Goal: Task Accomplishment & Management: Manage account settings

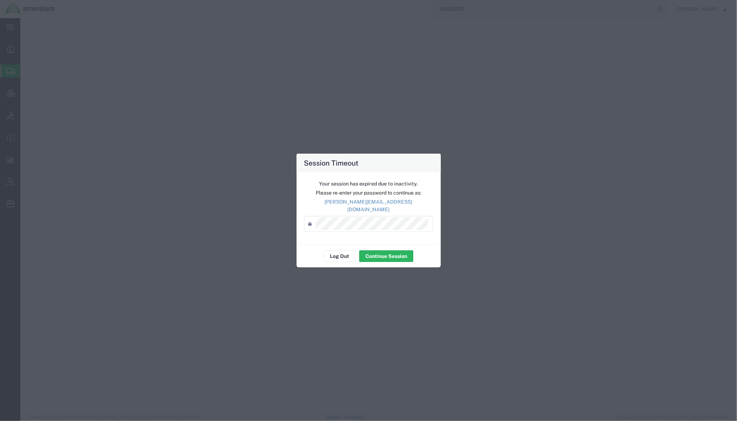
select select
select select "DEPT"
select select "SMAL"
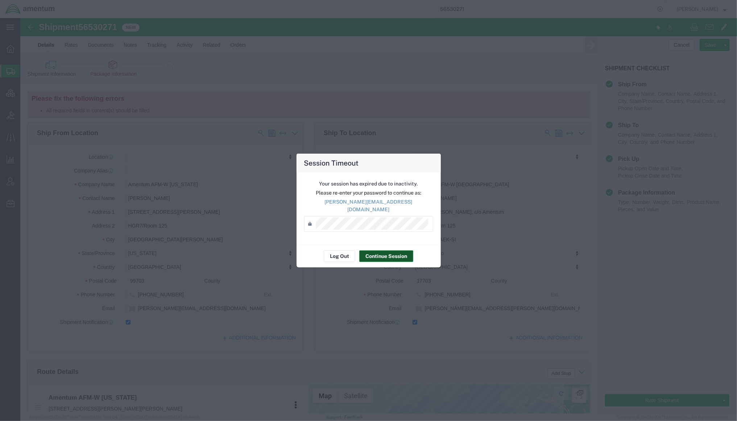
click at [400, 257] on button "Continue Session" at bounding box center [386, 256] width 54 height 12
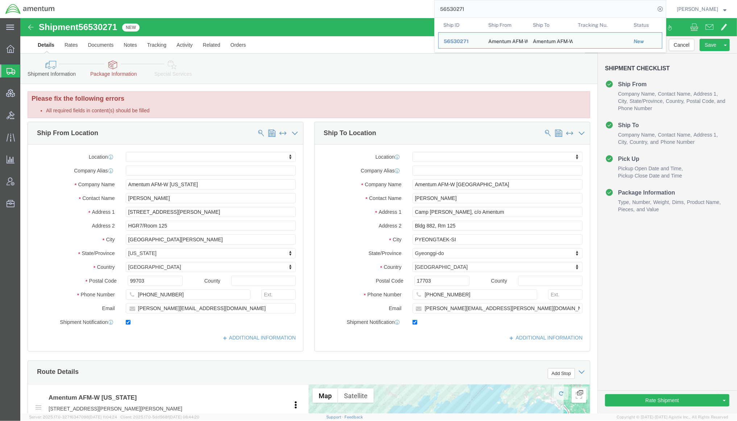
drag, startPoint x: 486, startPoint y: 7, endPoint x: 348, endPoint y: 1, distance: 138.2
click at [348, 1] on div "56530271 Ship ID Ship From Ship To Tracking Nu. Status Ship ID 56530271 Ship Fr…" at bounding box center [363, 9] width 606 height 18
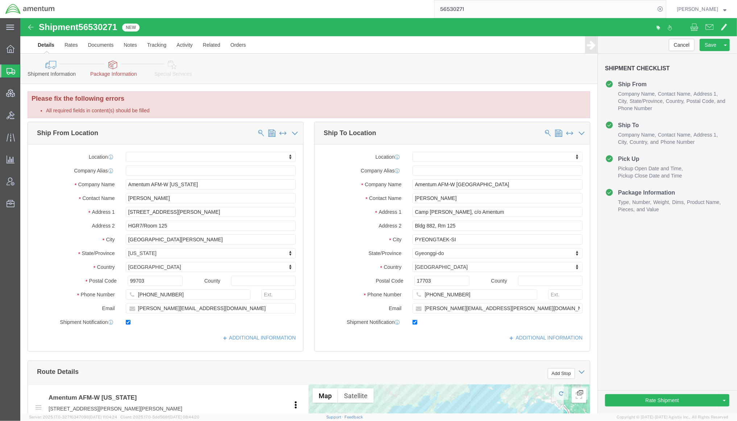
paste input "20568"
type input "56205681"
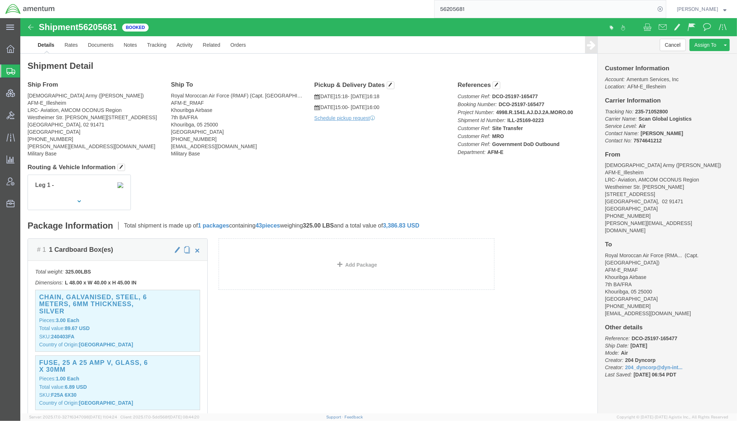
click div "# 1 1 Cardboard Box(es) Total weight: 325.00 LBS Dimensions: L 48.00 x W 40.00 …"
click link "Rates"
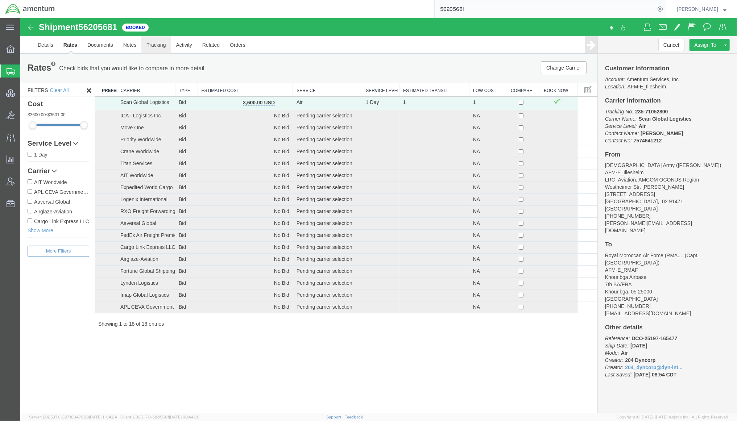
click at [162, 49] on link "Tracking" at bounding box center [155, 44] width 29 height 17
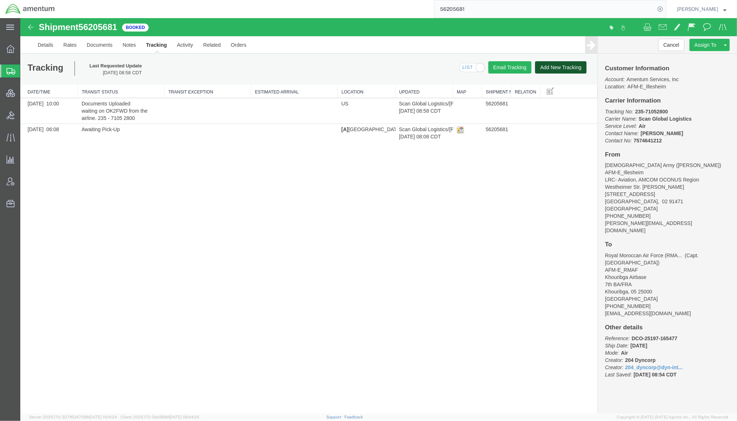
click at [554, 69] on button "Add New Tracking" at bounding box center [559, 67] width 51 height 12
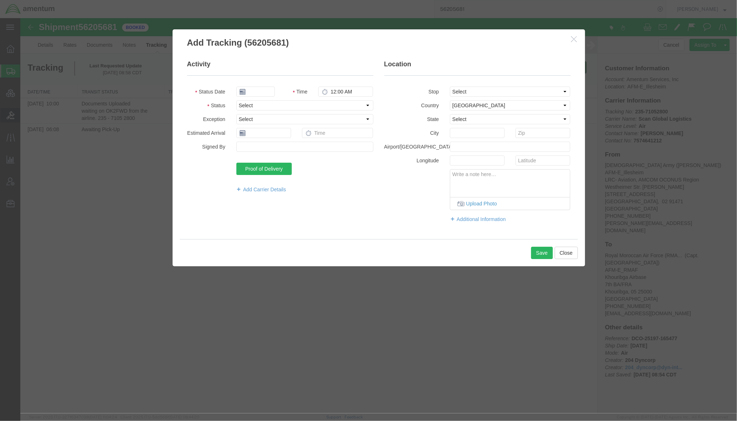
type input "[DATE]"
type input "9:00 AM"
click at [285, 105] on select "Select Arrival Notice Available Arrival Notice Imported Arrive at Delivery Loca…" at bounding box center [304, 105] width 137 height 10
click at [236, 100] on select "Select Arrival Notice Available Arrival Notice Imported Arrive at Delivery Loca…" at bounding box center [304, 105] width 137 height 10
click at [292, 105] on select "Select Arrival Notice Available Arrival Notice Imported Arrive at Delivery Loca…" at bounding box center [304, 105] width 137 height 10
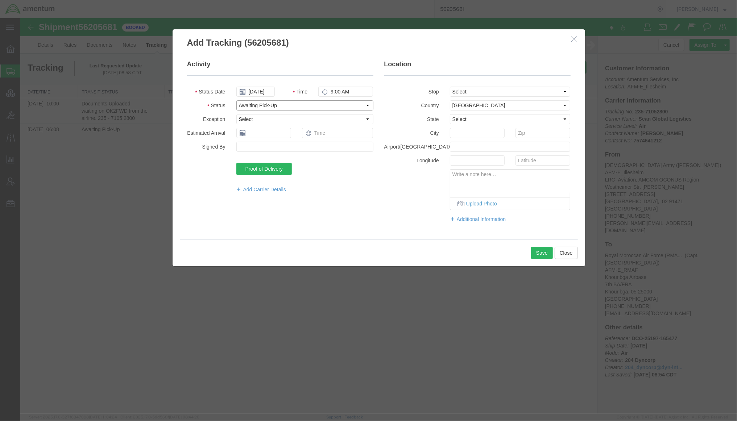
select select "OTHRDLAY"
click at [236, 100] on select "Select Arrival Notice Available Arrival Notice Imported Arrive at Delivery Loca…" at bounding box center [304, 105] width 137 height 10
click at [250, 117] on select "Select Accident Airline - Delayed Airline - Exception Appointment Scheduled Att…" at bounding box center [304, 119] width 137 height 10
click at [236, 114] on select "Select Accident Airline - Delayed Airline - Exception Appointment Scheduled Att…" at bounding box center [304, 119] width 137 height 10
click at [257, 117] on select "Select Accident Airline - Delayed Airline - Exception Appointment Scheduled Att…" at bounding box center [304, 119] width 137 height 10
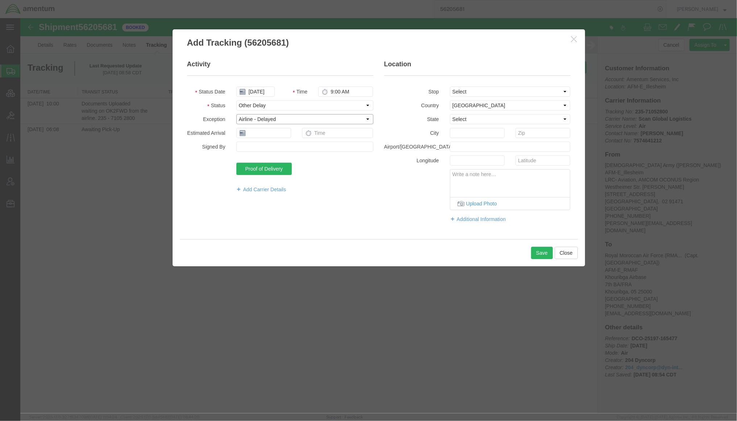
select select "ALEXC"
click at [236, 114] on select "Select Accident Airline - Delayed Airline - Exception Appointment Scheduled Att…" at bounding box center [304, 119] width 137 height 10
paste textarea "We are aware of the long processing time. However, we would like to clearly poi…"
click at [462, 190] on textarea "We are aware of the long processing time. However, we would like to clearly poi…" at bounding box center [510, 181] width 120 height 24
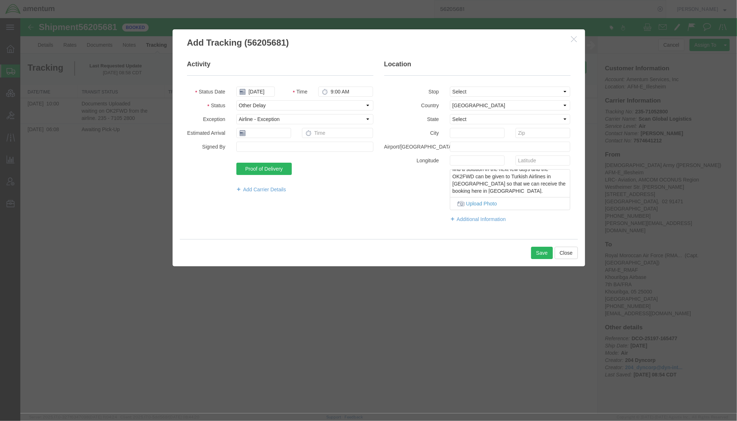
paste textarea "Best regards, Sebastian Lukas Air Freight Export Manager, Frankfurt Air Freight…"
click at [480, 191] on textarea "We are aware of the long processing time. However, we would like to clearly poi…" at bounding box center [510, 181] width 120 height 24
type textarea "We are aware of the long processing time. However, we would like to clearly poi…"
click at [541, 255] on button "Save" at bounding box center [541, 252] width 22 height 12
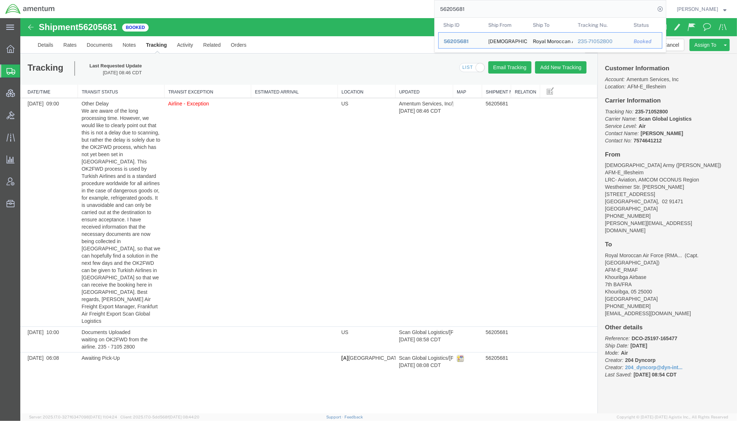
drag, startPoint x: 473, startPoint y: 7, endPoint x: 296, endPoint y: -18, distance: 178.9
click at [296, 0] on html "main_menu Created with Sketch. Collapse Menu Overview Shipments Shipment Manage…" at bounding box center [368, 210] width 737 height 421
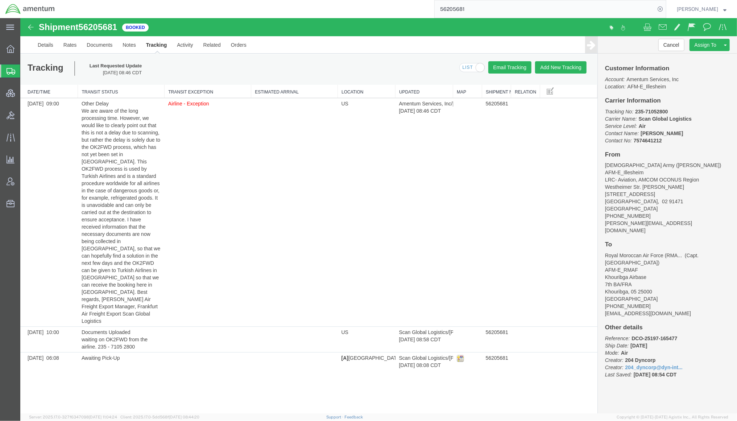
paste input "530271"
type input "56530271"
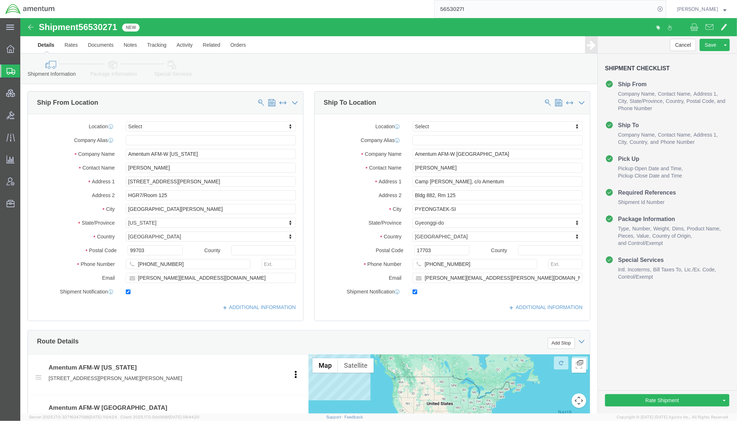
click div "Shipment Information Package Information Special Services Loading Routing"
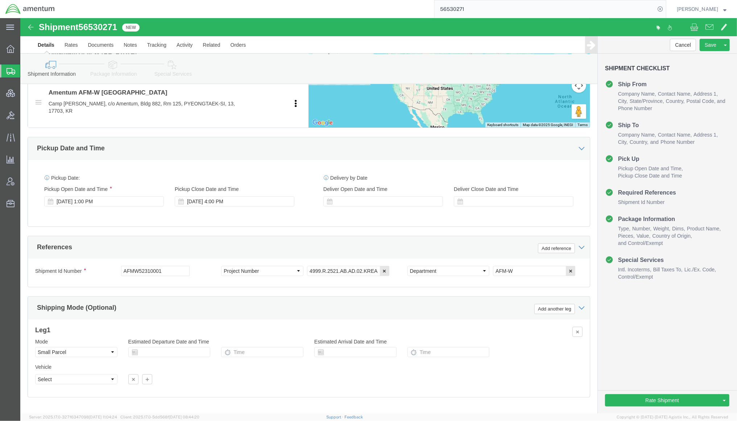
scroll to position [322, 0]
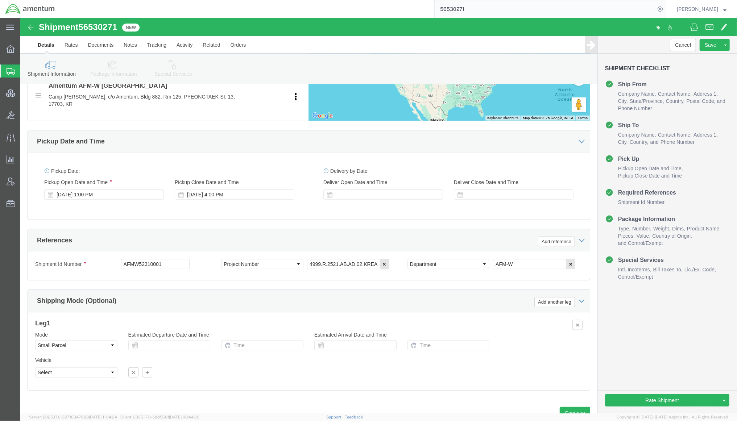
click link "Package Information"
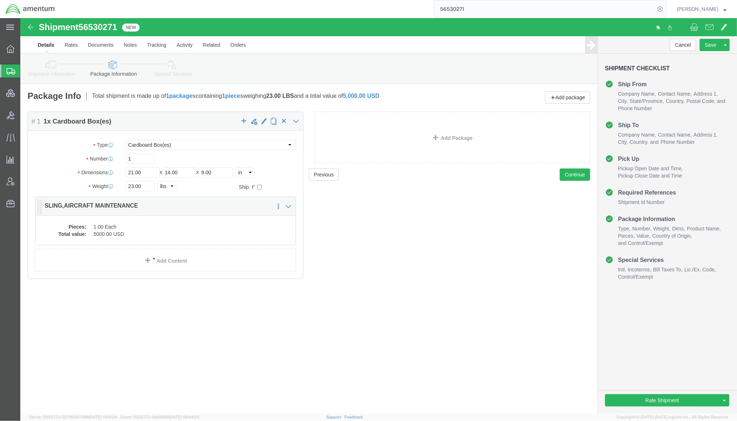
click dd "5000.00 USD"
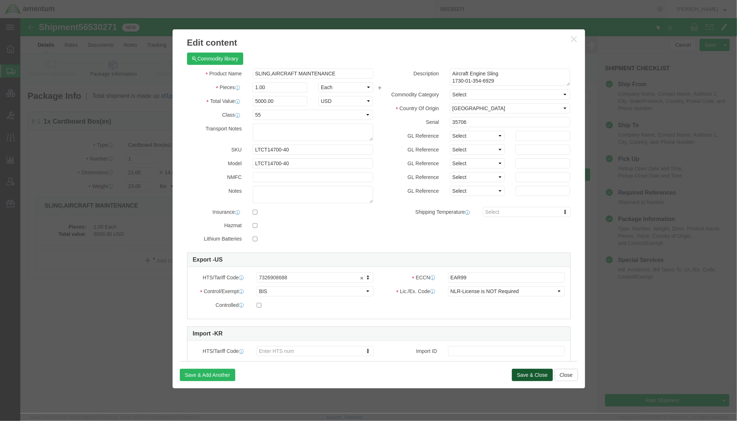
click button "Save & Close"
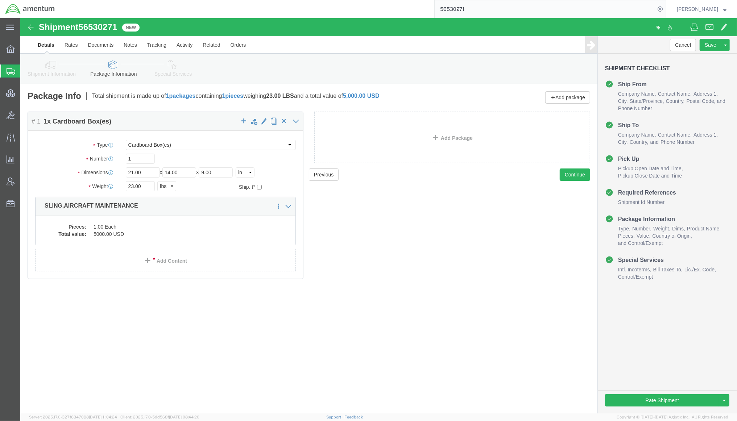
click link "Special Services"
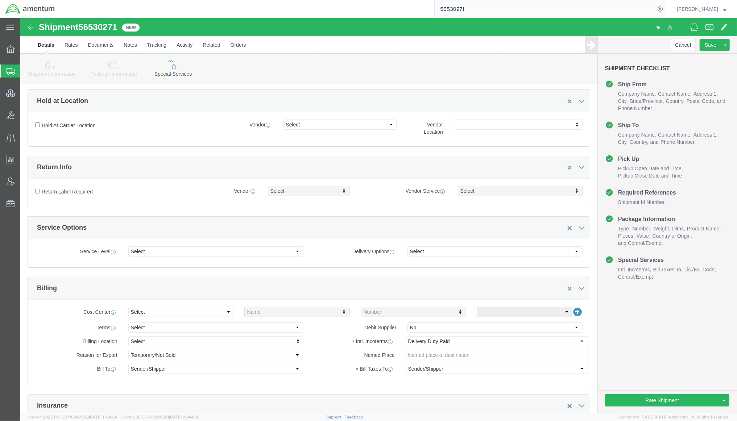
scroll to position [193, 0]
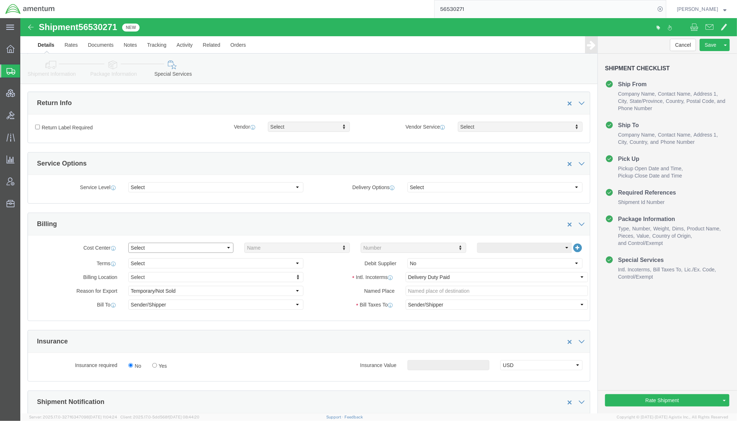
click select "Select Buyer Cost Center Department Operations Number Order Number Sales Person"
click link "Shipment Information"
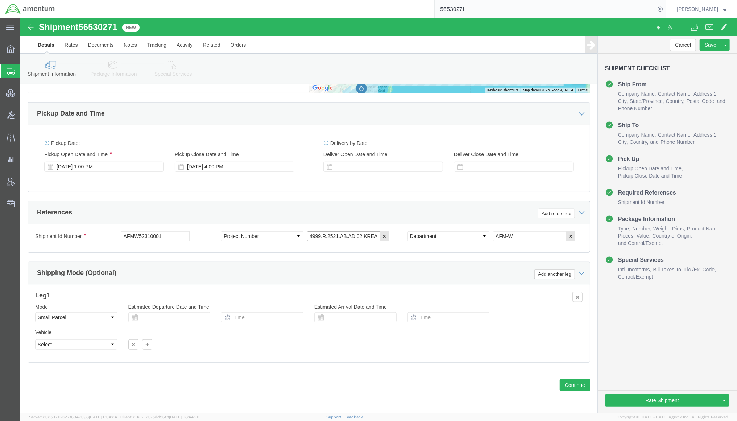
scroll to position [0, 8]
drag, startPoint x: 286, startPoint y: 217, endPoint x: 397, endPoint y: 217, distance: 111.6
click div "Shipment Id Number AFMW52310001 Select Account Type Activity ID Airline Appoint…"
click link "Special Services"
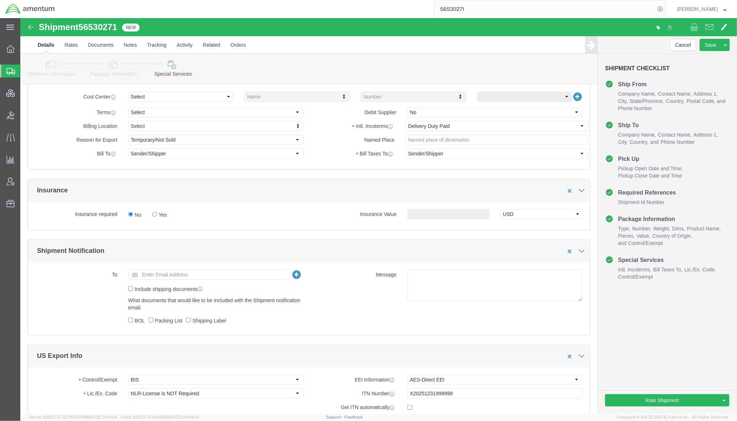
scroll to position [297, 0]
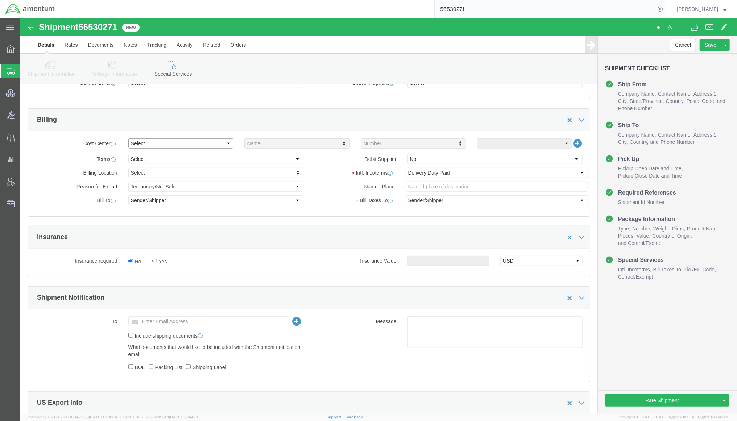
click select "Select Buyer Cost Center Department Operations Number Order Number Sales Person"
select select "COSTCENTER"
click select "Select Buyer Cost Center Department Operations Number Order Number Sales Person"
click input "text"
type input "4999.R.2521.AB.AD.02.KREA.00"
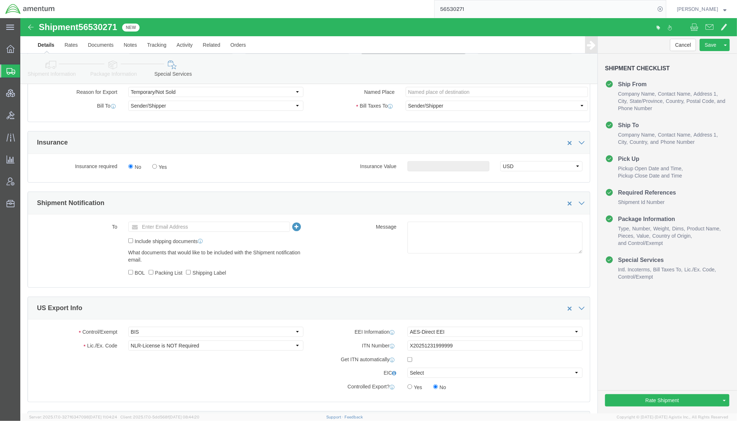
scroll to position [426, 0]
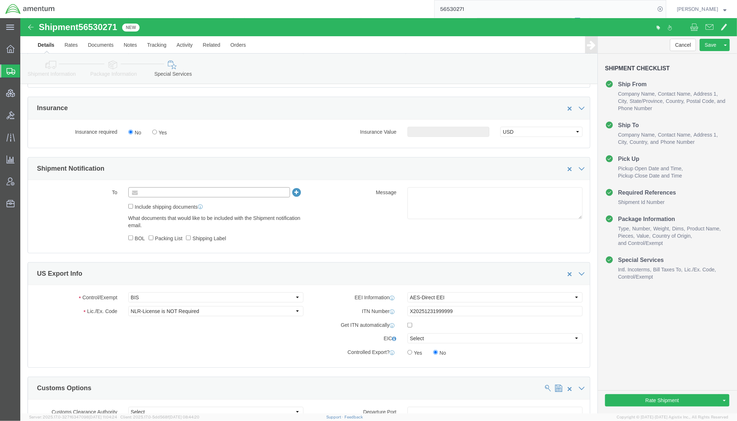
click input "text"
paste input "amentum-itc@amentum.com"
type input "amentum-itc@amentum.com"
click ul "amentum-itc@amentum.com (new)"
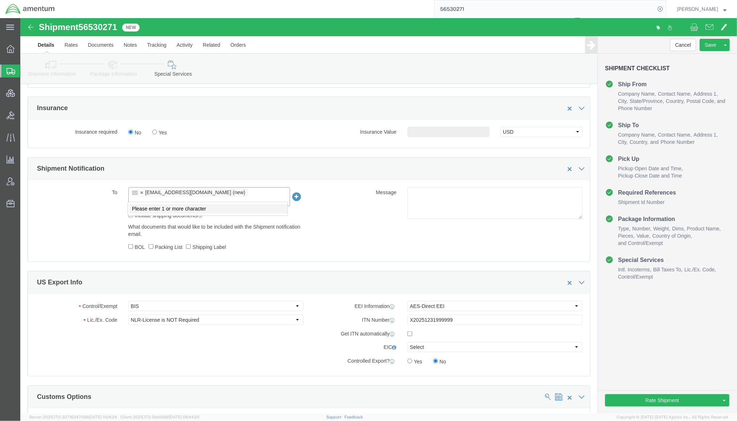
paste input "tmsupport@amentum.com"
type input "tmsupport@amentum.com"
click div "Message"
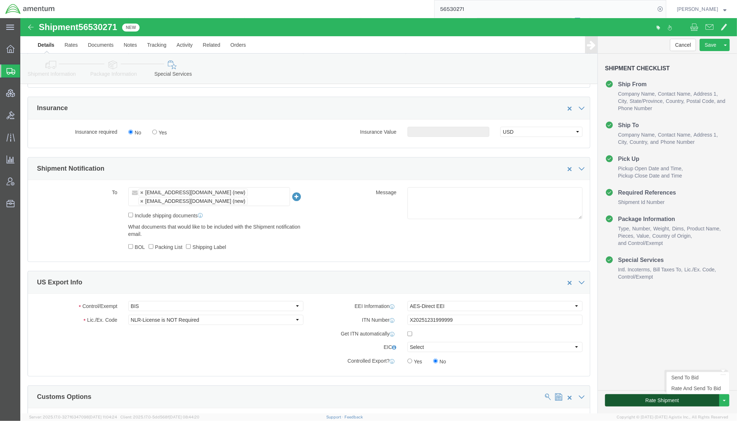
click button "Rate Shipment"
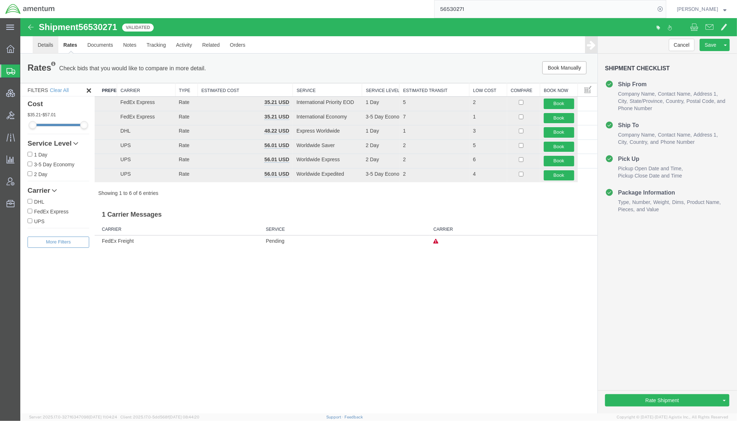
click at [45, 45] on link "Details" at bounding box center [45, 44] width 26 height 17
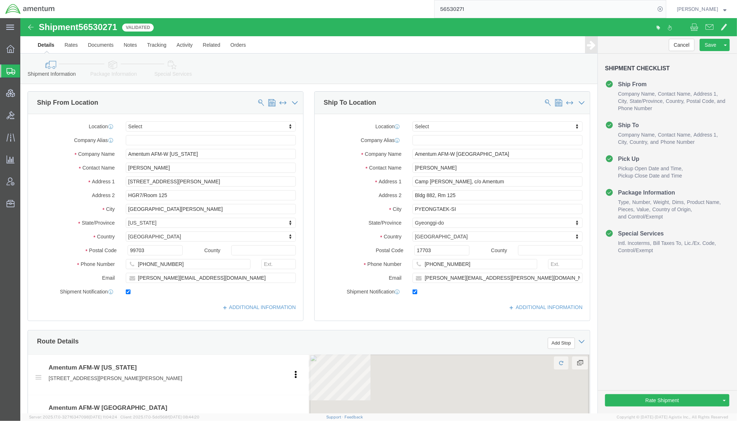
click link "Special Services"
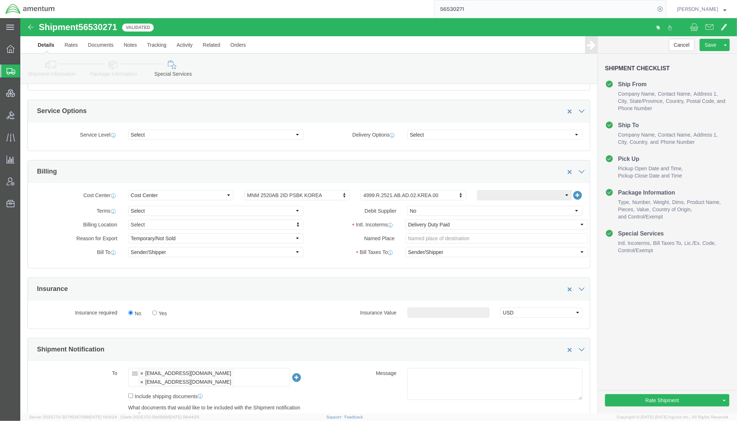
scroll to position [451, 0]
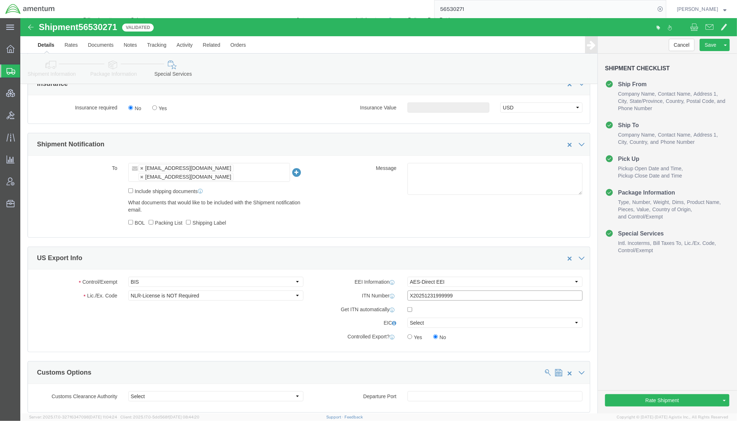
drag, startPoint x: 451, startPoint y: 286, endPoint x: 70, endPoint y: 255, distance: 382.1
click div "US Export Info Control/Exempt Select ATF BIS DEA EPA FDA FTR ITAR OFAC Other (O…"
click button "Save"
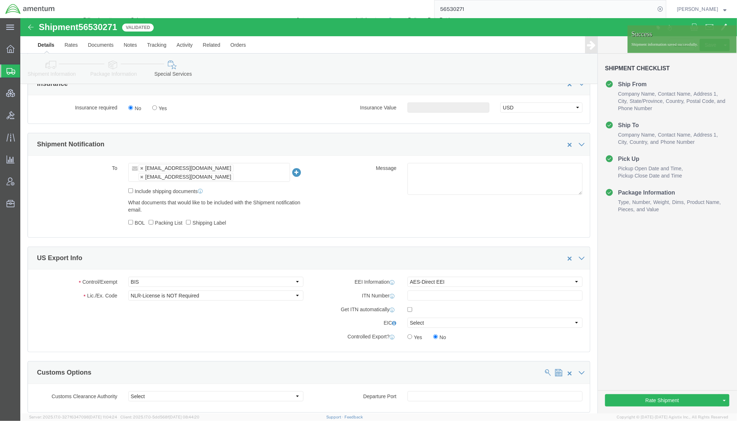
click div "Details Rates Documents Notes Tracking Activity Related Orders Cancel Save Prev…"
click div "Shipment Checklist Ship From Company Name Contact Name Address 1 City State/Pro…"
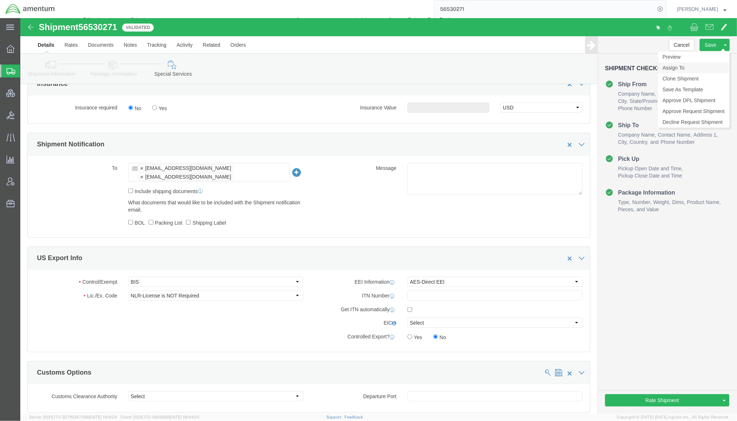
click link "Assign To"
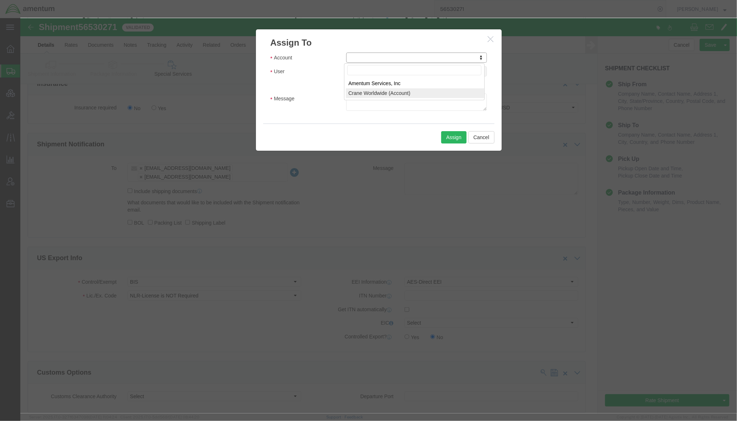
select select "107"
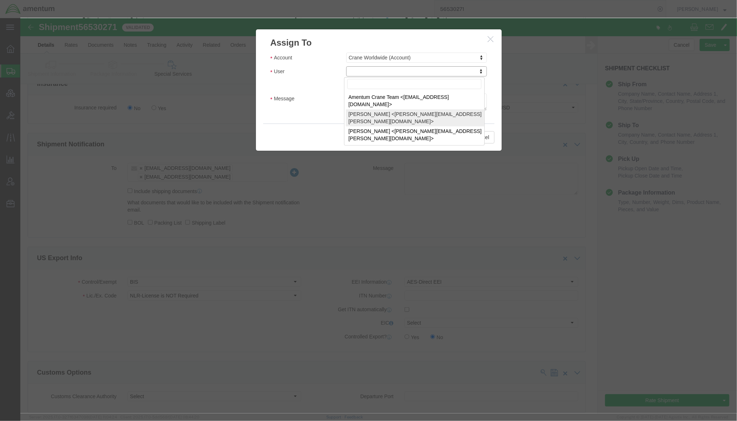
select select "129023"
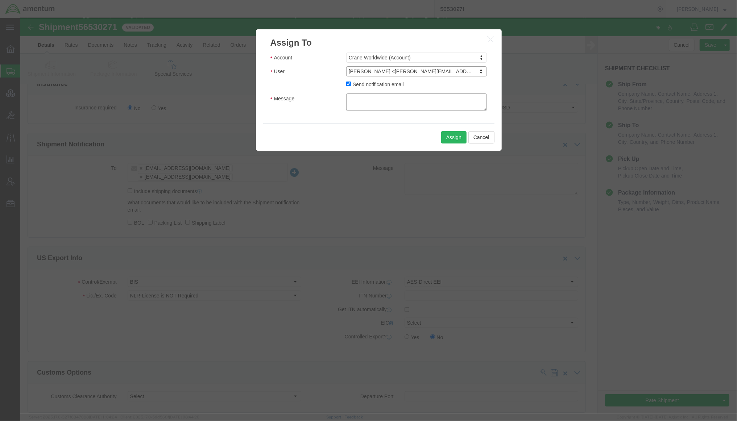
click textarea "Message"
drag, startPoint x: 420, startPoint y: 88, endPoint x: 143, endPoint y: 28, distance: 283.2
click div "Assign To Account Crane Worldwide (Account) Account Amentum Services, Inc Crane…"
type textarea "Would you please review and do an US export filing for this shipment to go via …"
click button "Assign"
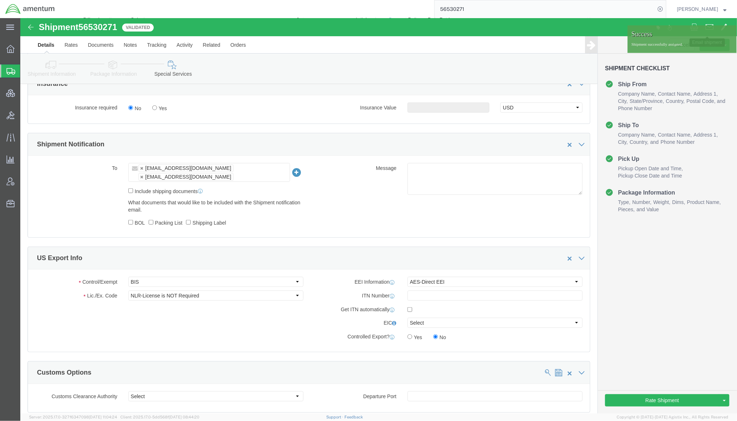
click button
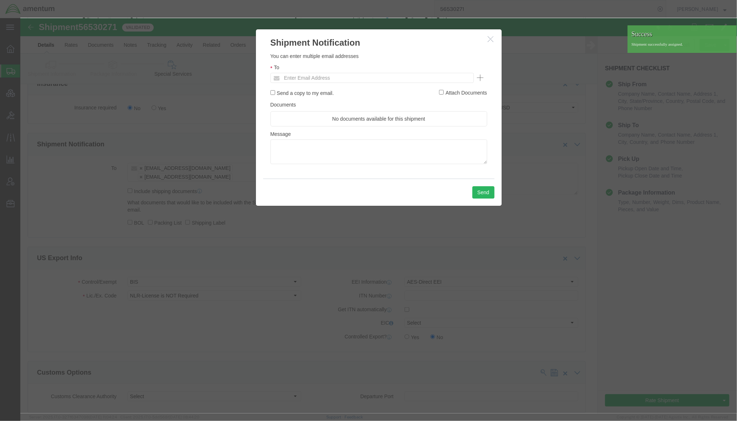
click ul "Enter Email Address"
type input "Enter Email Address"
click textarea
paste textarea "Would you please review and do an US export filing for this shipment to go via …"
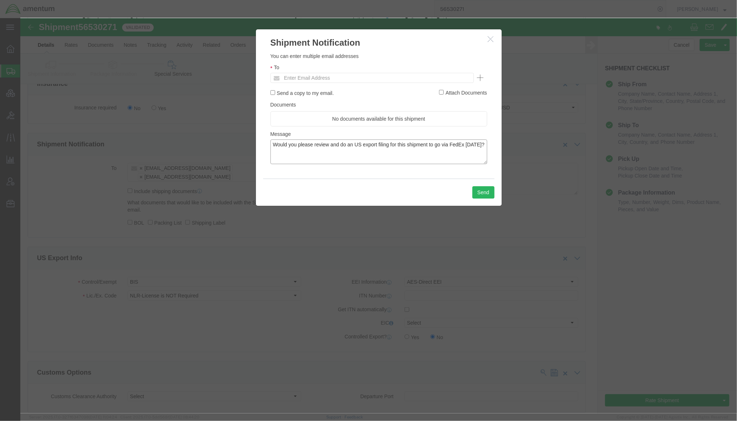
type textarea "Would you please review and do an US export filing for this shipment to go via …"
click input "text"
paste input "tmsupport@amentum.com"
type input "tmsupport@amentum.com"
click input "Send a copy to my email."
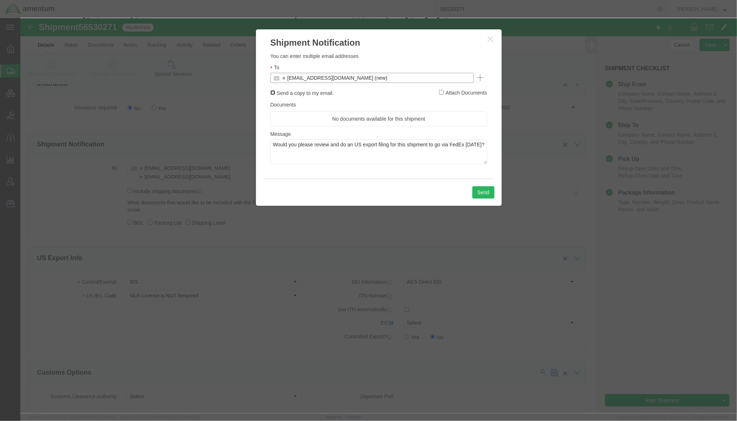
checkbox input "true"
click ul "tmsupport@amentum.com (new)"
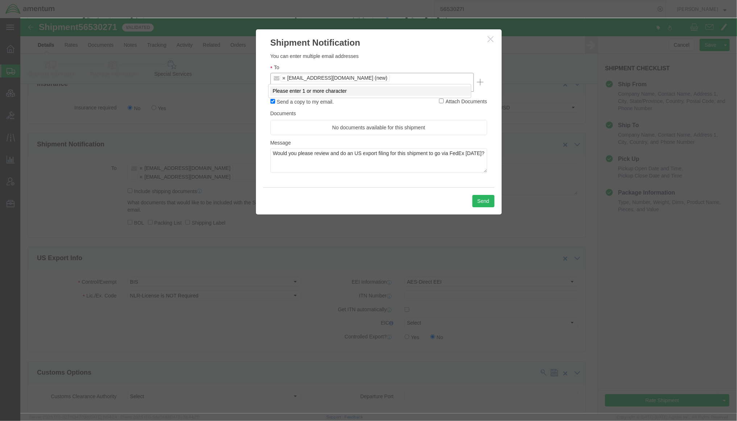
paste input "esmeralda.chaparro@craneww.com"
type input "esmeralda.chaparro@craneww.com"
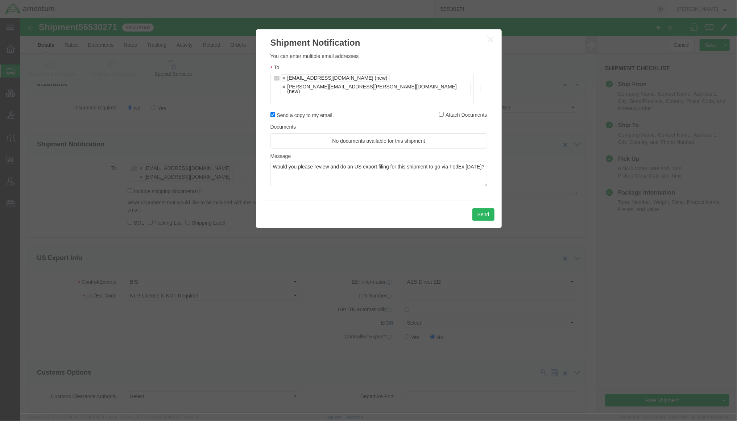
click ul "tmsupport@amentum.com (new) esmeralda.chaparro@craneww.com (new)"
paste input "amentum@craneww.com"
type input "amentum@craneww.com"
click div "Please fix the following errors You can enter multiple email addresses To tmsup…"
click textarea "Would you please review and do an US export filing for this shipment to go via …"
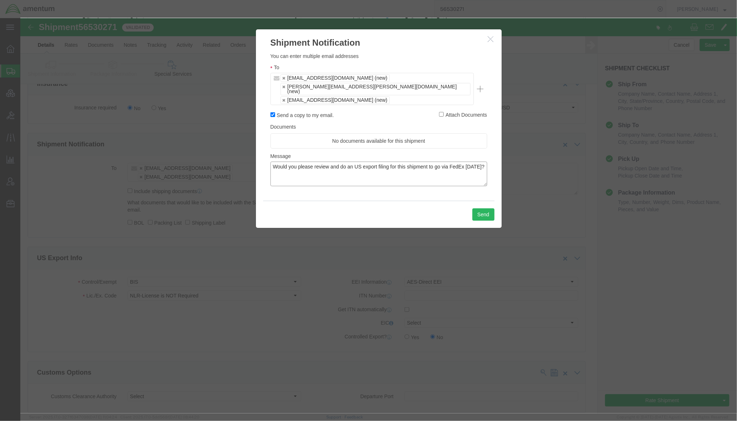
click textarea "Would you please review and do an US export filing for this shipment to go via …"
drag, startPoint x: 354, startPoint y: 145, endPoint x: 417, endPoint y: 145, distance: 62.3
click textarea "Would you please review and do an US export filing for this shipment to go via …"
type textarea "Would you please review and do an US export filing for this shipment to go via …"
click button "Send"
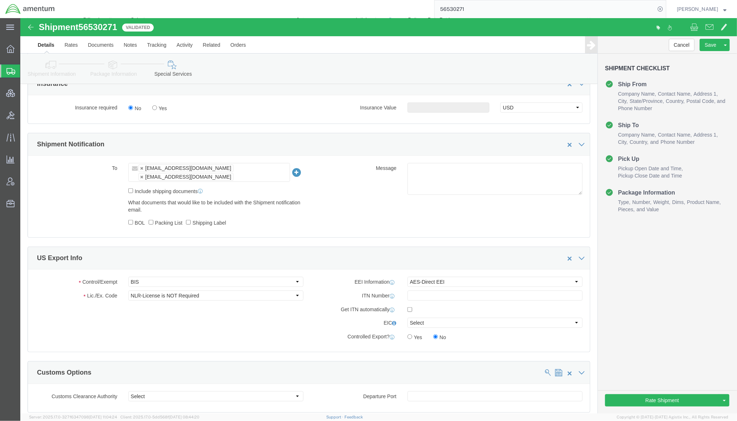
drag, startPoint x: 208, startPoint y: 51, endPoint x: 217, endPoint y: 47, distance: 10.4
click div "Shipment Information Package Information Special Services Loading Routing"
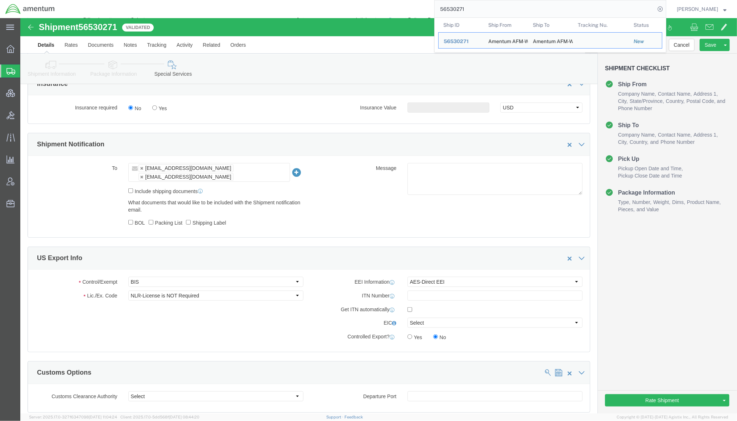
drag, startPoint x: 480, startPoint y: 13, endPoint x: 321, endPoint y: -4, distance: 159.9
click at [321, 0] on html "main_menu Created with Sketch. Collapse Menu Overview Shipments Shipment Manage…" at bounding box center [368, 210] width 737 height 421
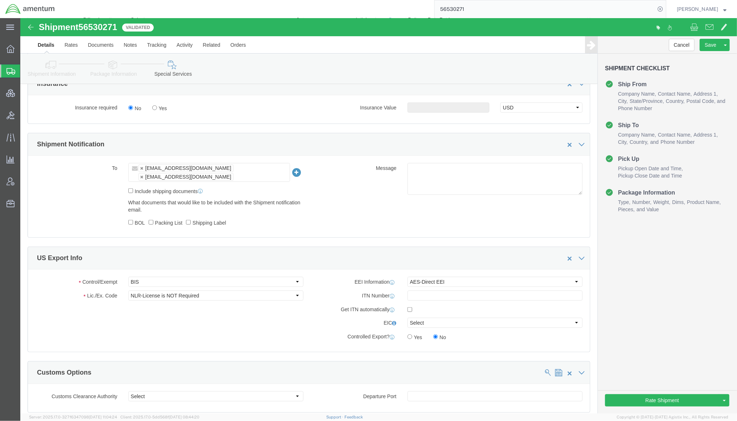
paste input "330447"
type input "56330447"
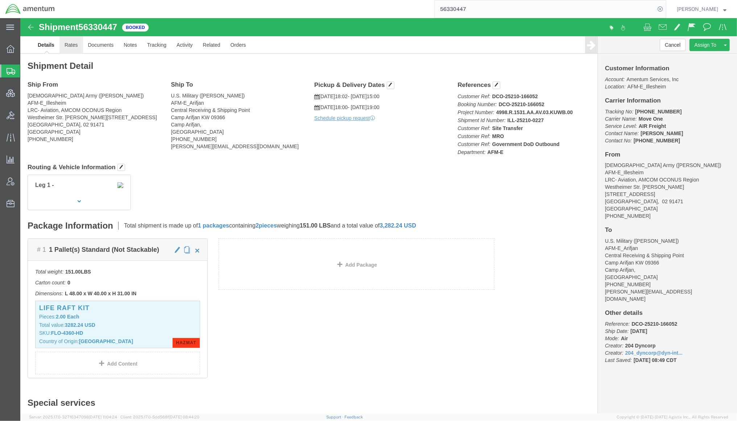
click link "Rates"
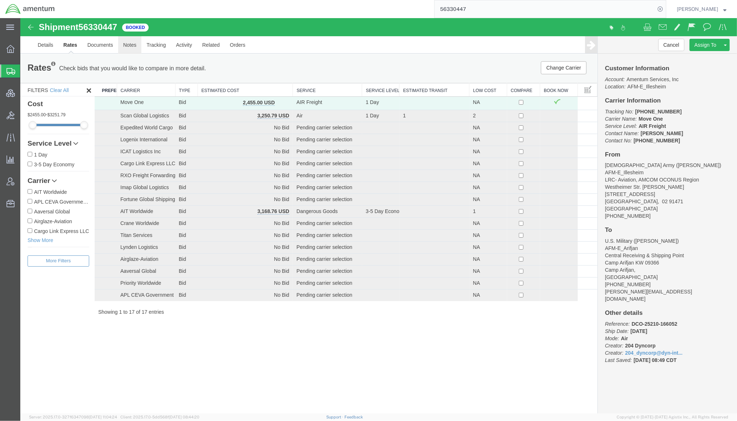
click at [136, 50] on link "Notes" at bounding box center [130, 44] width 24 height 17
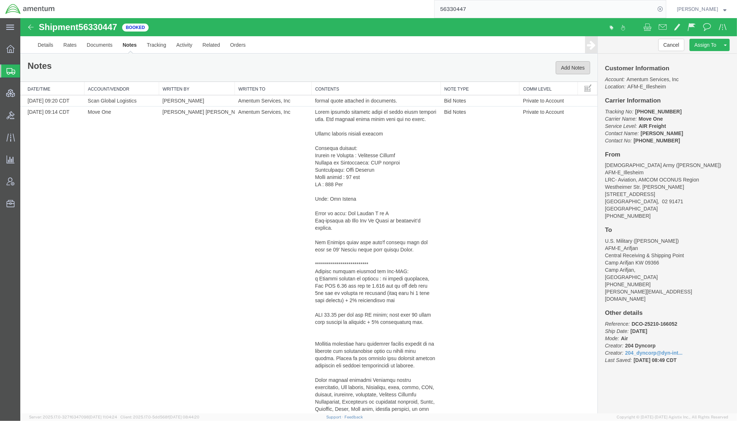
click at [565, 66] on button "Add Notes" at bounding box center [572, 67] width 34 height 13
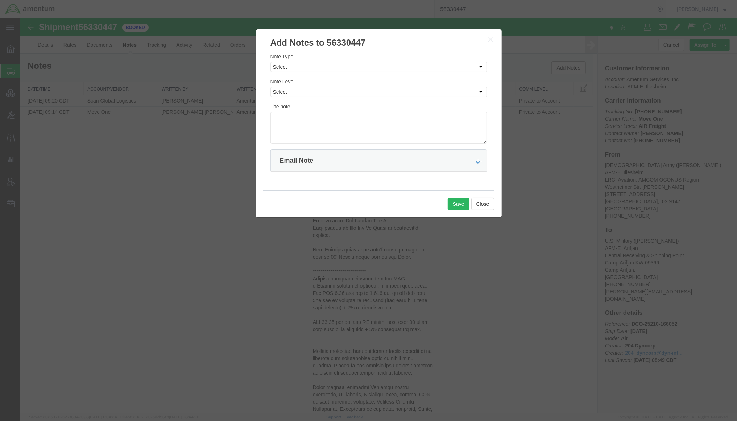
click at [320, 59] on div "Note Type Select Approval Bid Notes Carrier Change Notes Claim Notes Content Ha…" at bounding box center [378, 62] width 217 height 20
click at [319, 66] on select "Select Approval Bid Notes Carrier Change Notes Claim Notes Content Hazmat Notes…" at bounding box center [378, 67] width 217 height 10
select select "PICKUP_LOCATION_NOTES"
click at [270, 62] on select "Select Approval Bid Notes Carrier Change Notes Claim Notes Content Hazmat Notes…" at bounding box center [378, 67] width 217 height 10
click at [328, 86] on div "Note Level Select Private to Account Private to Vendor Public" at bounding box center [378, 87] width 217 height 20
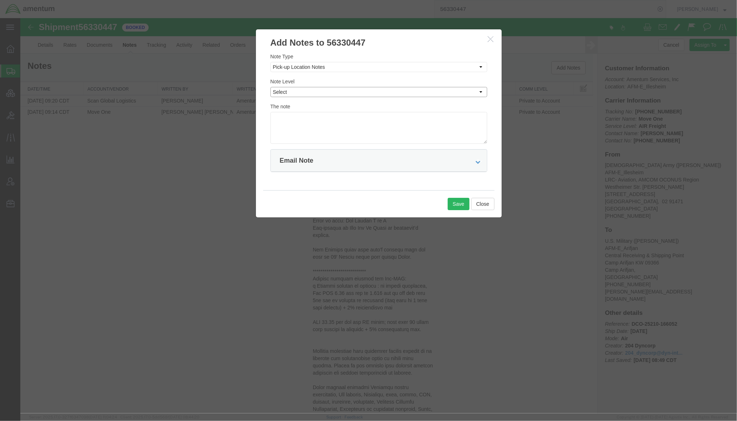
click at [327, 87] on select "Select Private to Account Private to Vendor Public" at bounding box center [378, 92] width 217 height 10
select select "PRIVATE_TO_VENDOR"
click at [270, 87] on select "Select Private to Account Private to Vendor Public" at bounding box center [378, 92] width 217 height 10
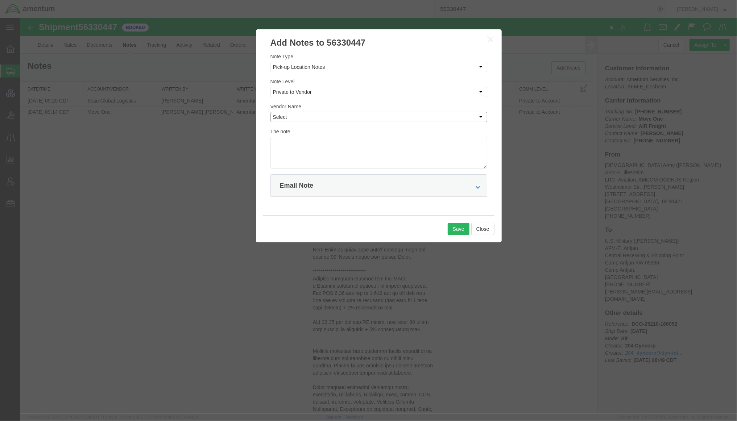
click at [314, 116] on select "Select Move One" at bounding box center [378, 117] width 217 height 10
select select "18033"
click at [270, 112] on select "Select Move One" at bounding box center [378, 117] width 217 height 10
click at [316, 151] on textarea at bounding box center [378, 153] width 217 height 32
paste textarea "From: Ball, Sammuel - CWR <Sammuel.Ball@amentum.com> Sent: Wednesday, August 20…"
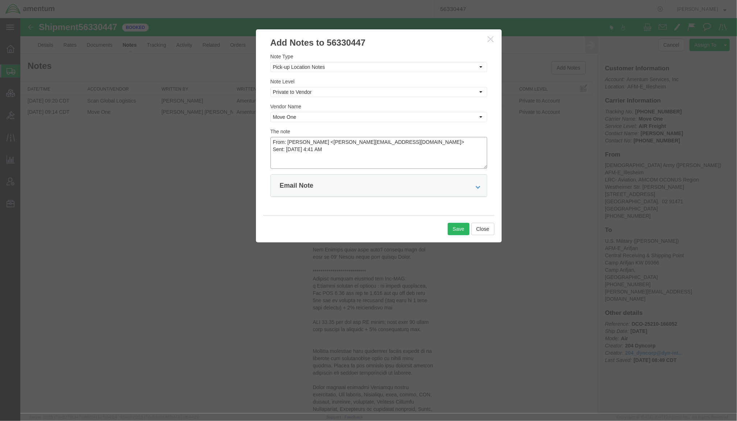
click at [296, 158] on textarea "From: Ball, Sammuel - CWR <Sammuel.Ball@amentum.com> Sent: Wednesday, August 20…" at bounding box center [378, 153] width 217 height 32
paste textarea "Hi Anvar, As requested, here is the email address for Mr. Johnson william.m.joh…"
type textarea "From: Ball, Sammuel - CWR <Sammuel.Ball@amentum.com> Sent: Wednesday, August 20…"
click at [461, 231] on button "Save" at bounding box center [458, 228] width 22 height 12
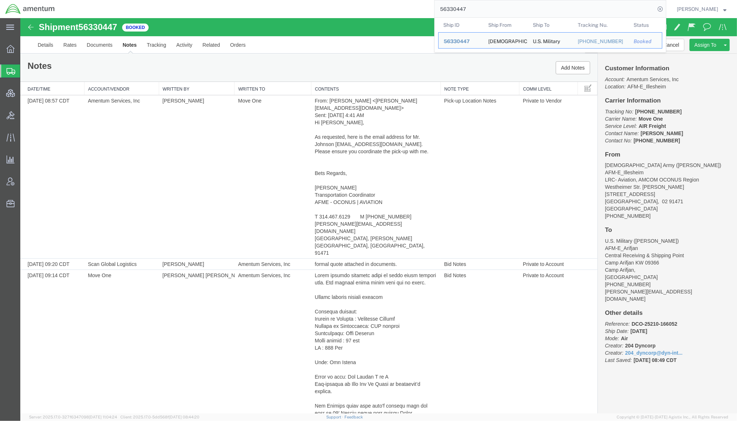
drag, startPoint x: 518, startPoint y: 14, endPoint x: 188, endPoint y: -10, distance: 331.3
click at [188, 0] on html "main_menu Created with Sketch. Collapse Menu Overview Shipments Shipment Manage…" at bounding box center [368, 210] width 737 height 421
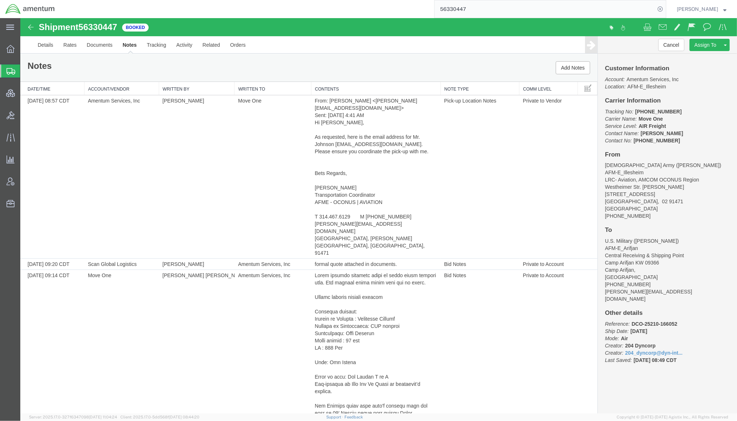
paste input "481869"
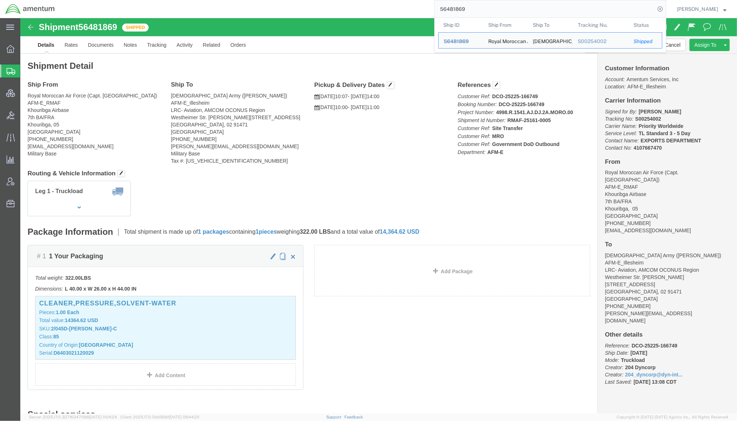
drag, startPoint x: 632, startPoint y: 13, endPoint x: 241, endPoint y: 12, distance: 391.3
click at [241, 12] on div "56481869 Ship ID Ship From Ship To Tracking Nu. Status Ship ID 56481869 Ship Fr…" at bounding box center [363, 9] width 606 height 18
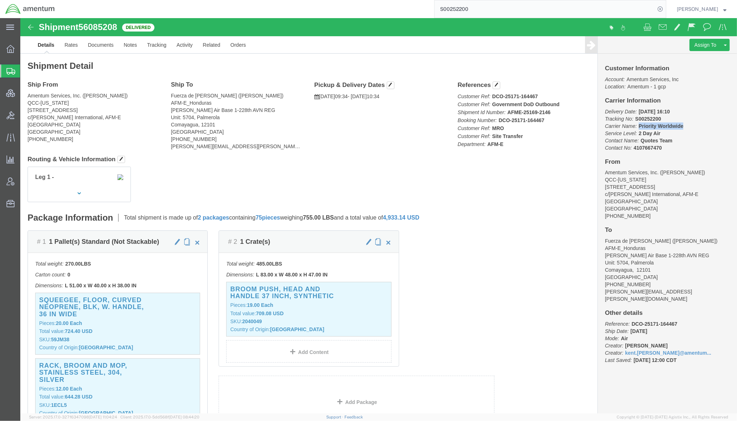
drag, startPoint x: 661, startPoint y: 108, endPoint x: 615, endPoint y: 111, distance: 46.8
click p "Delivery Date: 07/07/2025 16:10 Tracking No: S00252200 Carrier Name: Priority W…"
copy b "Priority Worldwide"
drag, startPoint x: 222, startPoint y: 130, endPoint x: 147, endPoint y: 130, distance: 75.7
click div "Ship To Fuerza de Tarea Conjunta-Bravo (Joseph Hodge) AFM-E_Honduras Soto Cano …"
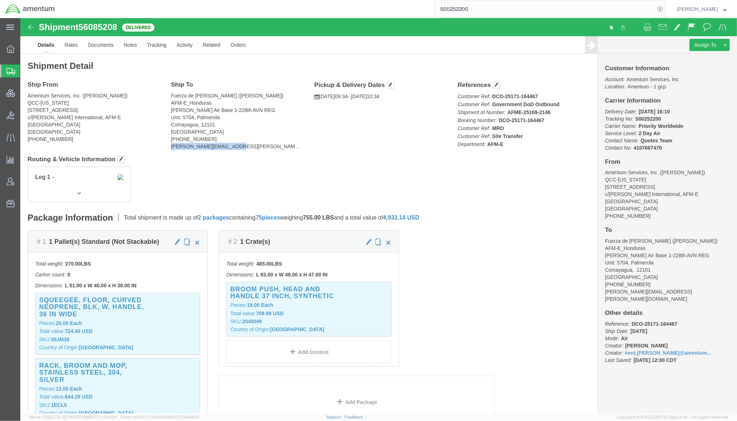
copy address "joseph.hodge@amentum.com"
drag, startPoint x: 533, startPoint y: 94, endPoint x: 528, endPoint y: 92, distance: 5.4
click p "Customer Ref: DCO-25171-164467 Customer Ref: Government DoD Outbound Shipment I…"
copy b "AFME-25169-2146"
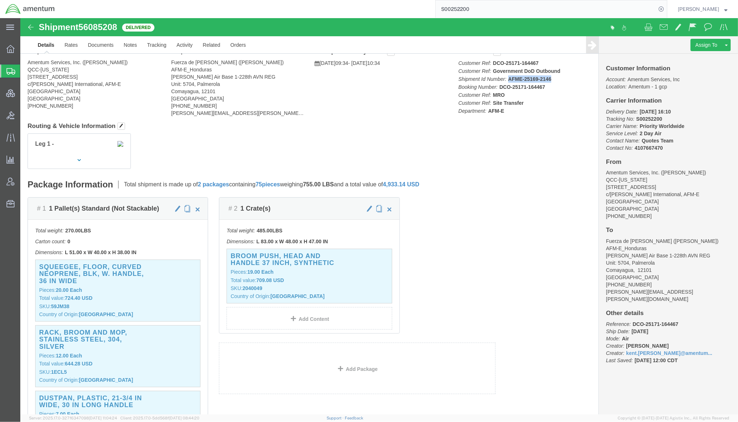
scroll to position [65, 0]
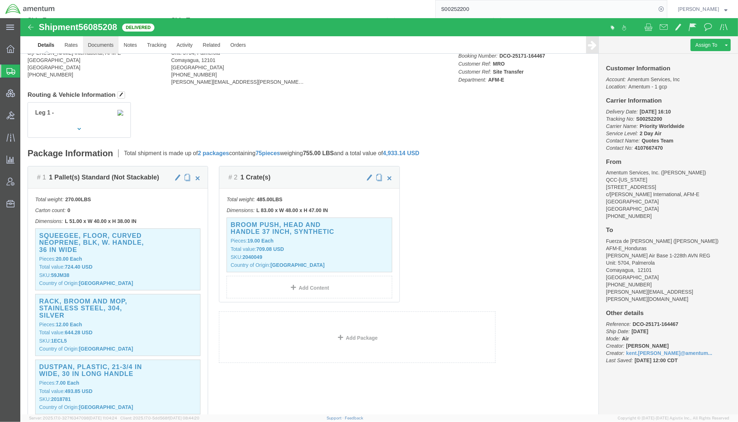
click link "Documents"
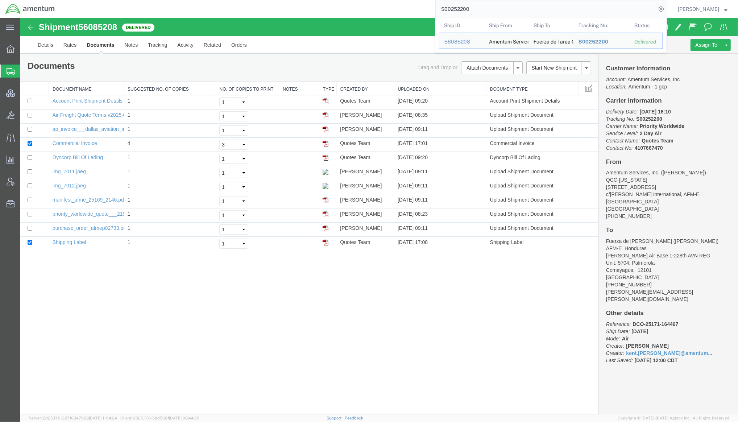
drag, startPoint x: 477, startPoint y: 13, endPoint x: 249, endPoint y: 7, distance: 228.0
click at [249, 7] on div "S00252200 Ship ID Ship From Ship To Tracking Nu. Status Ship ID 56085208 Ship F…" at bounding box center [363, 9] width 607 height 18
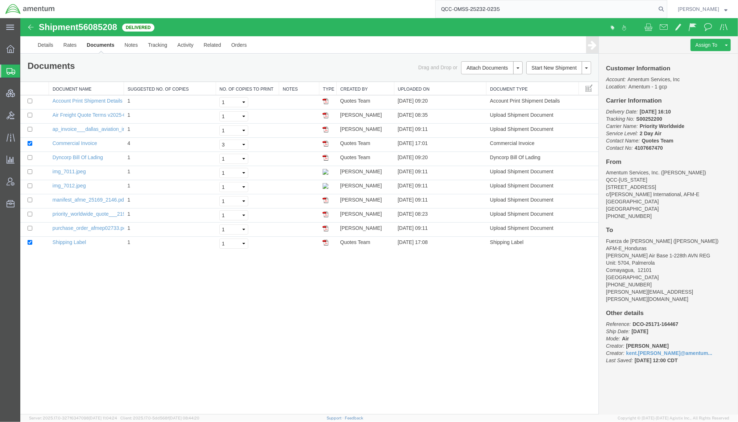
type input "QCC-OMSS-25232-0235"
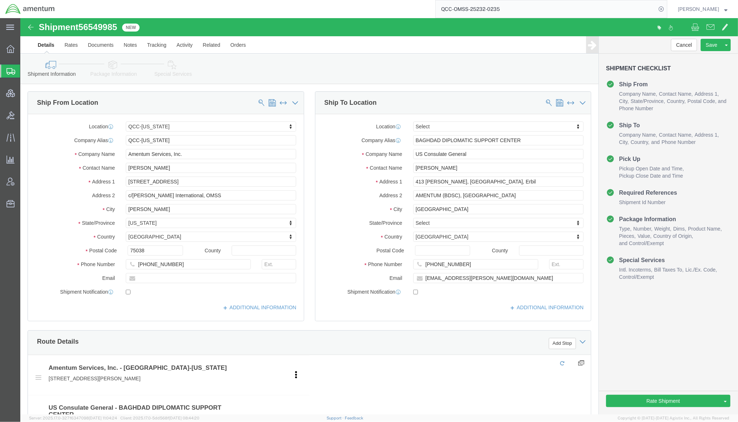
select select "42668"
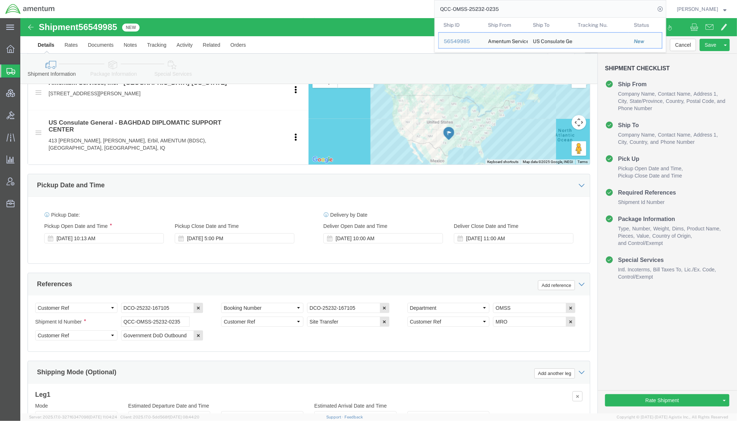
scroll to position [322, 0]
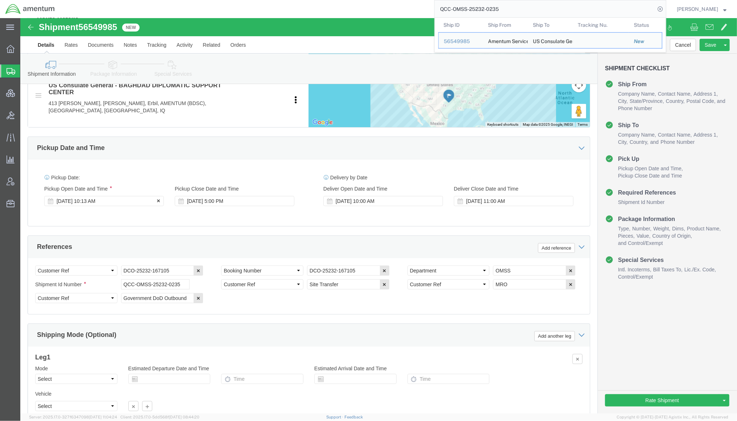
click div "Aug 20 2025 10:13 AM"
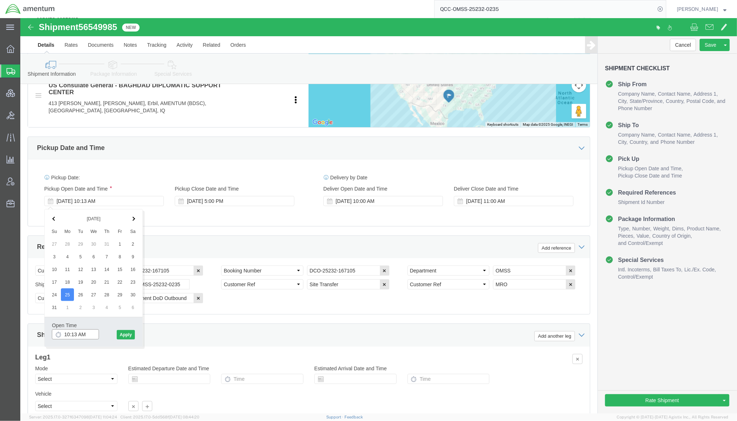
click input "10:13 AM"
type input "1:00 pm"
type input "1:00 PM"
click button "Apply"
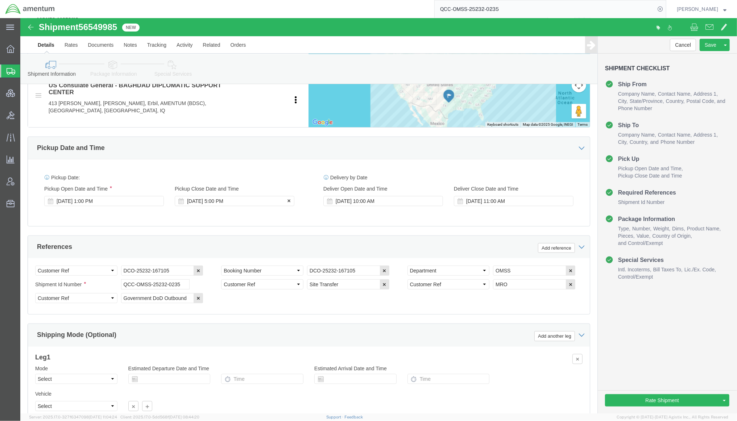
click div "Aug 29 2025 5:00 PM"
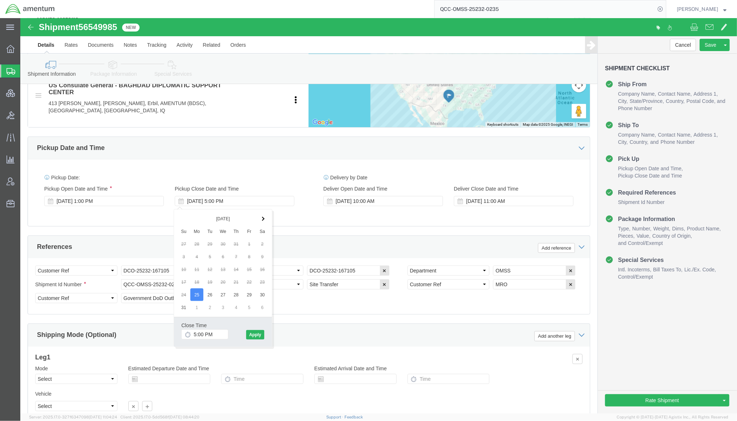
click div "Delivery by Date Delivery Start Date Delivery Start Time Deliver Open Date and …"
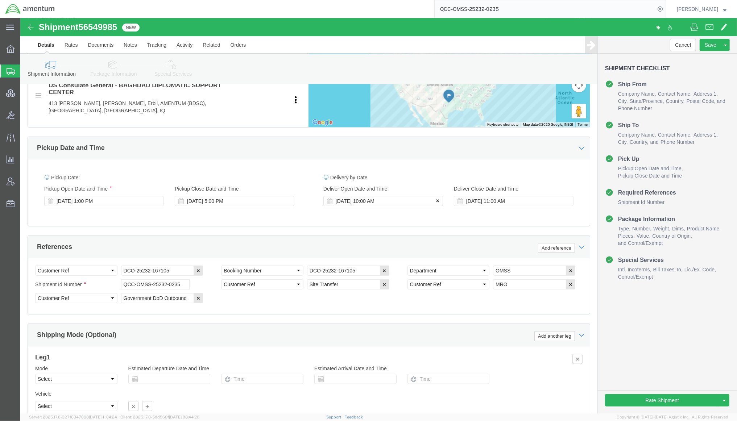
click icon
drag, startPoint x: 161, startPoint y: 266, endPoint x: 60, endPoint y: 262, distance: 101.2
click div "Select Account Type Activity ID Airline Appointment Number ASN Batch Request # …"
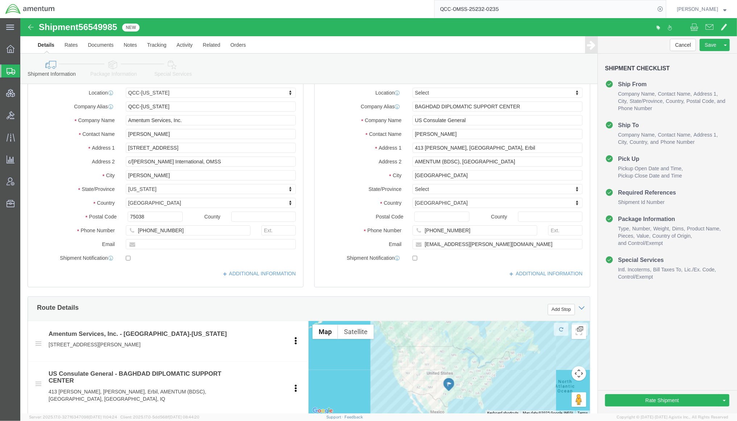
scroll to position [0, 0]
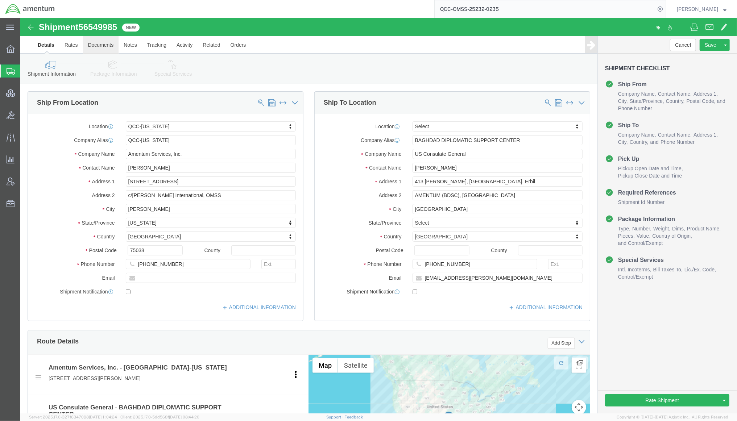
click link "Documents"
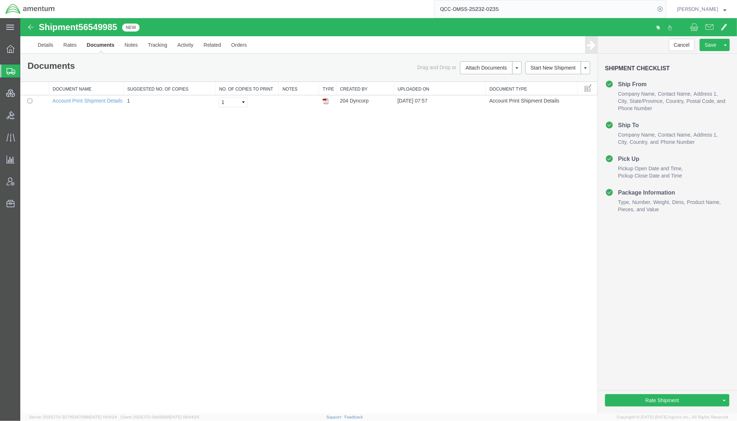
click at [26, 71] on span "Shipments" at bounding box center [23, 71] width 6 height 14
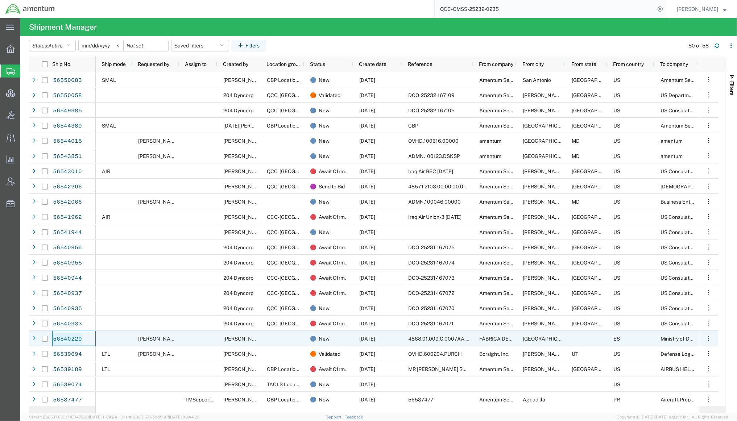
click at [66, 340] on link "56540229" at bounding box center [68, 339] width 30 height 12
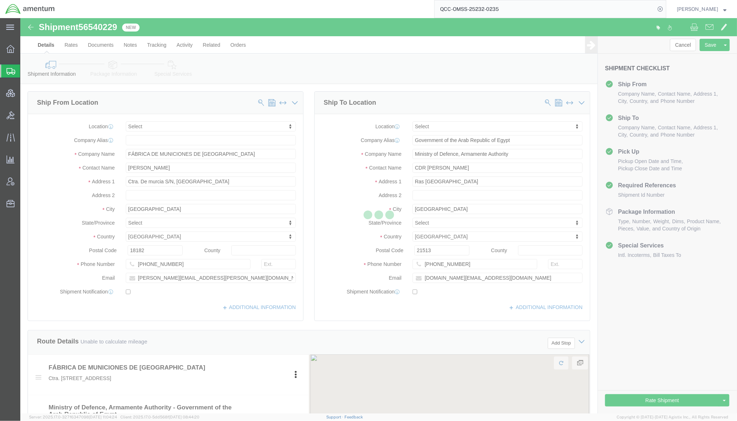
select select
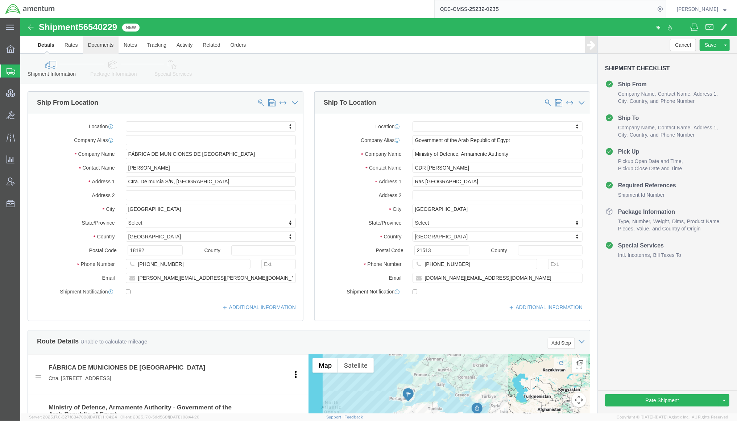
click link "Documents"
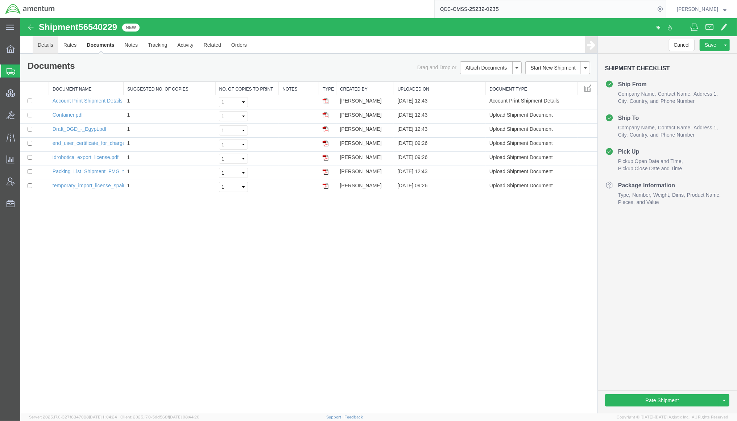
click at [51, 49] on link "Details" at bounding box center [45, 44] width 26 height 17
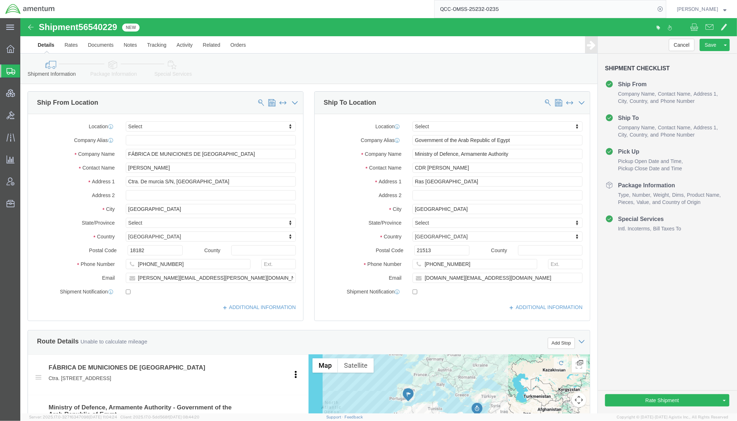
scroll to position [322, 0]
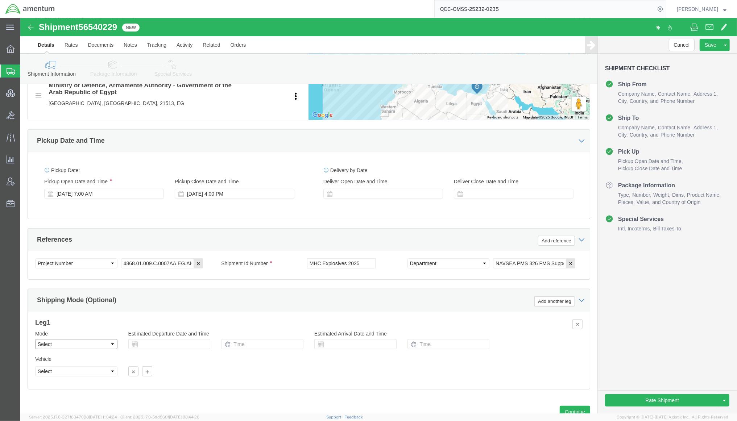
click select "Select Air Less than Truckload Multi-Leg Ocean Freight Rail Small Parcel Truckl…"
select select "OCN"
click select "Select Air Less than Truckload Multi-Leg Ocean Freight Rail Small Parcel Truckl…"
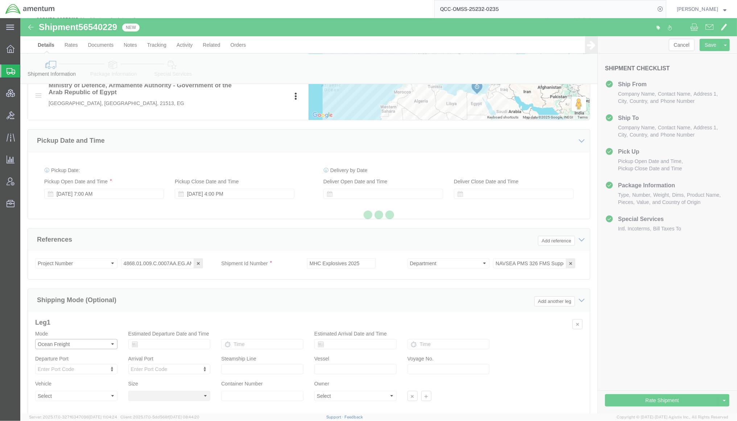
select select
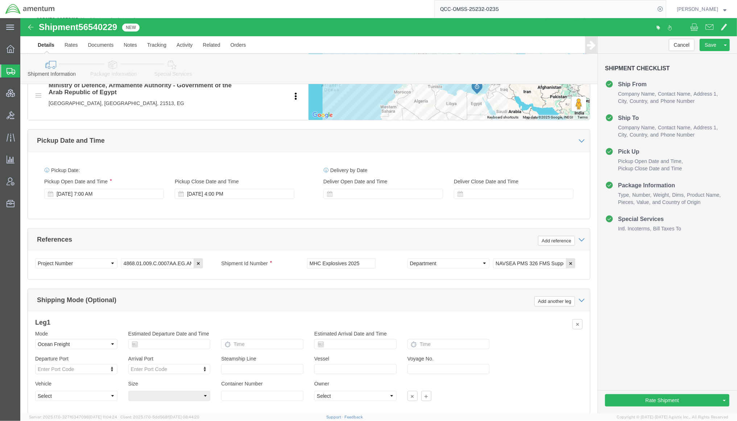
click at [16, 292] on div "main_menu Created with Sketch. Collapse Menu Overview Shipments Shipment Manage…" at bounding box center [10, 219] width 20 height 403
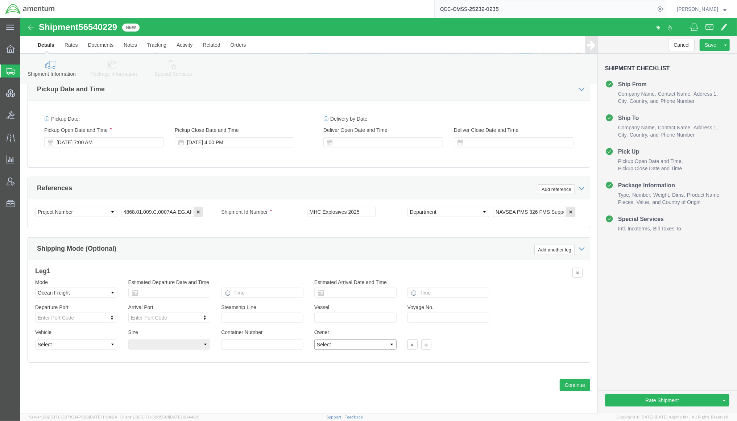
click select "Select Shipper Vessel"
select select "Vessel"
click select "Select Shipper Vessel"
click link "Documents"
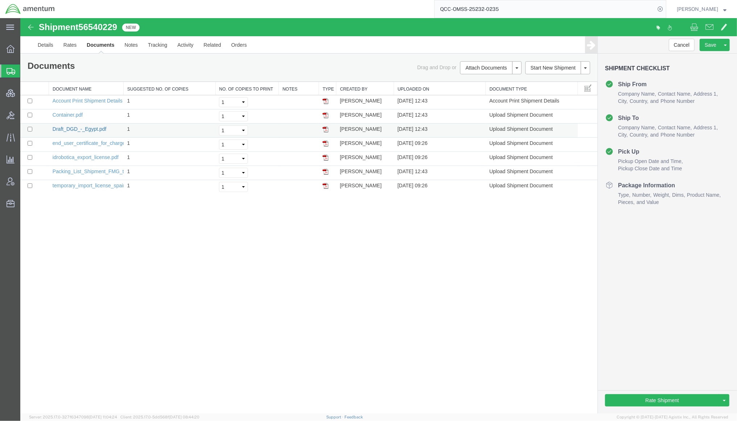
click at [79, 129] on link "Draft_DGD_-_Egypt.pdf" at bounding box center [79, 129] width 54 height 6
click at [47, 43] on link "Details" at bounding box center [45, 44] width 26 height 17
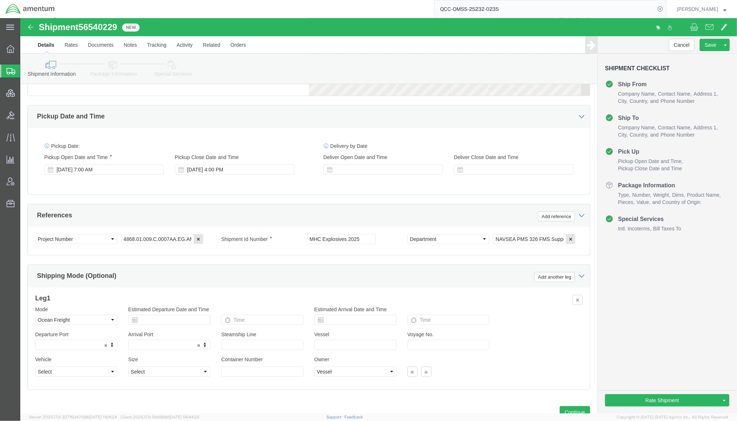
scroll to position [376, 0]
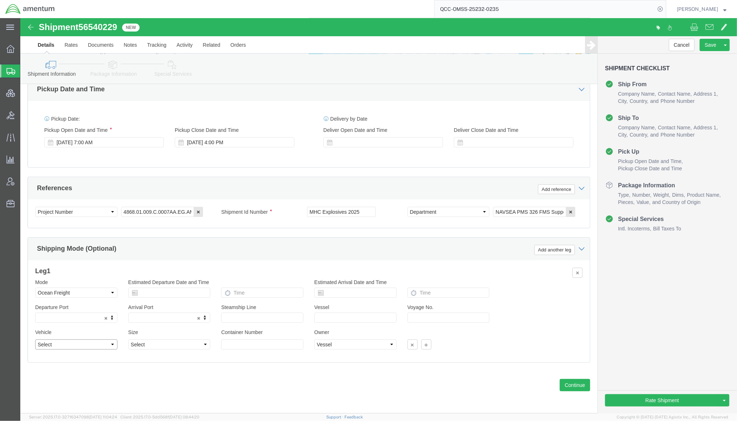
click select "Select Flat Rack Insulated Open Top Oversized Equipment Refrigerated Roll-on/Ro…"
select select "STCO"
click select "Select Flat Rack Insulated Open Top Oversized Equipment Refrigerated Roll-on/Ro…"
click select "Select 45 Feet Less Than Container 20 Feet High Cube 20 Feet 40 Feet High Cube …"
select select "20FT"
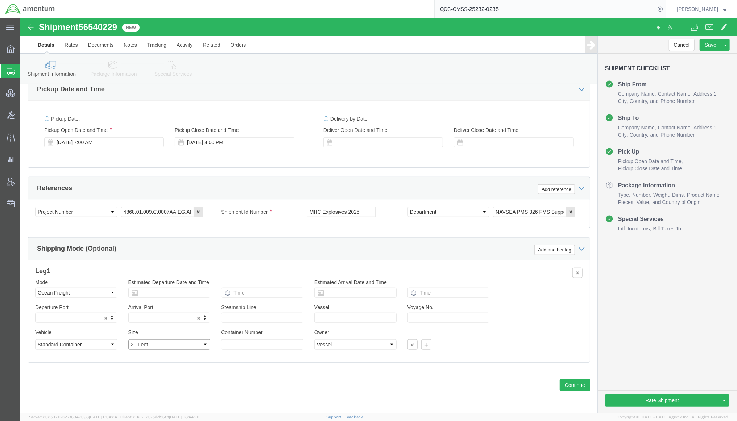
click select "Select 45 Feet Less Than Container 20 Feet High Cube 20 Feet 40 Feet High Cube …"
click link "Package Information"
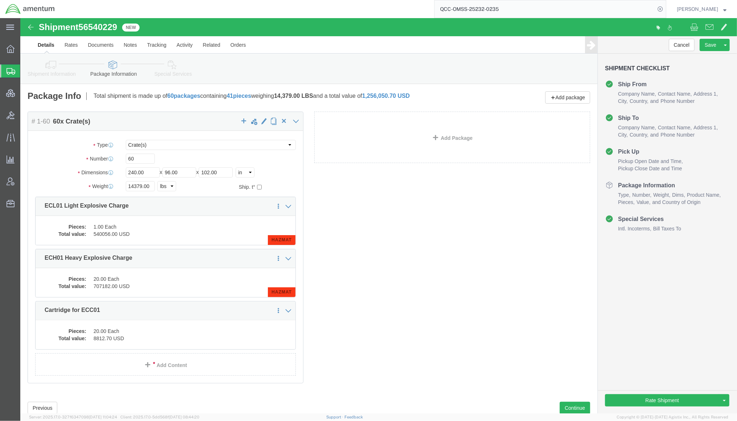
click link "Special Services"
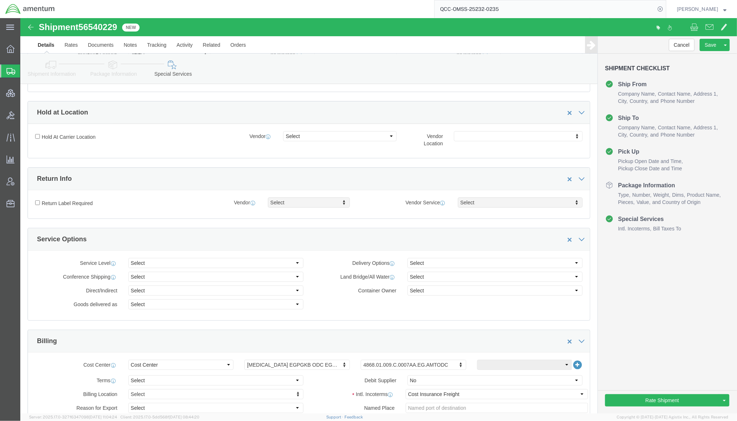
scroll to position [64, 0]
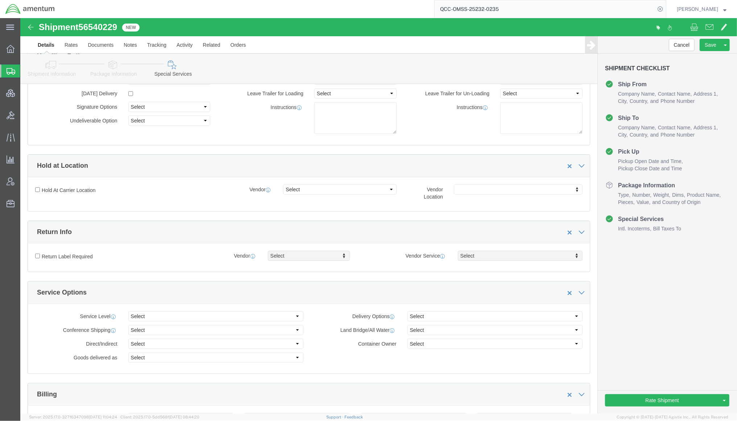
click div "Return Info"
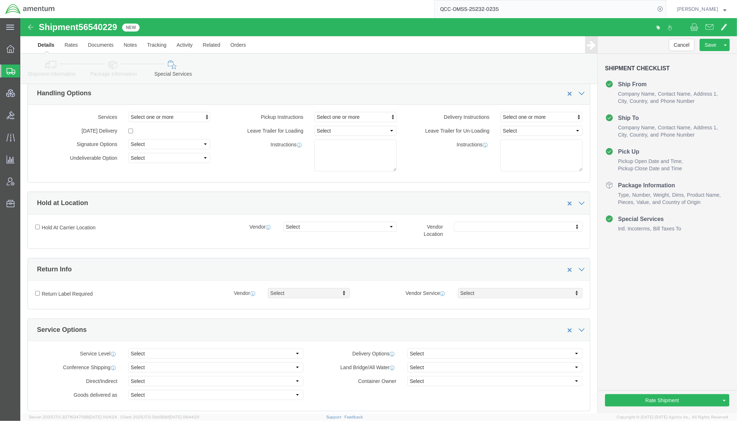
scroll to position [0, 0]
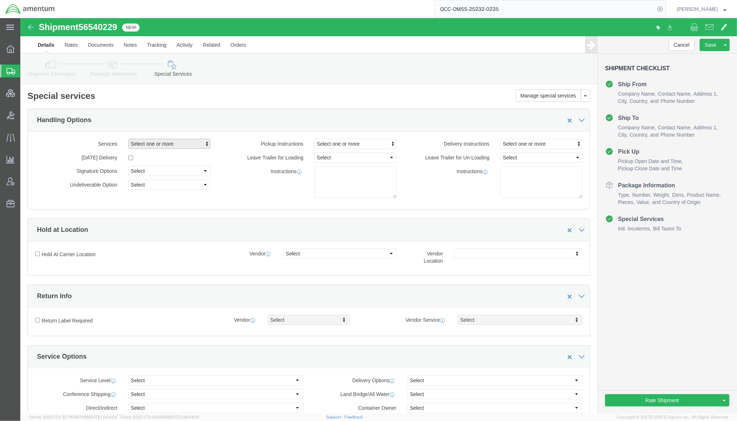
click span "Select one or more"
click label "Pickup Instructions"
click select "Select FedEx Freight UPS FedEx Express DHL"
click div "Hold At Carrier Location Vendor Select FedEx Freight UPS FedEx Express DHL Vend…"
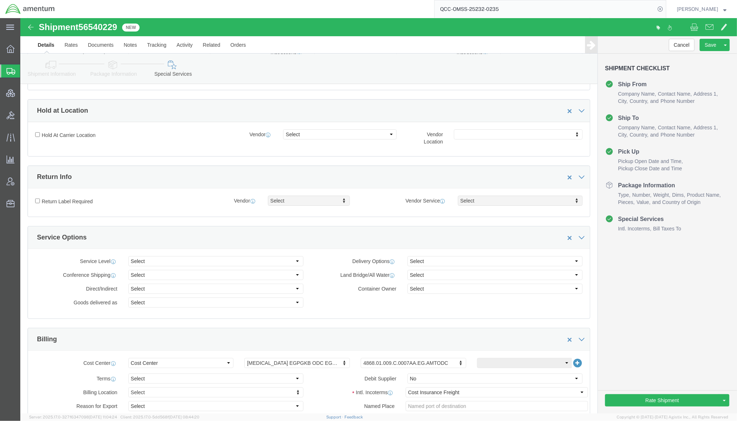
scroll to position [193, 0]
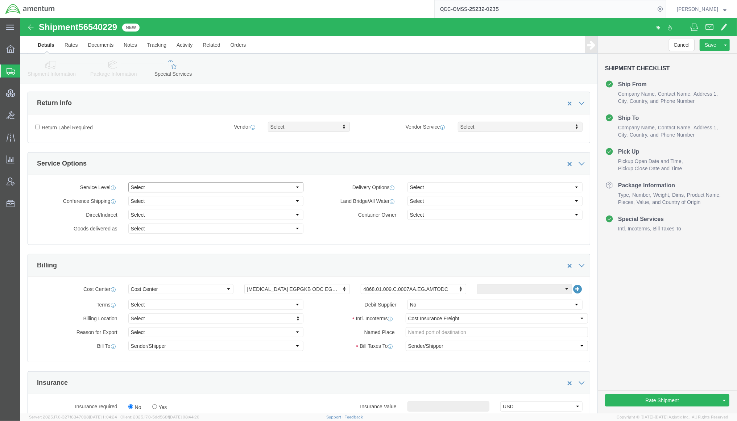
click select "Select Ocean"
select select "Ocean"
click select "Select Ocean"
click select "Select ATA DTA DTD"
select select "DTD"
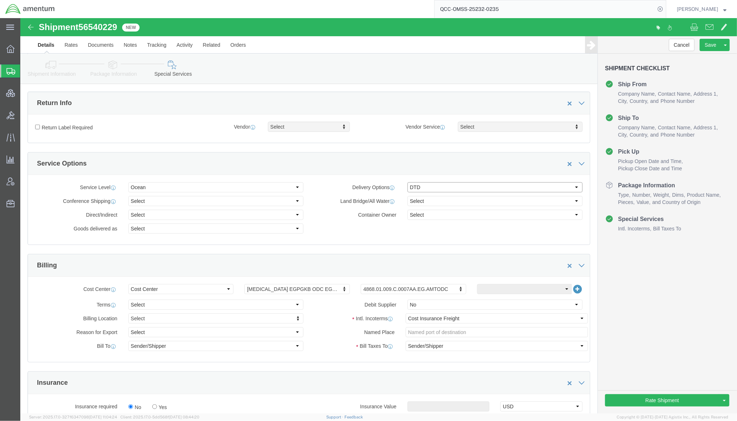
click select "Select ATA DTA DTD"
click select "Select Shipper Vessel"
select select "Vessel"
click select "Select Shipper Vessel"
click select "Select Break bulk cargo Bulk packages Unitized cargo"
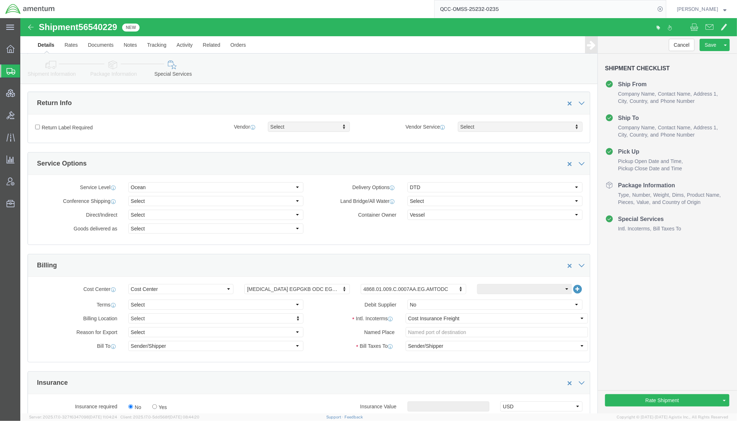
click div "Conference Shipping Select Conference Non-Conference Direct/Indirect Select Dir…"
click select "Select Direct Indirect"
click div "Conference Shipping Select Conference Non-Conference Direct/Indirect Select Dir…"
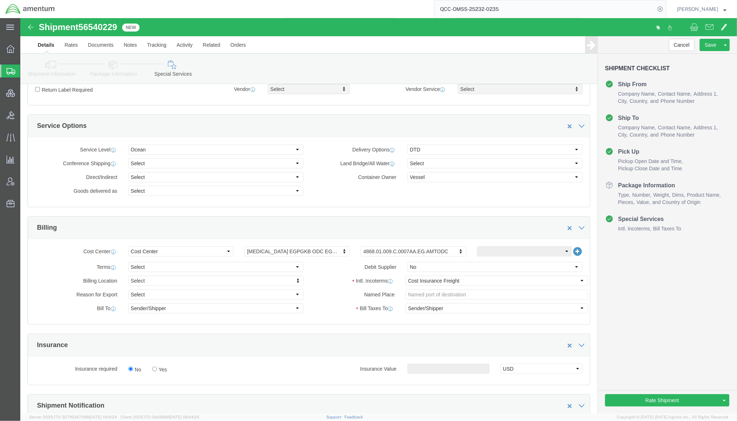
scroll to position [257, 0]
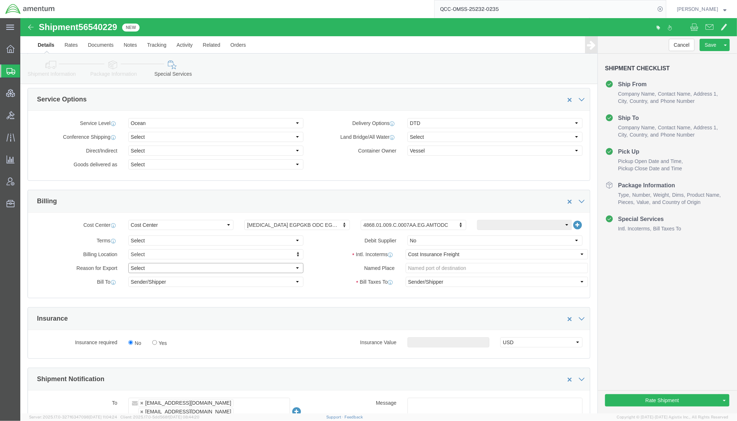
click select "Select Gift Personal Effects Repair/Warranty Return Sample Sold Temporary/Not S…"
select select "SOLD"
click select "Select Gift Personal Effects Repair/Warranty Return Sample Sold Temporary/Not S…"
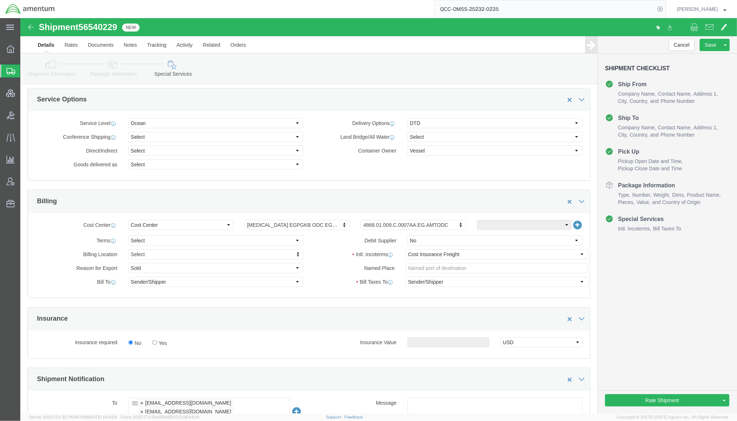
click div "Cost Center Select Buyer Cost Center Department Operations Number Order Number …"
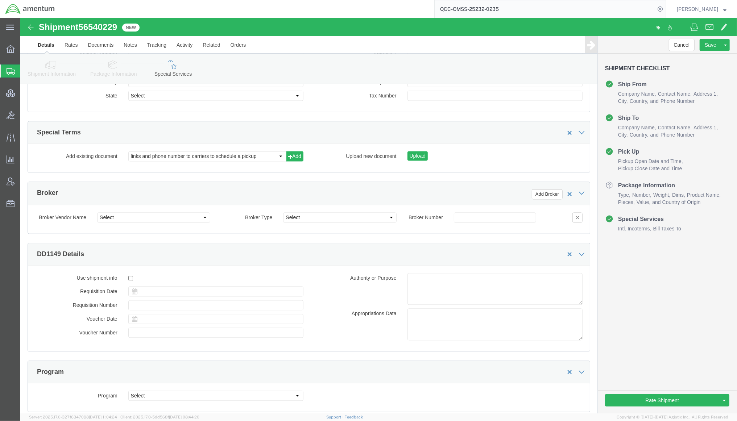
scroll to position [1095, 0]
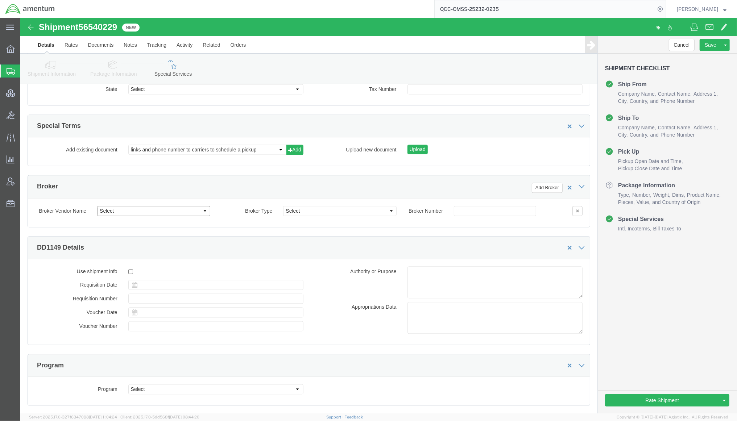
click select "Select Aaversal Global Airglaze-Aviation AIT Worldwide APL CEVA Government Logi…"
click label "Broker Type"
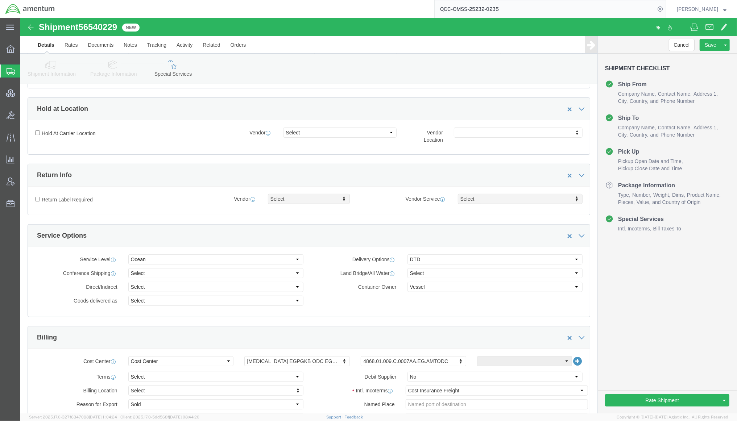
scroll to position [0, 0]
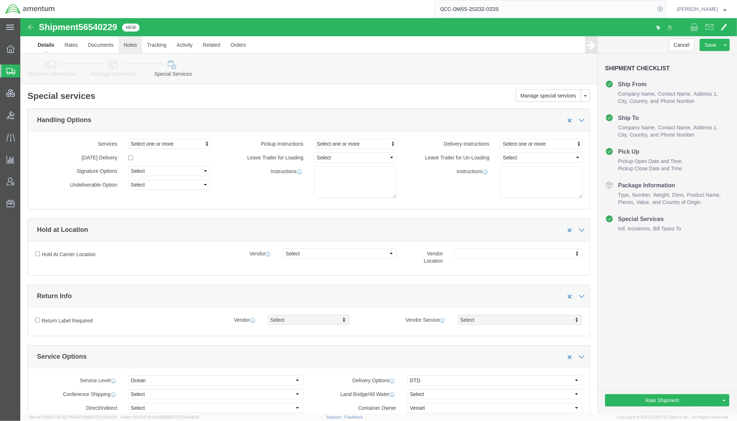
click link "Notes"
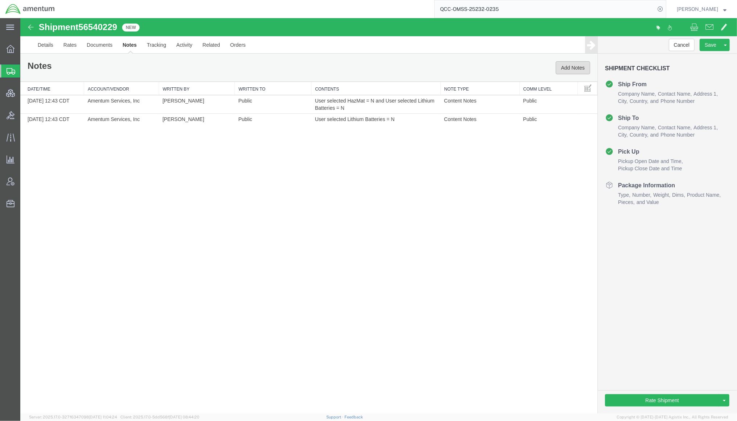
click at [576, 62] on button "Add Notes" at bounding box center [572, 67] width 34 height 13
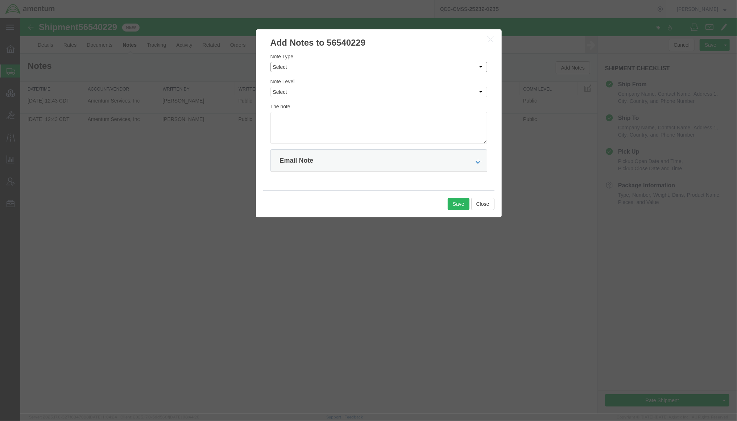
click at [301, 67] on select "Select Approval Bid Notes Carrier Change Notes Claim Notes Content Hazmat Notes…" at bounding box center [378, 67] width 217 height 10
click at [270, 62] on select "Select Approval Bid Notes Carrier Change Notes Claim Notes Content Hazmat Notes…" at bounding box center [378, 67] width 217 height 10
click at [306, 71] on select "Select Approval Bid Notes Carrier Change Notes Claim Notes Content Hazmat Notes…" at bounding box center [378, 67] width 217 height 10
select select "TRANSPORTATION_NOTES"
click at [270, 62] on select "Select Approval Bid Notes Carrier Change Notes Claim Notes Content Hazmat Notes…" at bounding box center [378, 67] width 217 height 10
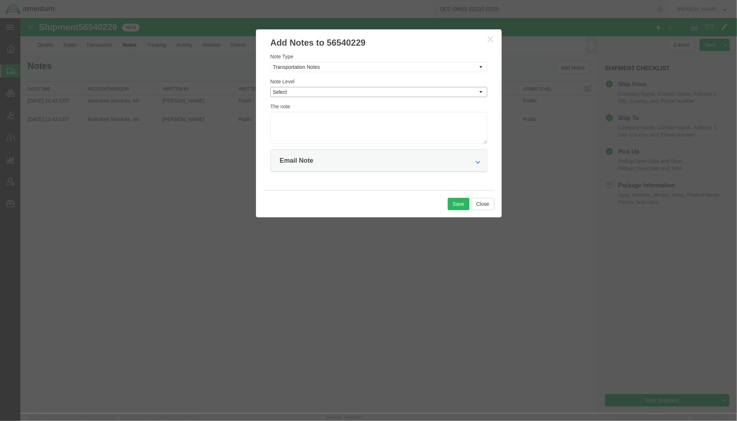
click at [342, 89] on select "Select Private to Account Private to Vendor Public" at bounding box center [378, 92] width 217 height 10
select select "PUBLIC"
click at [270, 87] on select "Select Private to Account Private to Vendor Public" at bounding box center [378, 92] width 217 height 10
click at [328, 134] on textarea at bounding box center [378, 128] width 217 height 32
paste textarea "Priority 1 ("P1") - cargo loaded and transported to the final destination solel…"
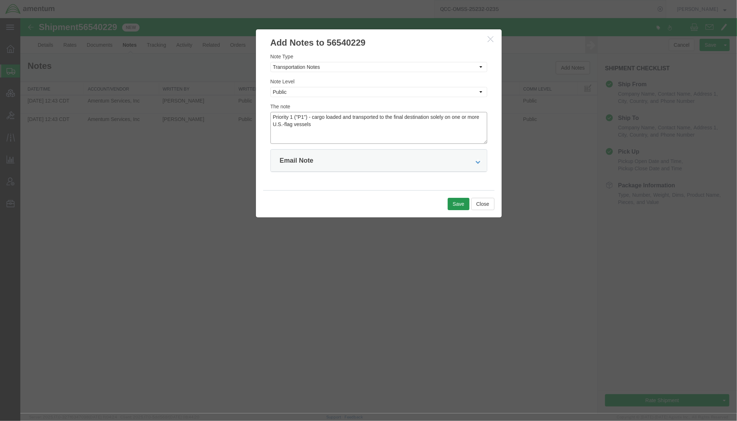
type textarea "Priority 1 ("P1") - cargo loaded and transported to the final destination solel…"
click at [454, 206] on button "Save" at bounding box center [458, 203] width 22 height 12
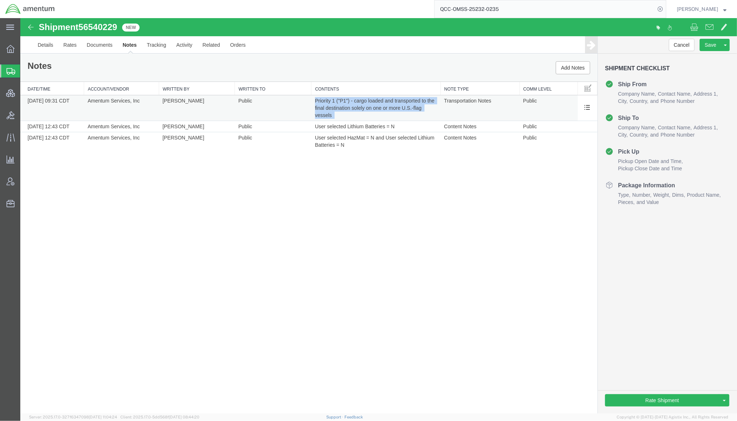
drag, startPoint x: 353, startPoint y: 112, endPoint x: 314, endPoint y: 101, distance: 39.9
click at [314, 101] on td "Priority 1 ("P1") - cargo loaded and transported to the final destination solel…" at bounding box center [375, 108] width 129 height 26
copy td "Priority 1 ("P1") - cargo loaded and transported to the final destination solel…"
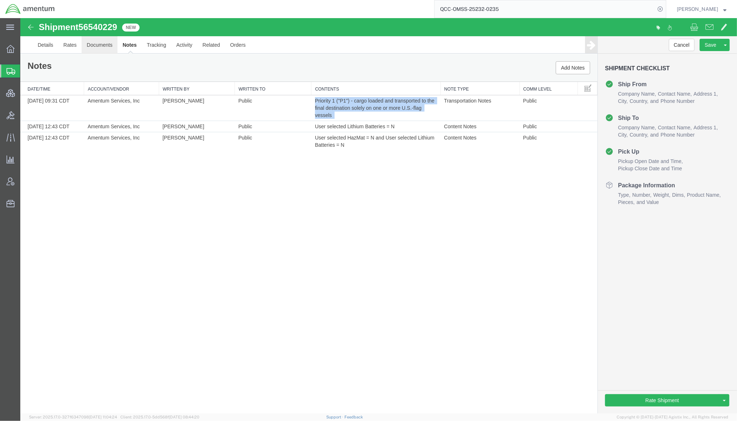
click at [97, 47] on link "Documents" at bounding box center [99, 44] width 36 height 17
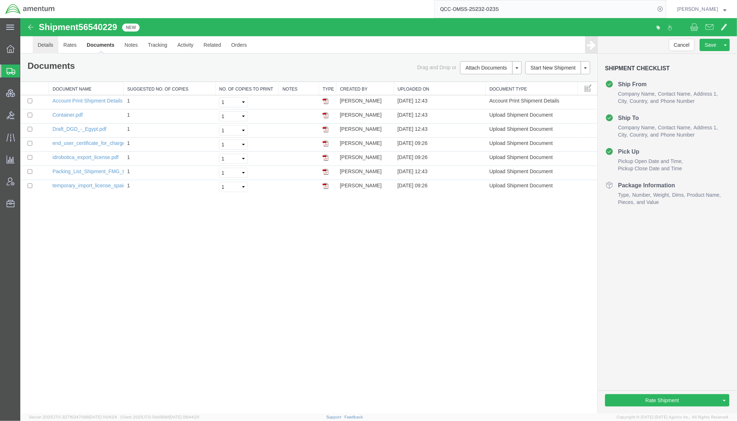
click at [51, 47] on link "Details" at bounding box center [45, 44] width 26 height 17
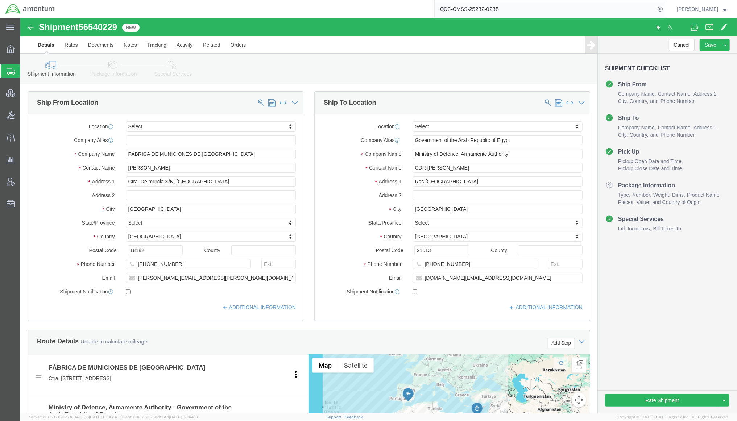
click div "Shipment Information Package Information Special Services Loading Routing"
click link "Special Services"
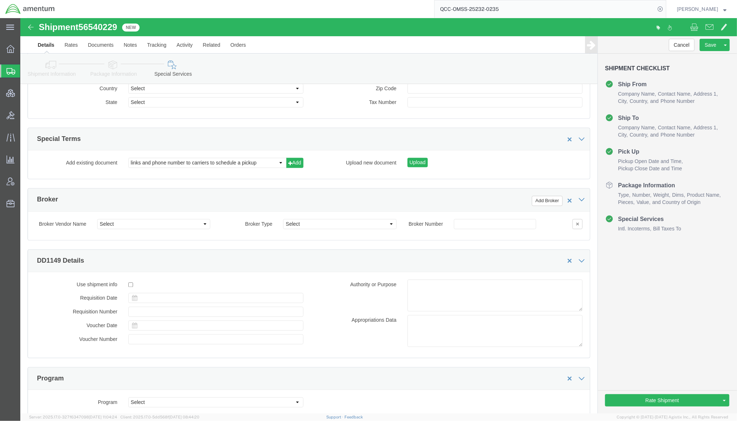
scroll to position [1070, 0]
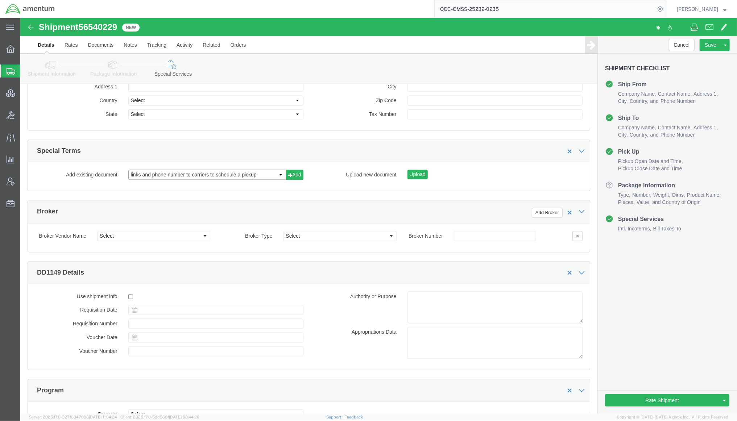
click select "links and phone number to carriers to schedule a pickup instructions for US imp…"
select select "109858249"
click select "links and phone number to carriers to schedule a pickup instructions for US imp…"
click icon
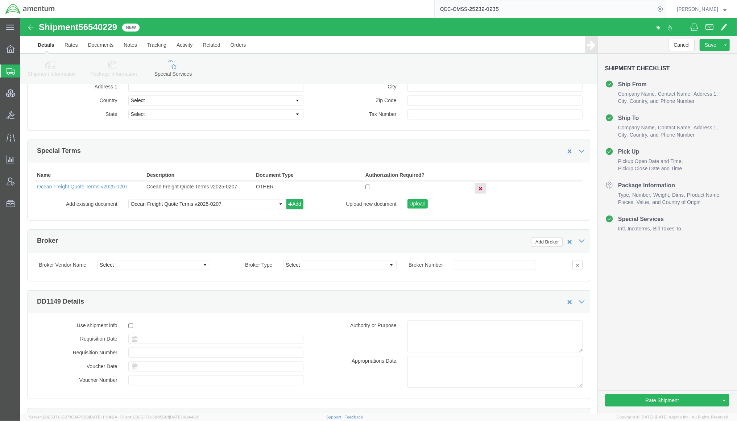
drag, startPoint x: 37, startPoint y: 49, endPoint x: 83, endPoint y: 76, distance: 53.1
click icon
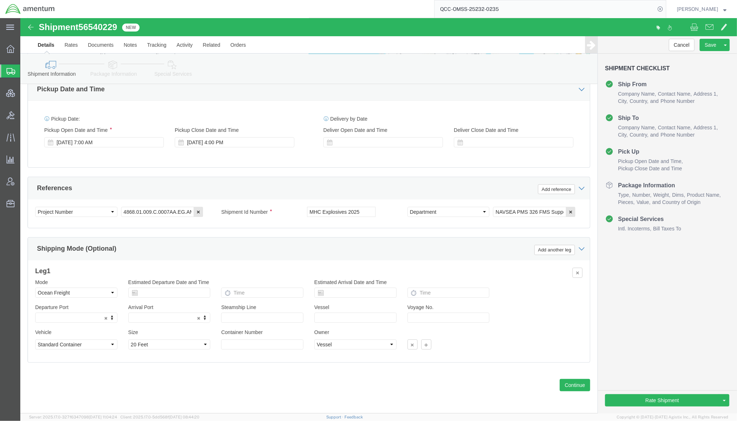
scroll to position [376, 0]
click link "Send To Bid"
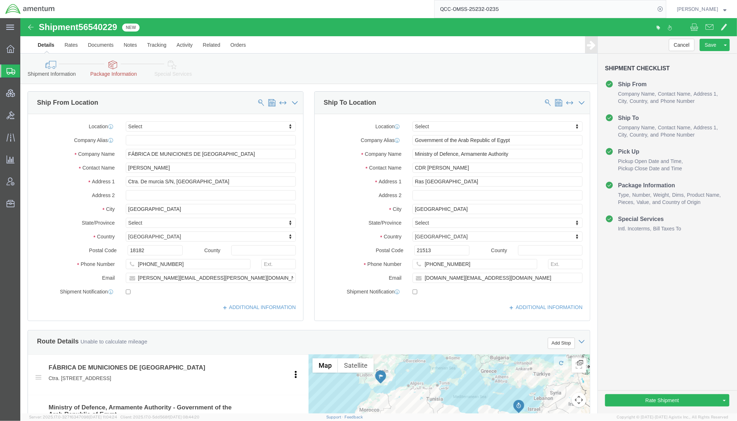
click icon
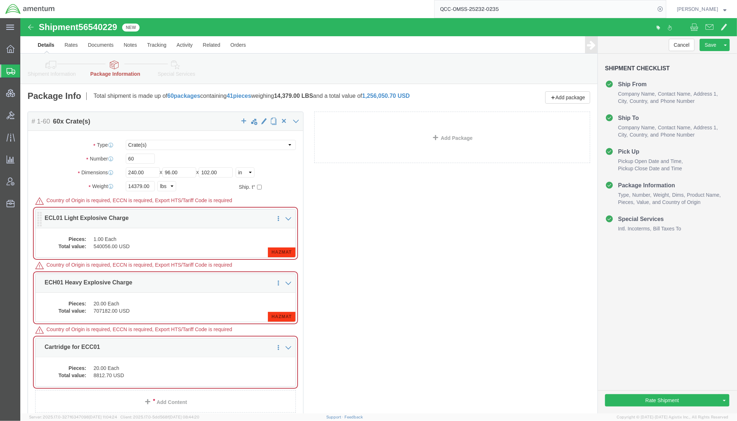
click dd "1.00 Each"
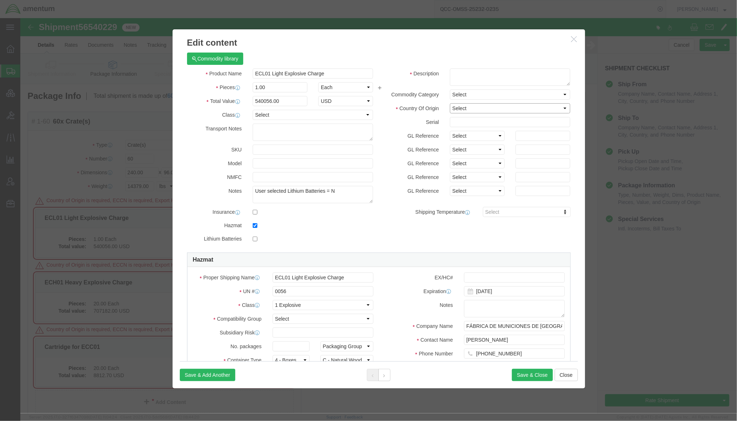
click select "Select Afghanistan Åland Islands Albania Algeria American Samoa Andorra Angola …"
select select "ES"
click select "Select Afghanistan Åland Islands Albania Algeria American Samoa Andorra Angola …"
click button
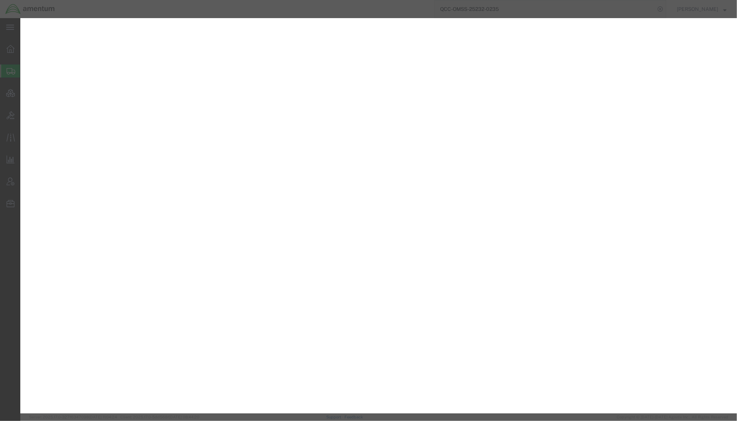
select select "CRAT"
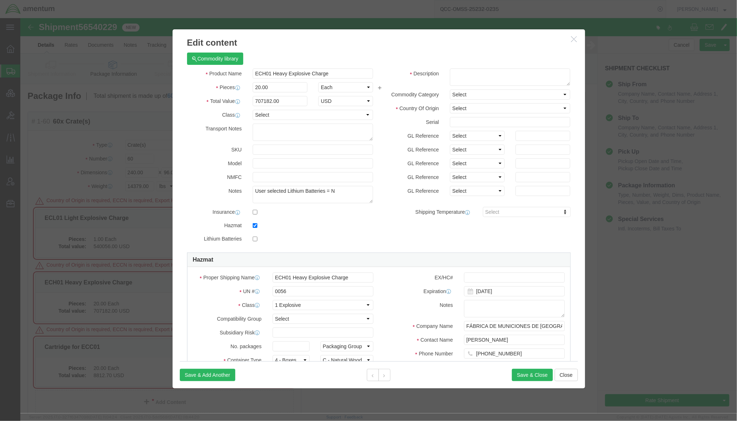
select select "ES"
click select "Select Afghanistan Åland Islands Albania Algeria American Samoa Andorra Angola …"
click icon
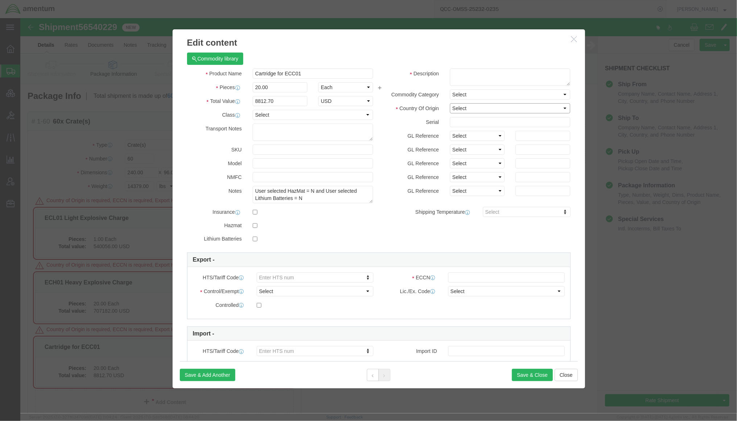
click select "Select Afghanistan Åland Islands Albania Algeria American Samoa Andorra Angola …"
select select "ES"
click select "Select Afghanistan Åland Islands Albania Algeria American Samoa Andorra Angola …"
click button "Save & Close"
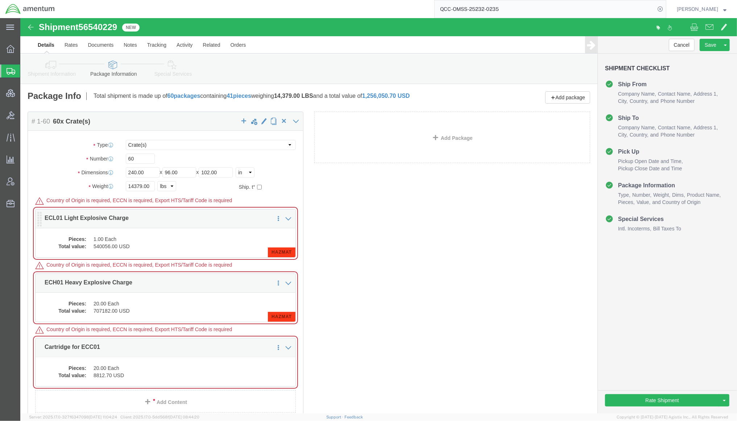
click dd "1.00 Each"
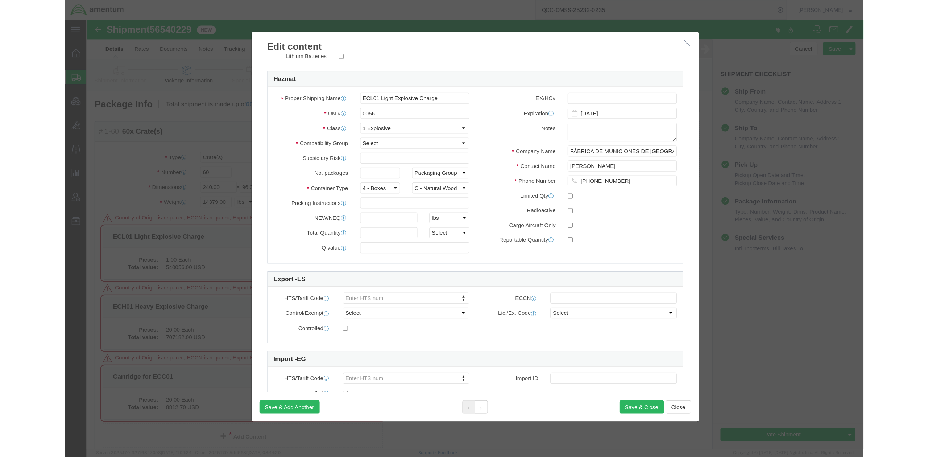
scroll to position [193, 0]
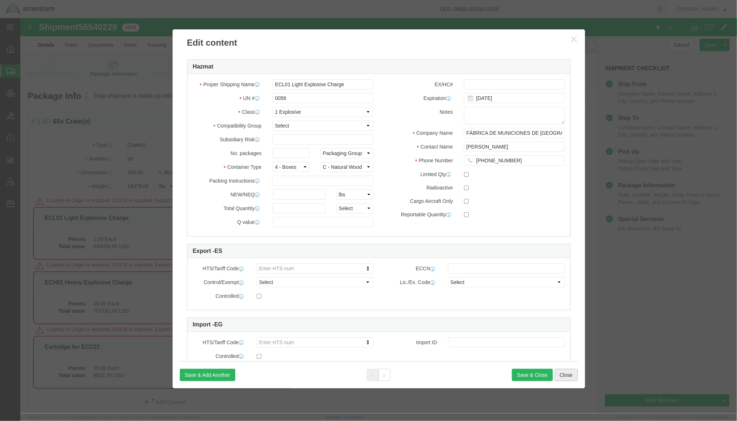
click button "Close"
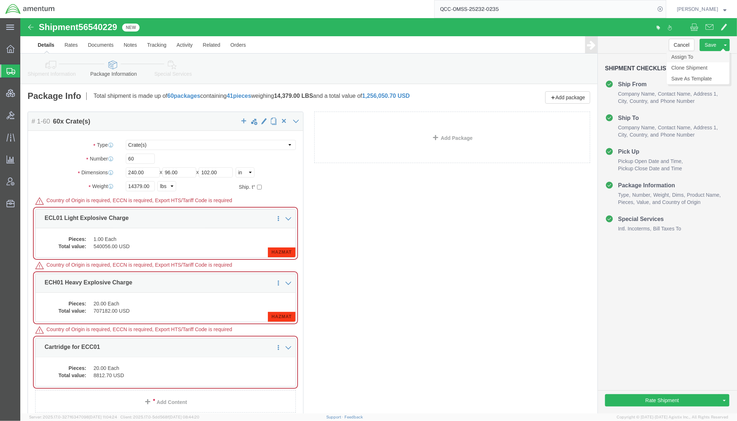
click link "Assign To"
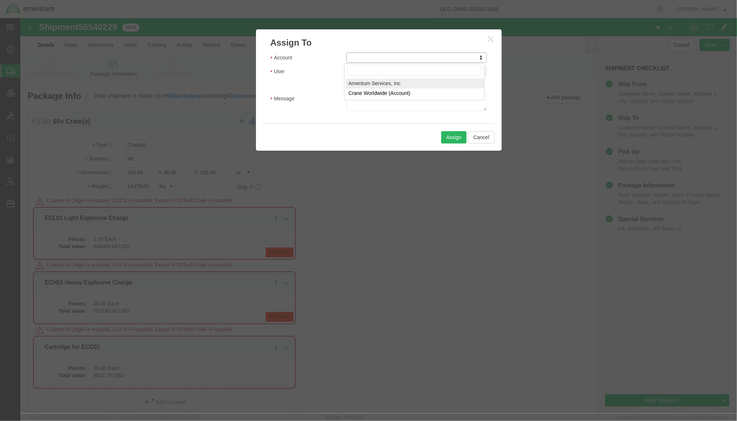
select select "101678"
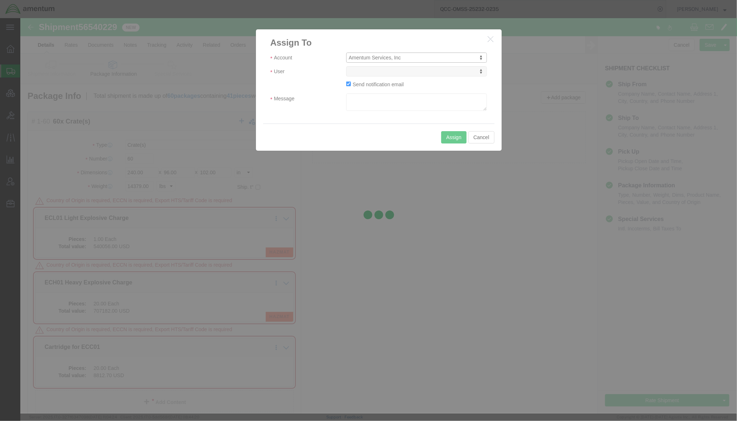
click at [389, 72] on div at bounding box center [378, 215] width 716 height 395
select select
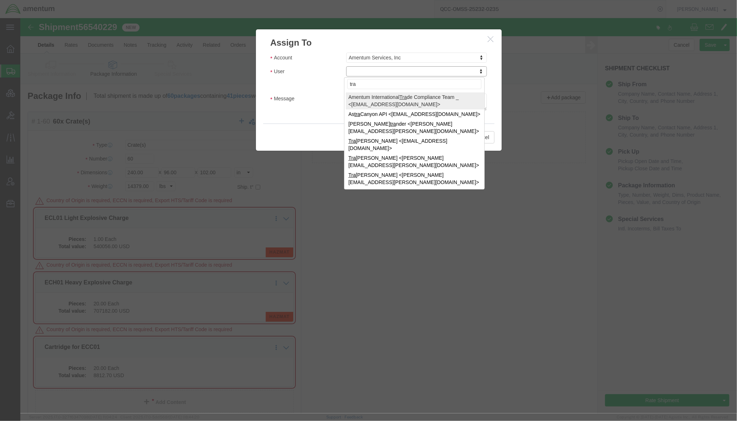
type input "tra"
select select "47300"
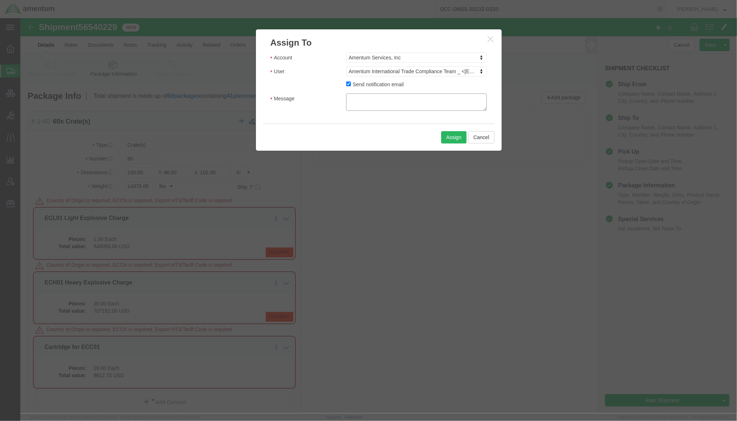
click textarea "Message"
click textarea "Would you please review the line items on this shipment so that i can send it o…"
drag, startPoint x: 449, startPoint y: 87, endPoint x: 194, endPoint y: 46, distance: 257.7
click div "Assign To Account Amentum Services, Inc Account Amentum Services, Inc Crane Wor…"
type textarea "Would you please review the line items on this shipment so that I can send it o…"
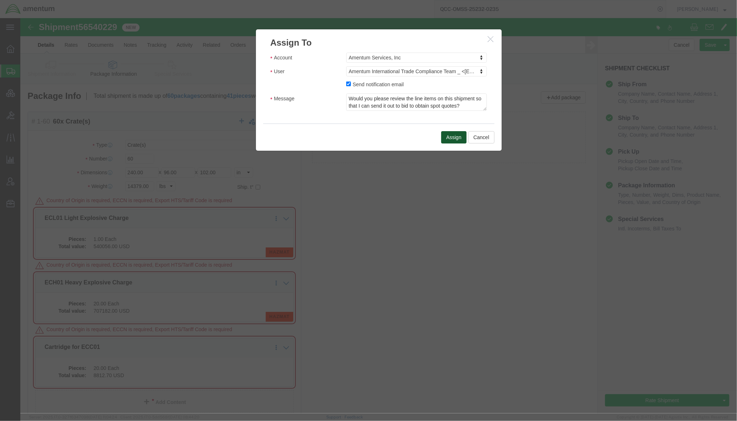
click button "Assign"
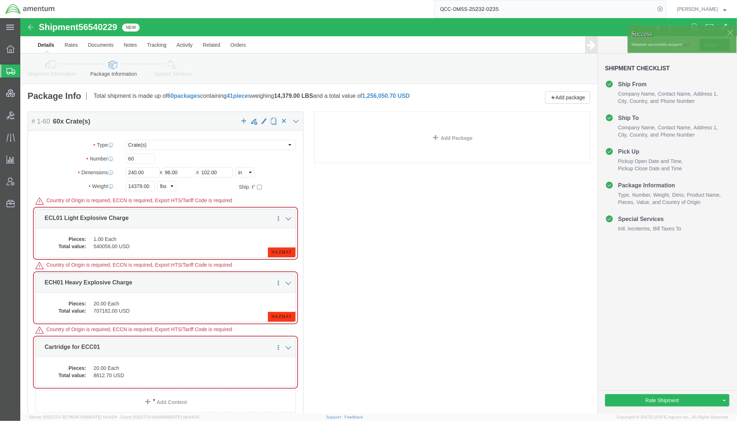
click div
click span
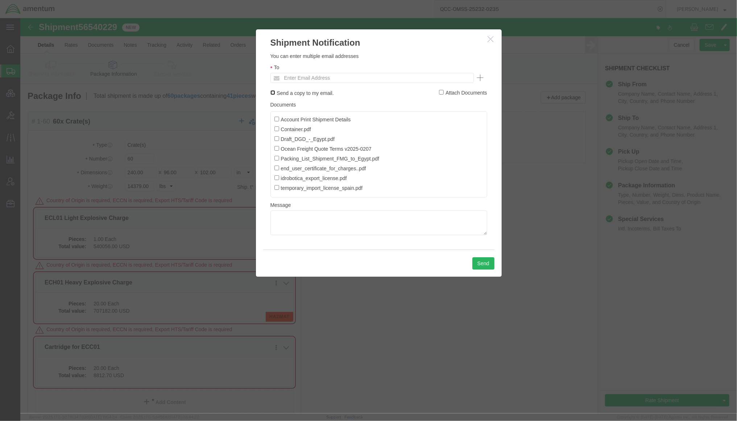
click input "Send a copy to my email."
checkbox input "true"
click input "Account Print Shipment Details"
checkbox input "true"
click label "Container.pdf"
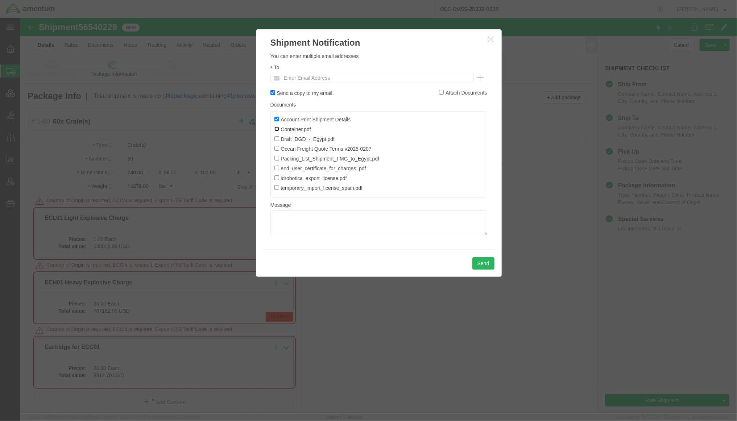
click input "Container.pdf"
checkbox input "true"
click label "Draft_DGD_-_Egypt.pdf"
click input "Draft_DGD_-_Egypt.pdf"
checkbox input "true"
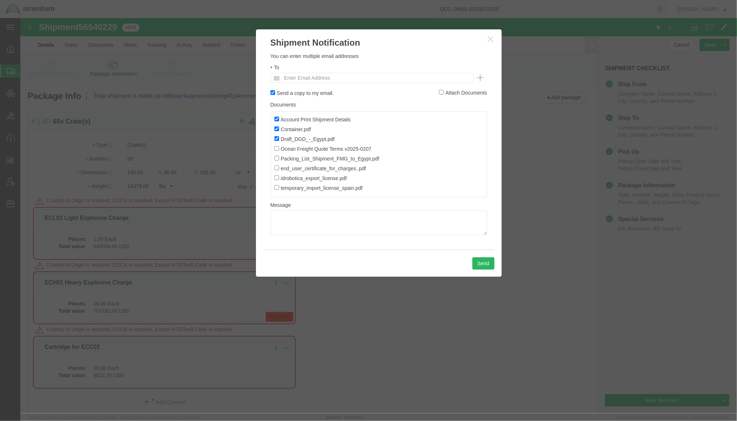
click label "Ocean Freight Quote Terms v2025-0207"
click input "Ocean Freight Quote Terms v2025-0207"
checkbox input "true"
click input "Packing_List_Shipment_FMG_to_Egypt.pdf"
checkbox input "true"
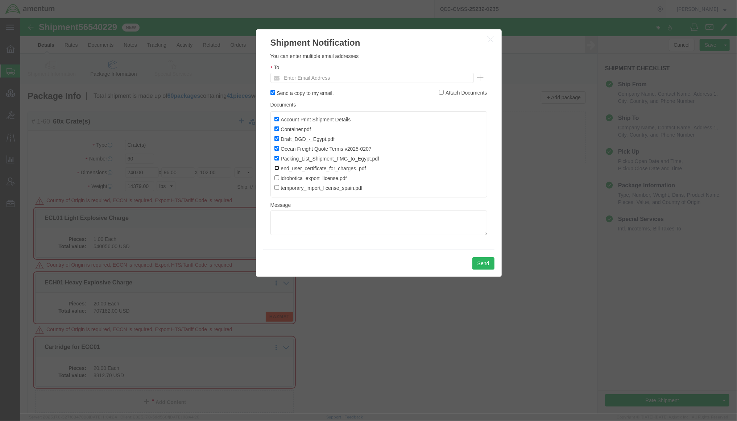
click input "end_user_certificate_for_charges..pdf"
checkbox input "true"
click input "idrobotica_export_license.pdf"
checkbox input "true"
click input "temporary_import_license_spain.pdf"
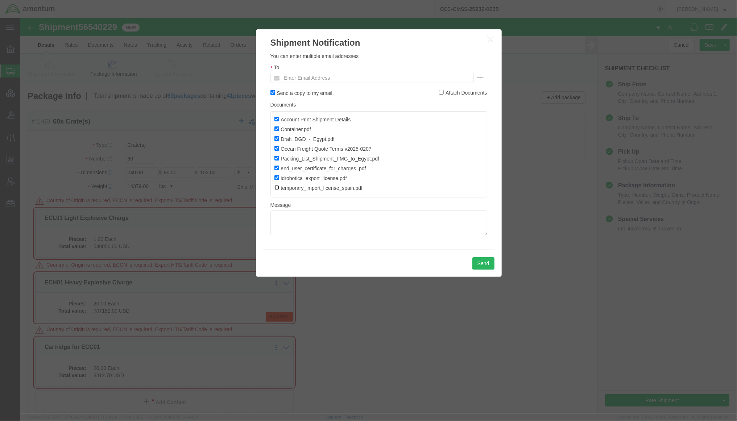
checkbox input "true"
click textarea
paste textarea "Would you please review the line items on this shipment so that I can send it o…"
type textarea "Would you please review the line items on this shipment so that I can send it o…"
click div
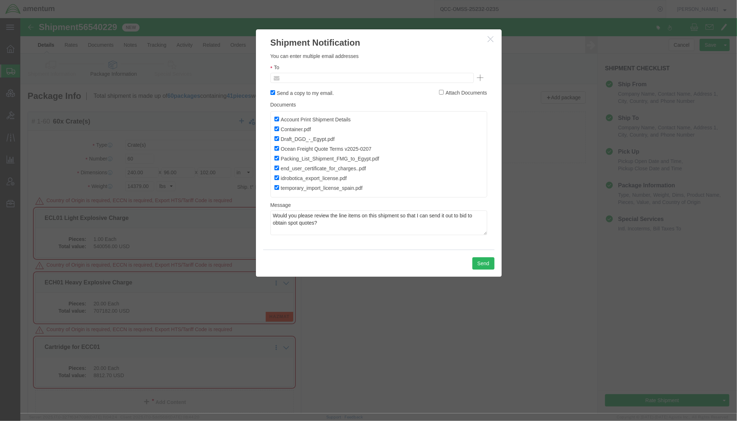
click input "text"
paste input "amentum-itc@amentum.com"
type input "amentum-itc@amentum.com"
click div
click ul "amentum-itc@amentum.com (new)"
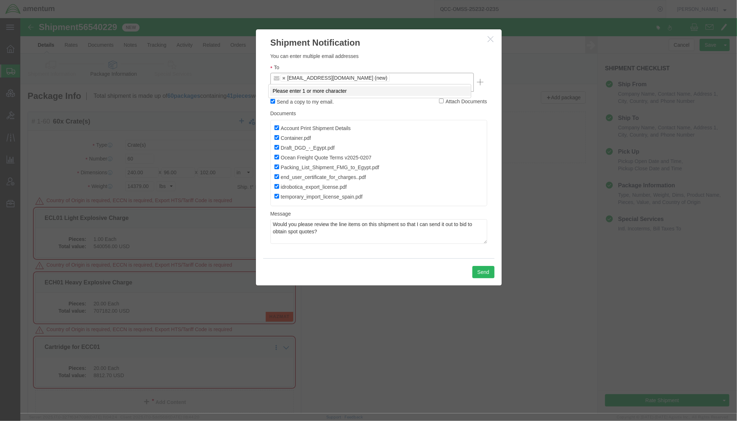
paste input "tmsupport@amentum.com"
type input "tmsupport@amentum.com"
click textarea "Would you please review the line items on this shipment so that I can send it o…"
paste textarea "International Trade Compliance Team"
type textarea "International Trade Compliance Team, Would you please review the line items on …"
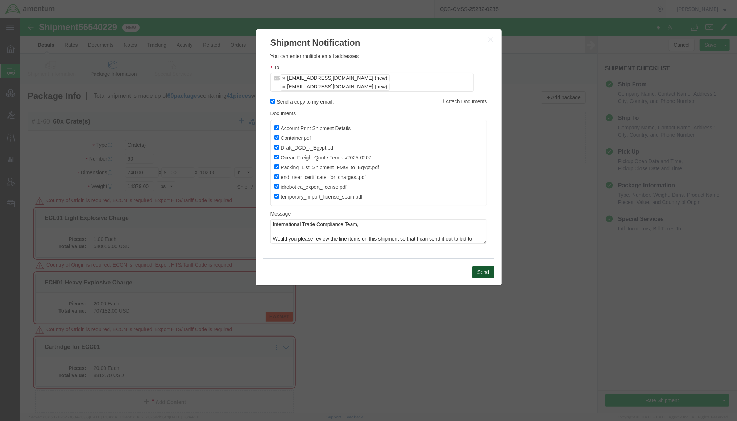
click button "Send"
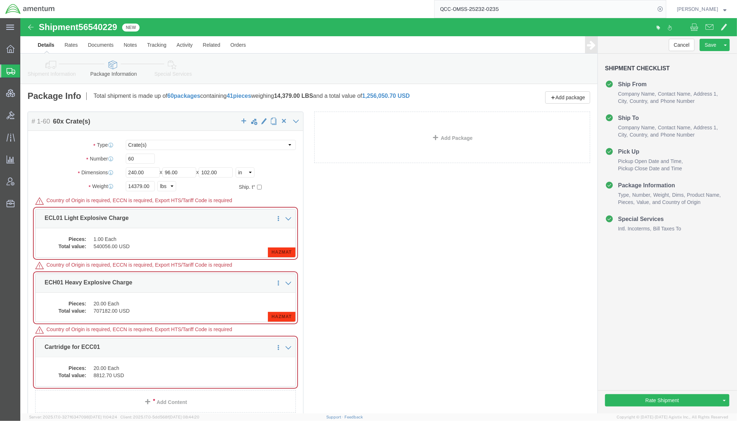
click div "Package Content # 1-60 60 x Crate(s) Package Type Select BCK Boxes Cardboard Bo…"
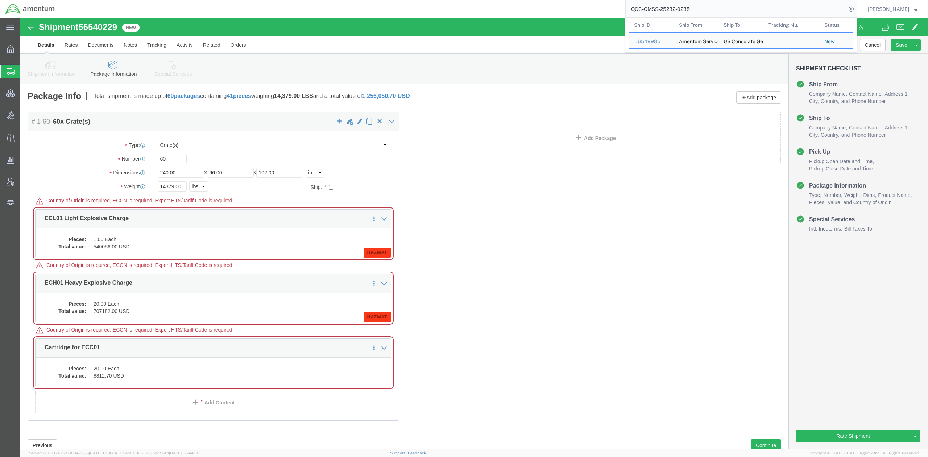
drag, startPoint x: 703, startPoint y: 10, endPoint x: 468, endPoint y: 4, distance: 235.2
click at [468, 4] on div "QCC-OMSS-25232-0235 Ship ID Ship From Ship To Tracking Nu. Status Ship ID 56549…" at bounding box center [458, 9] width 797 height 18
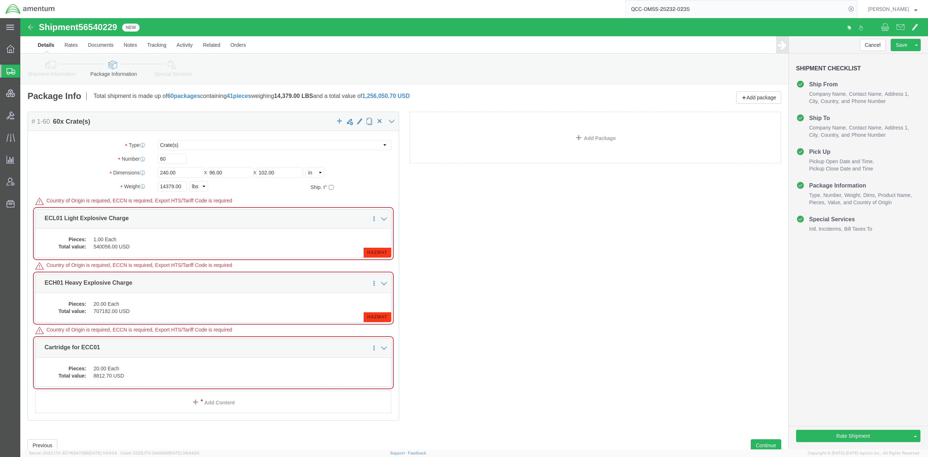
paste input "DCI-25232-199673"
type input "DCI-25232-199673"
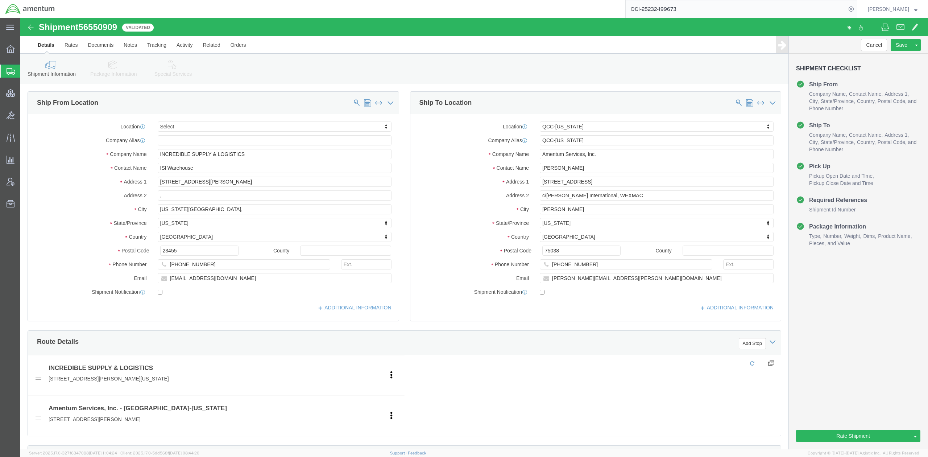
select select "42668"
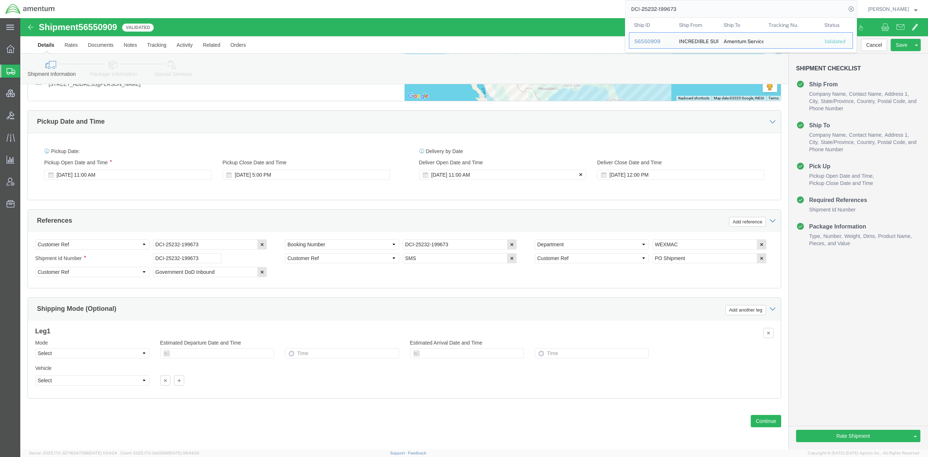
scroll to position [337, 0]
click link "Package Information"
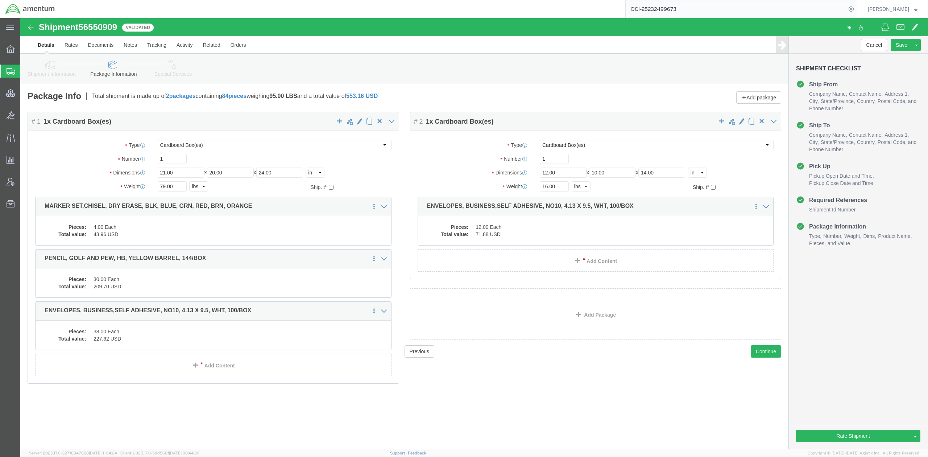
click link "Shipment Information"
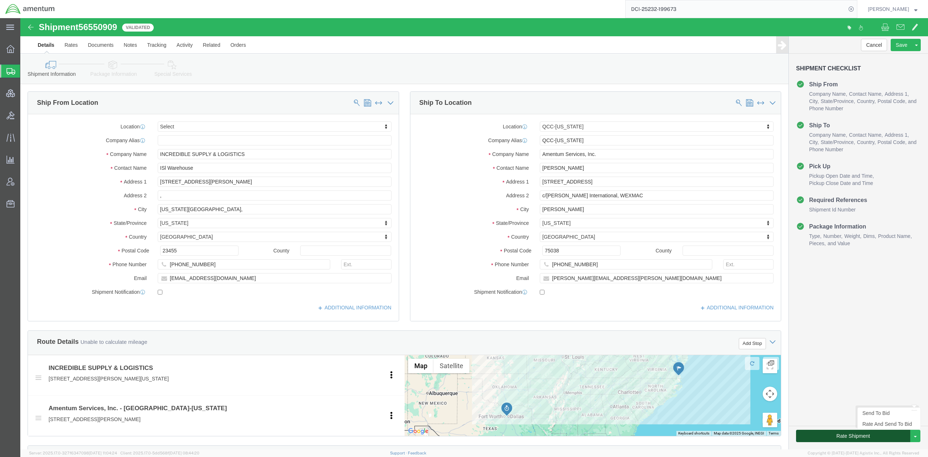
click button "Rate Shipment"
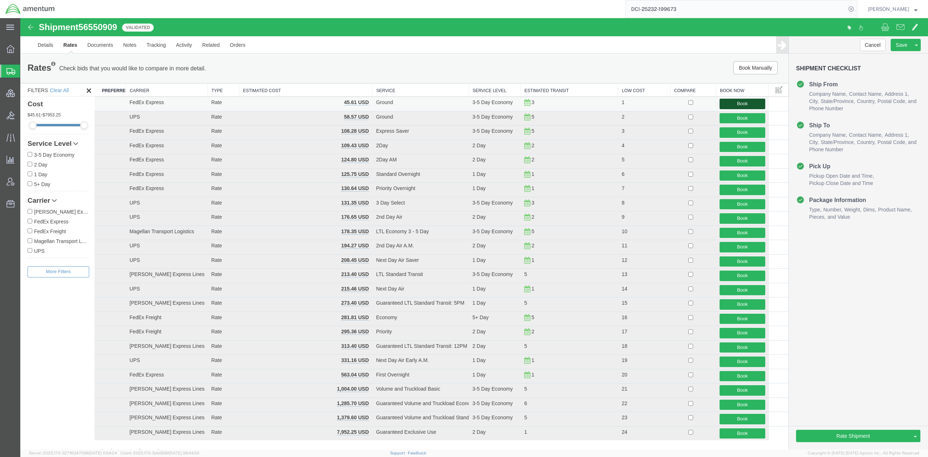
click at [736, 102] on button "Book" at bounding box center [741, 104] width 45 height 11
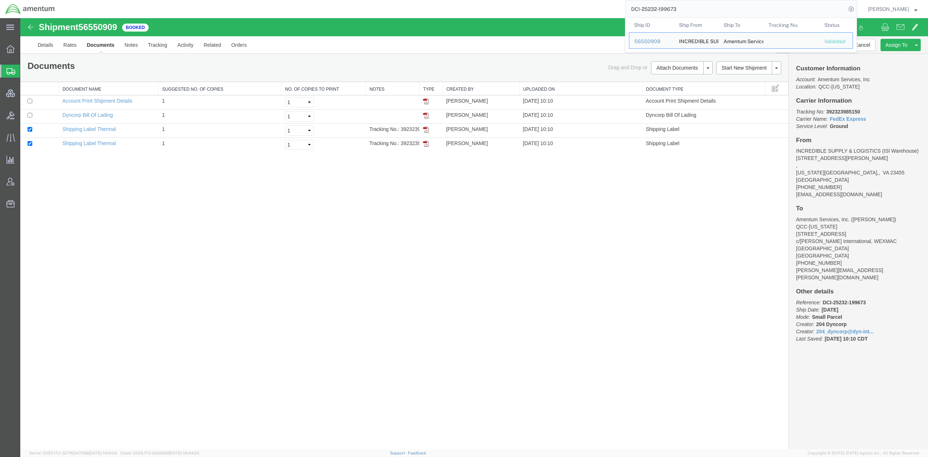
drag, startPoint x: 694, startPoint y: 11, endPoint x: 395, endPoint y: -4, distance: 299.3
click at [395, 0] on html "main_menu Created with Sketch. Collapse Menu Overview Shipments Shipment Manage…" at bounding box center [464, 228] width 928 height 457
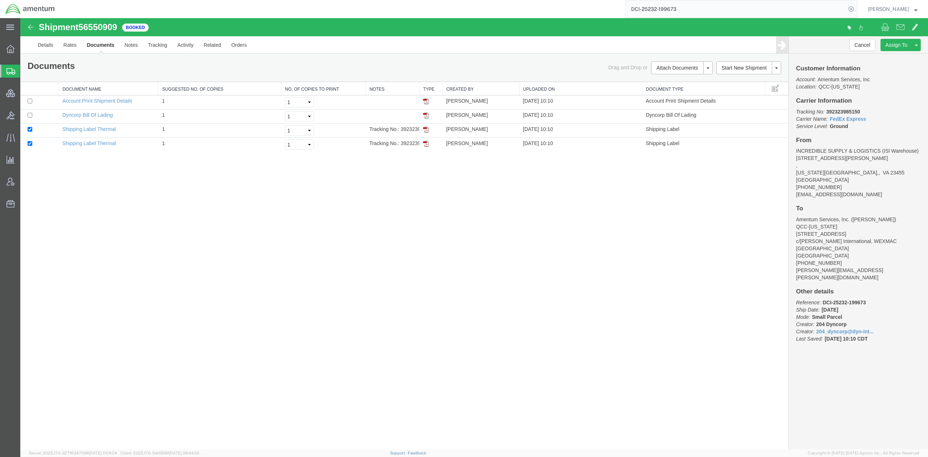
paste input "56550909"
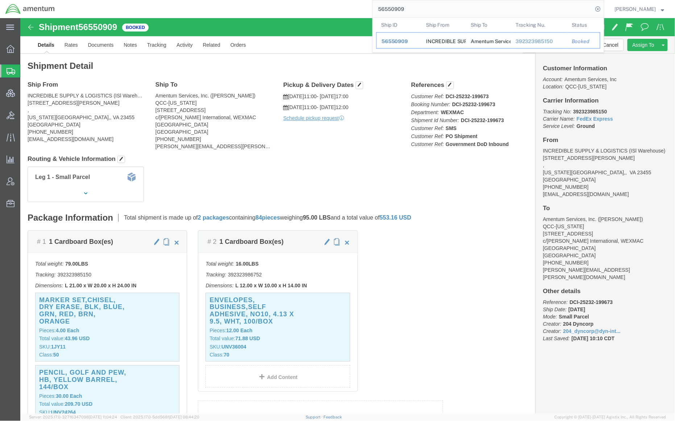
click at [388, 40] on span "56550909" at bounding box center [395, 41] width 26 height 6
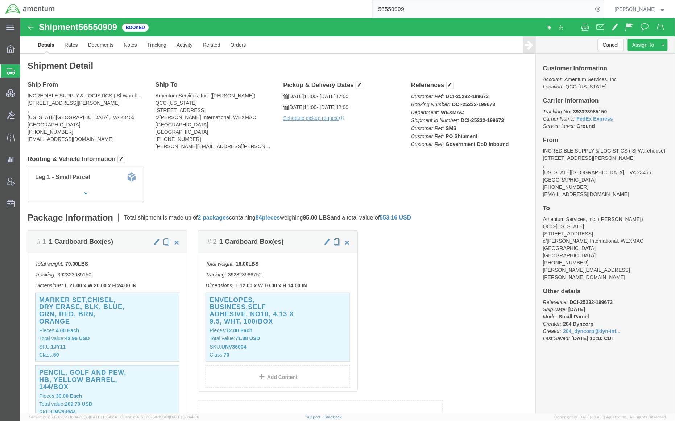
click at [405, 9] on input "56550909" at bounding box center [483, 8] width 220 height 17
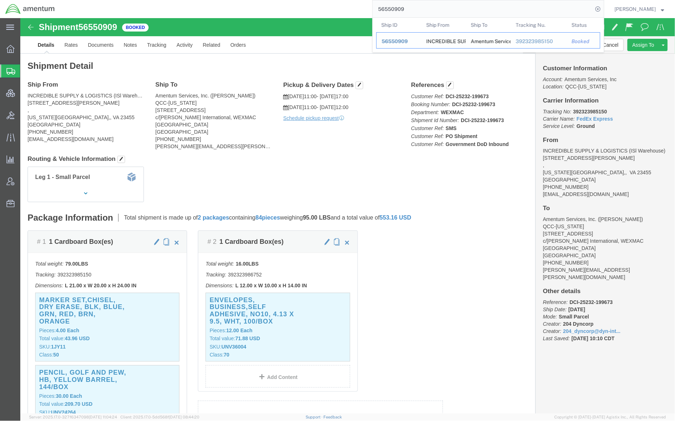
click at [528, 41] on div "392323985150" at bounding box center [539, 42] width 46 height 8
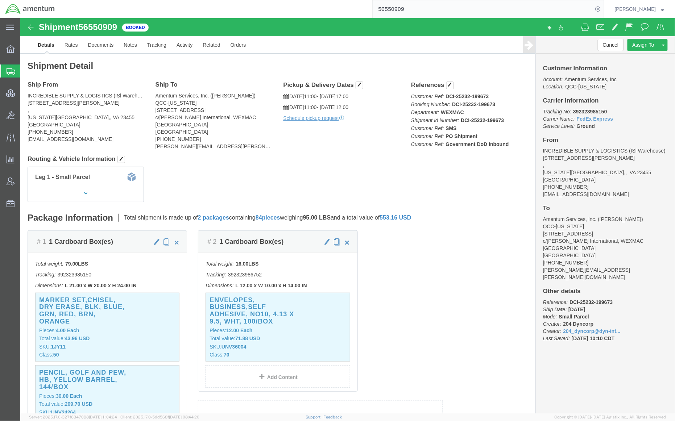
click at [406, 11] on input "56550909" at bounding box center [483, 8] width 220 height 17
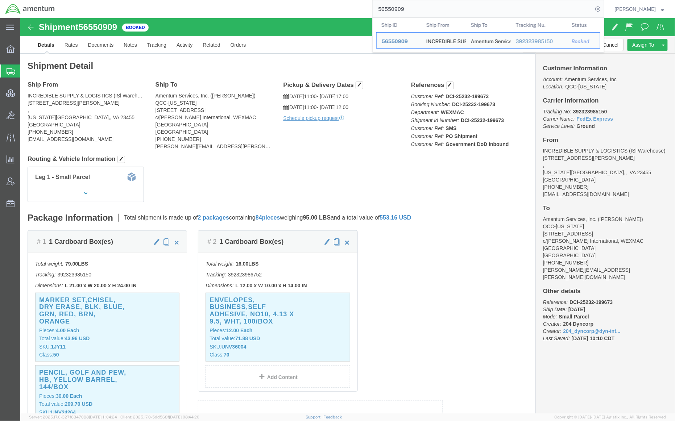
click h4 "Routing & Vehicle Information"
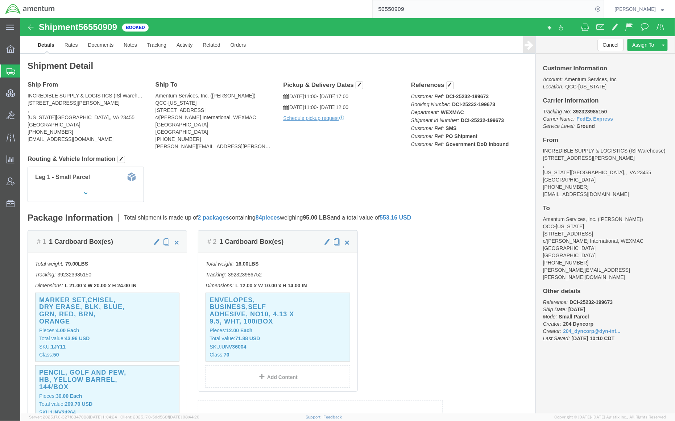
drag, startPoint x: 404, startPoint y: 6, endPoint x: 311, endPoint y: 9, distance: 93.9
click at [311, 9] on div "56550909" at bounding box center [332, 9] width 544 height 18
paste input "5791700"
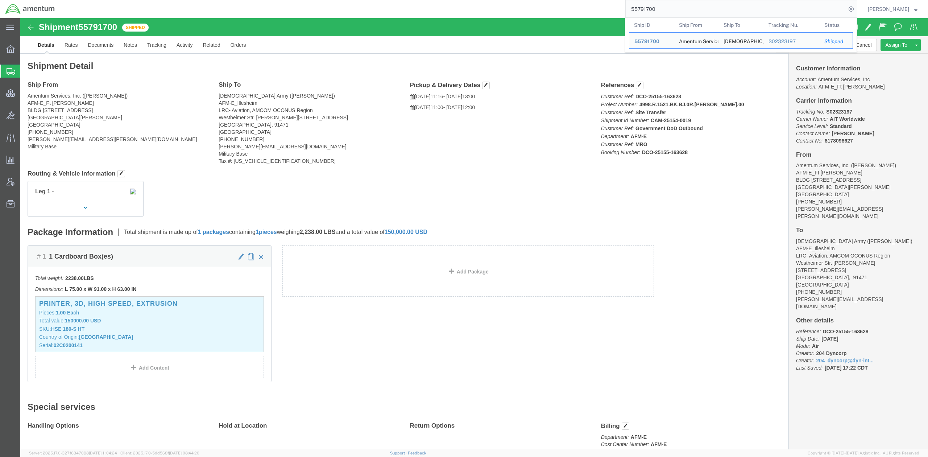
drag, startPoint x: 686, startPoint y: 11, endPoint x: 531, endPoint y: 9, distance: 155.5
click at [531, 9] on div "55791700 Ship ID Ship From Ship To Tracking Nu. Status Ship ID 55791700 Ship Fr…" at bounding box center [458, 9] width 797 height 18
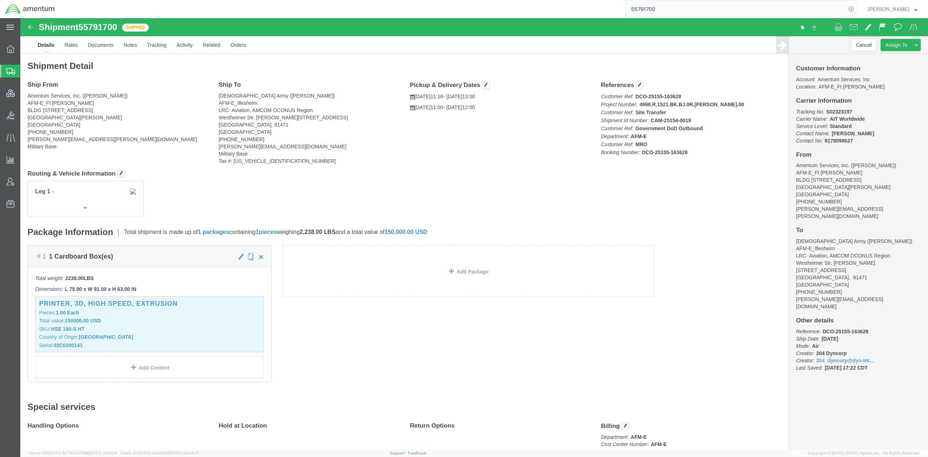
paste input "6551129"
type input "56551129"
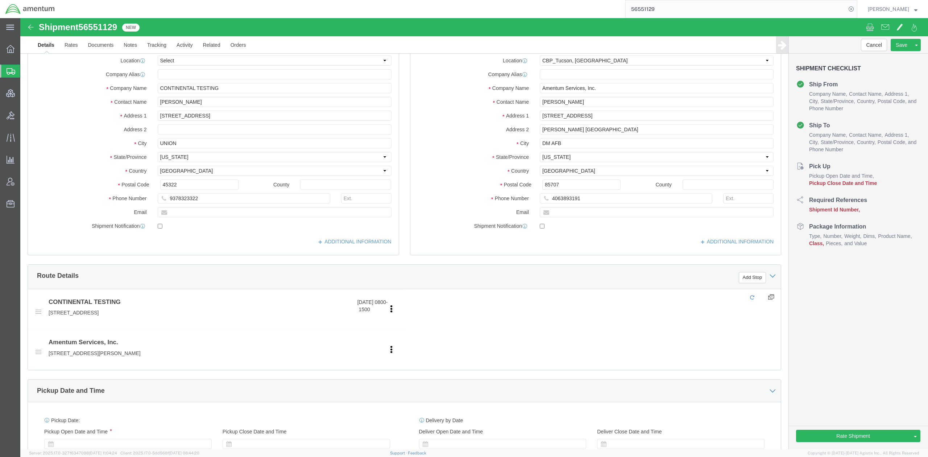
select select "49949"
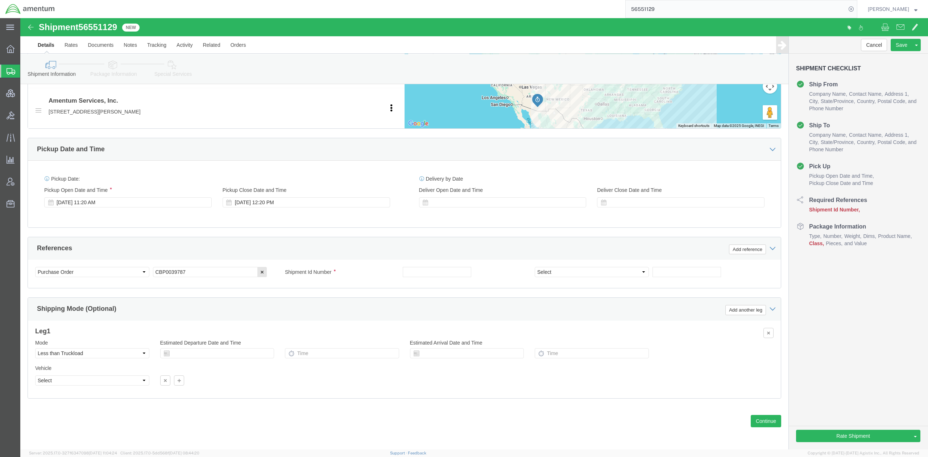
scroll to position [309, 0]
drag, startPoint x: 190, startPoint y: 256, endPoint x: 122, endPoint y: 255, distance: 68.1
click div "Select Account Type Activity ID Airline Appointment Number ASN Batch Request # …"
drag, startPoint x: 394, startPoint y: 254, endPoint x: 398, endPoint y: 253, distance: 3.9
click input "text"
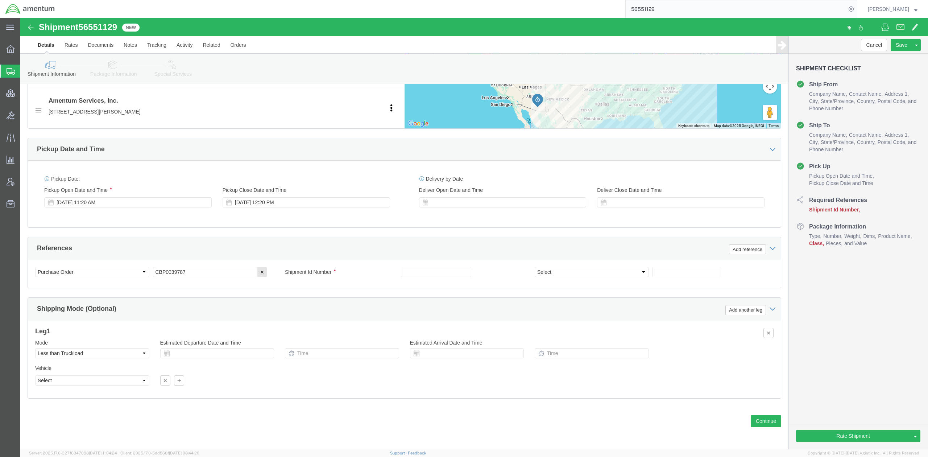
paste input "CBP0039787"
type input "CBP0039787"
click select "Select Account Type Activity ID Airline Appointment Number ASN Batch Request # …"
select select "DEPT"
click select "Select Account Type Activity ID Airline Appointment Number ASN Batch Request # …"
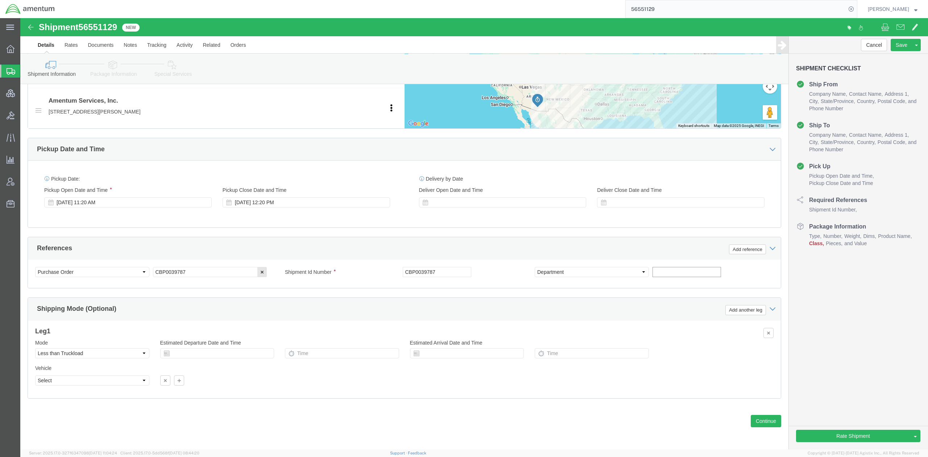
click input "text"
type input "cbp"
click div "References Add reference"
click button "Add reference"
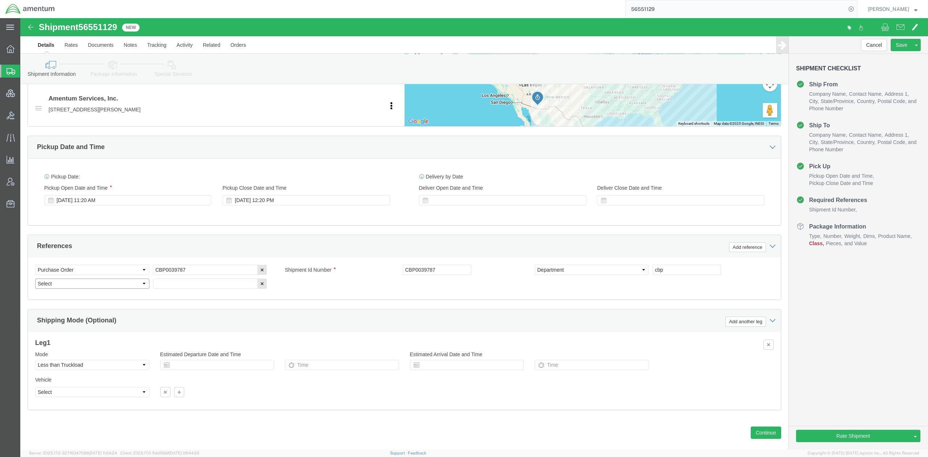
click select "Select Account Type Activity ID Airline Appointment Number ASN Batch Request # …"
select select "PROJNUM"
click select "Select Account Type Activity ID Airline Appointment Number ASN Batch Request # …"
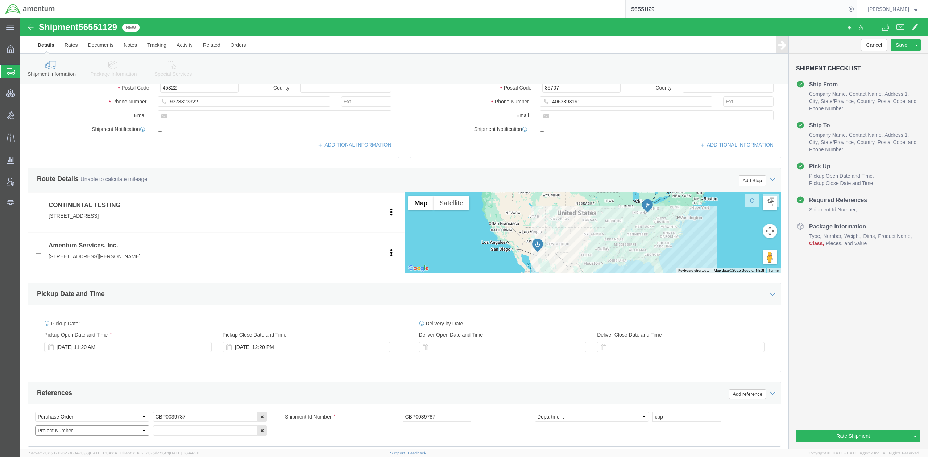
scroll to position [257, 0]
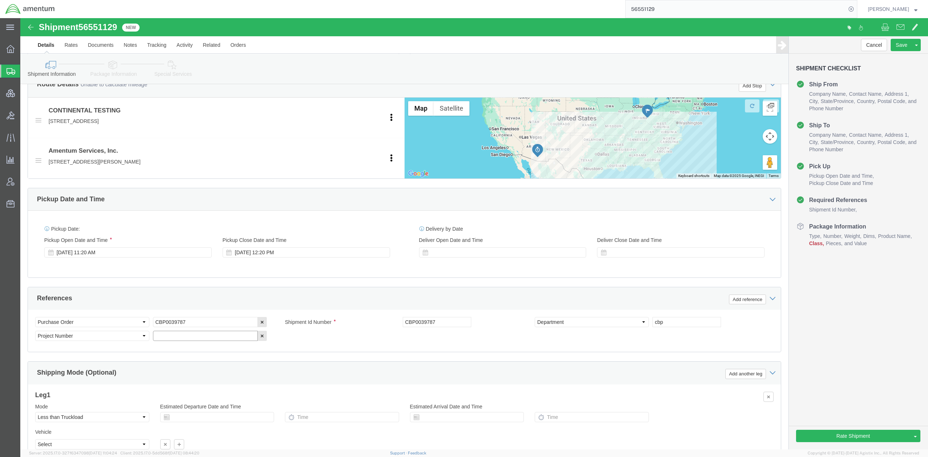
click input "text"
paste input "6118.03.03.2219.000.WTU.0000"
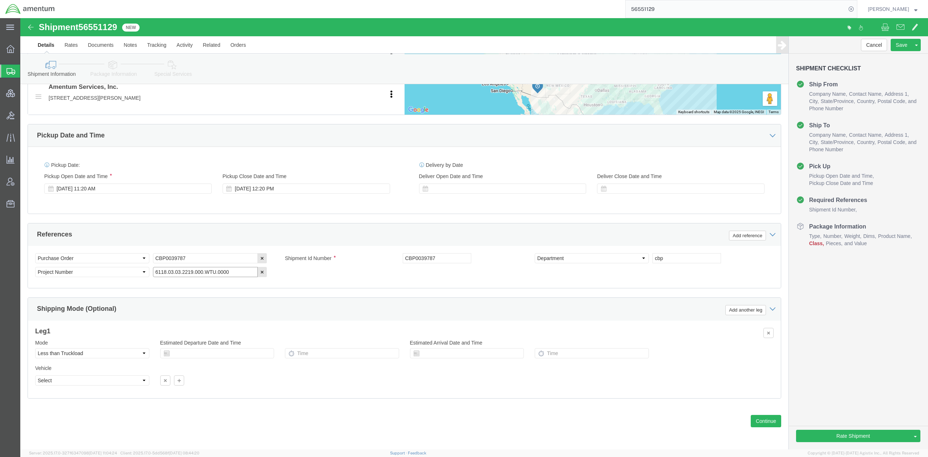
scroll to position [324, 0]
type input "6118.03.03.2219.000.WTU.0000"
click icon
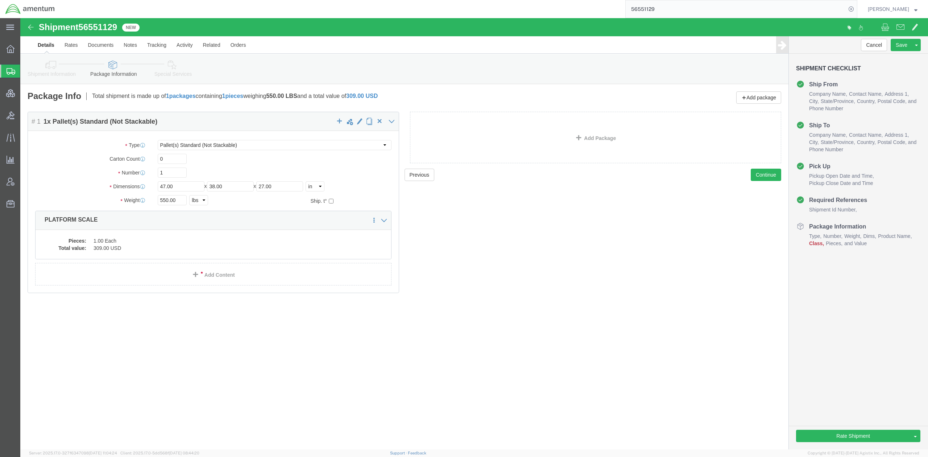
click icon
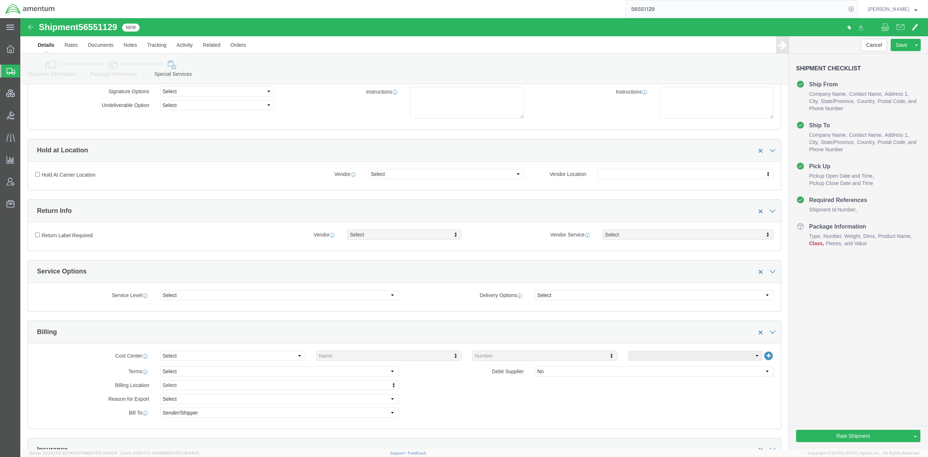
scroll to position [129, 0]
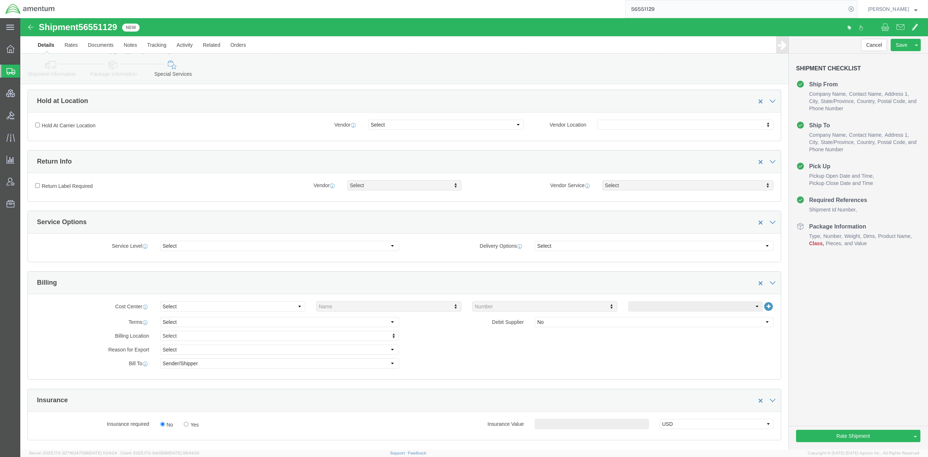
click icon
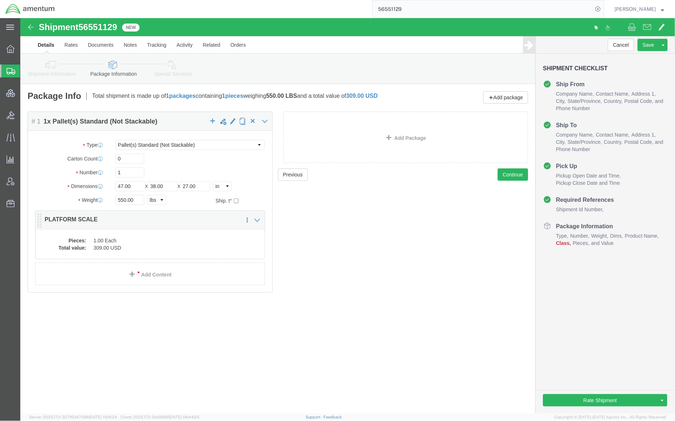
click dd "1.00 Each"
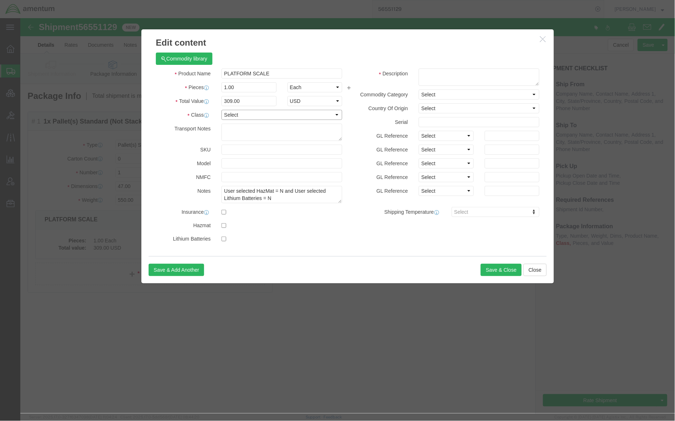
click select "Select 50 55 60 65 70 85 92.5 100 125 175 250 300 400"
select select "70"
click select "Select 50 55 60 65 70 85 92.5 100 125 175 250 300 400"
click button "Save & Close"
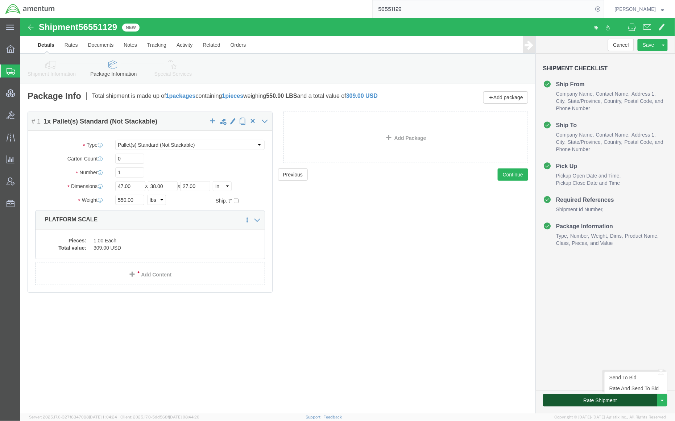
click button "Rate Shipment"
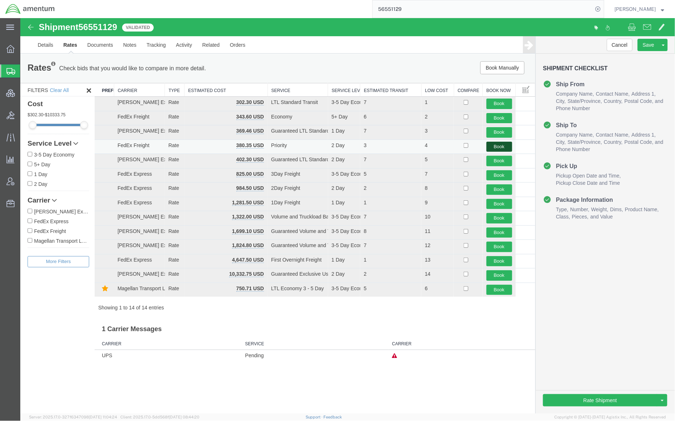
click at [502, 149] on button "Book" at bounding box center [499, 146] width 26 height 11
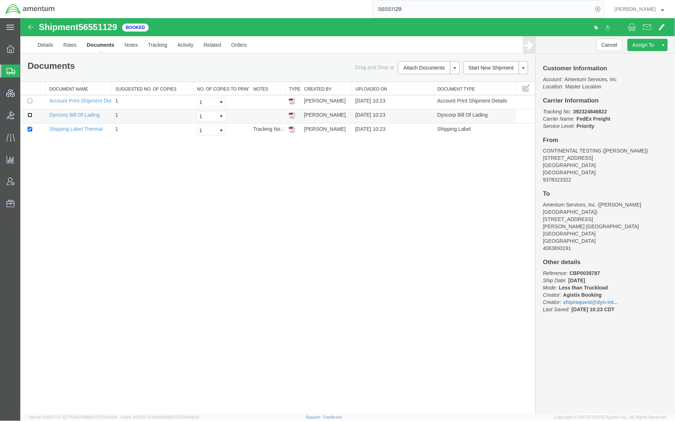
drag, startPoint x: 29, startPoint y: 116, endPoint x: 34, endPoint y: 116, distance: 5.4
click at [29, 116] on input "checkbox" at bounding box center [29, 114] width 5 height 5
checkbox input "true"
drag, startPoint x: 611, startPoint y: 111, endPoint x: 574, endPoint y: 113, distance: 37.4
click at [574, 113] on p "Tracking No: 392324846822 Carrier Name: FedEx Freight FedEx Freight Service Lev…" at bounding box center [604, 119] width 125 height 22
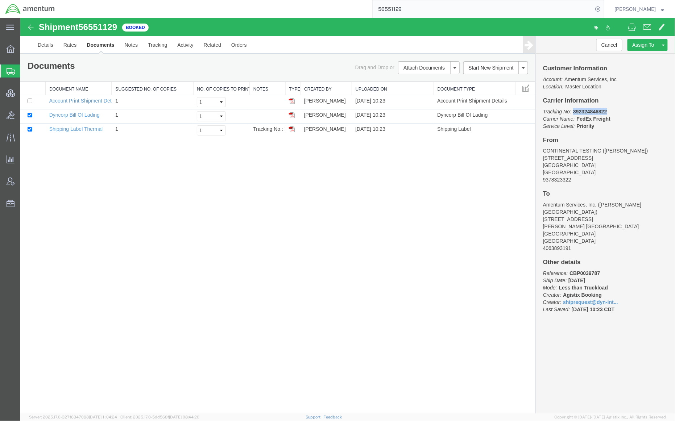
copy b "392324846822"
click at [428, 80] on link "Print Documents" at bounding box center [427, 79] width 63 height 11
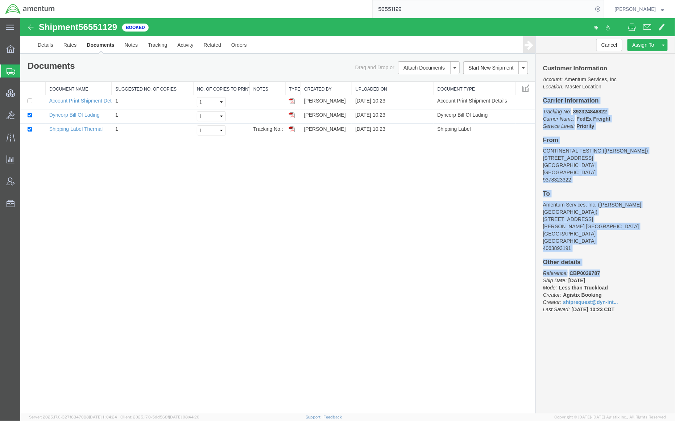
drag, startPoint x: 542, startPoint y: 103, endPoint x: 635, endPoint y: 261, distance: 183.5
click at [635, 261] on div "Customer Information Account: Amentum Services, Inc Location: Master Location C…" at bounding box center [604, 192] width 139 height 278
copy div "Carrier Information Tracking No: 392324846822 Carrier Name: FedEx Freight FedEx…"
click at [54, 47] on link "Details" at bounding box center [45, 44] width 26 height 17
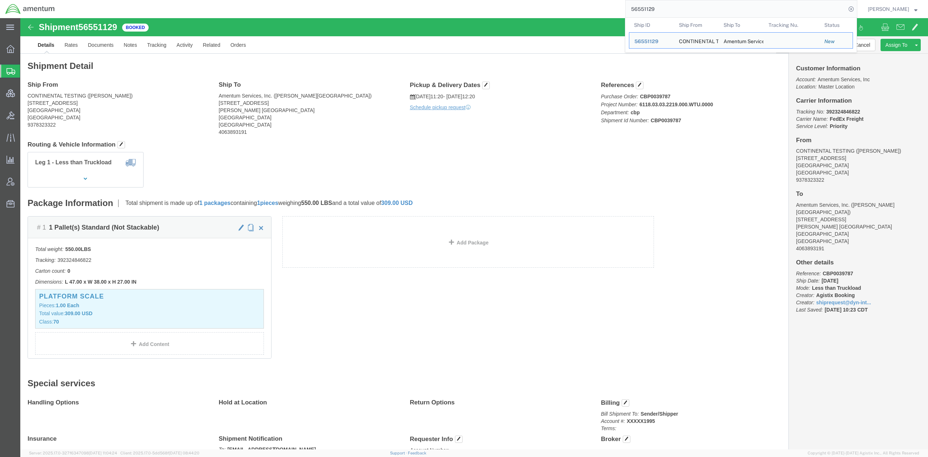
drag, startPoint x: 660, startPoint y: 8, endPoint x: 465, endPoint y: -4, distance: 195.0
click at [465, 0] on html "main_menu Created with Sketch. Collapse Menu Overview Shipments Shipment Manage…" at bounding box center [464, 228] width 928 height 457
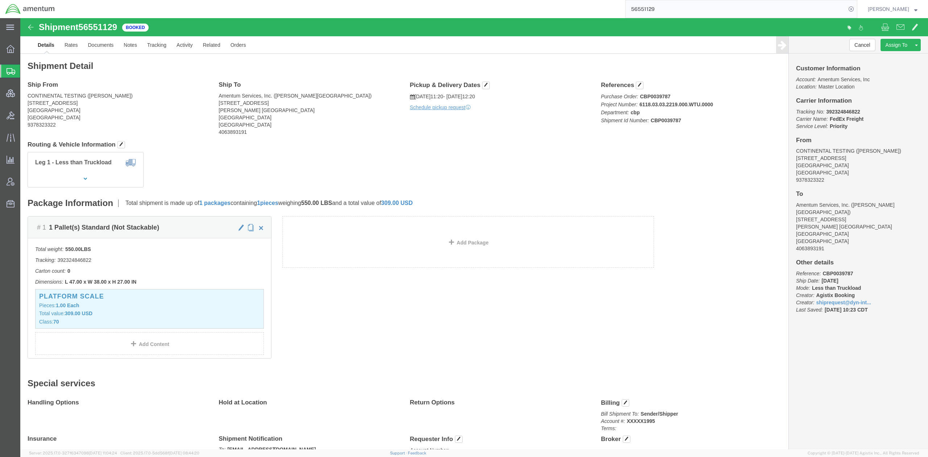
paste input "286"
type input "56551286"
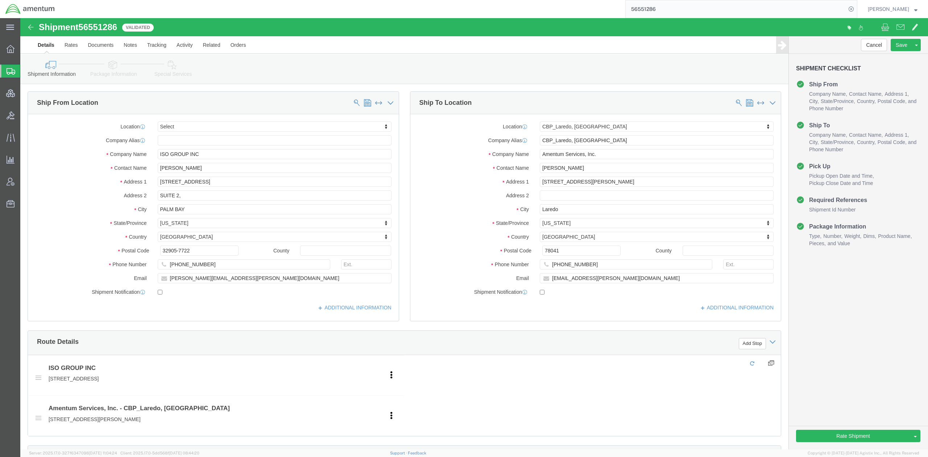
select select "49940"
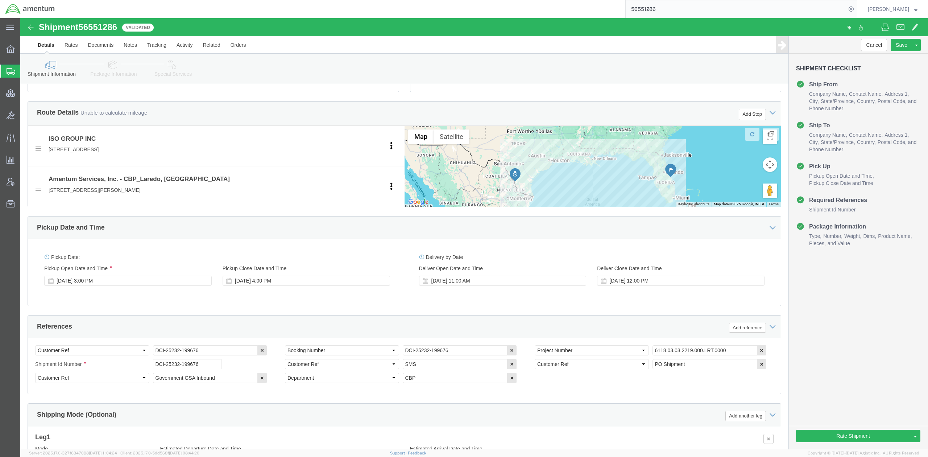
scroll to position [257, 0]
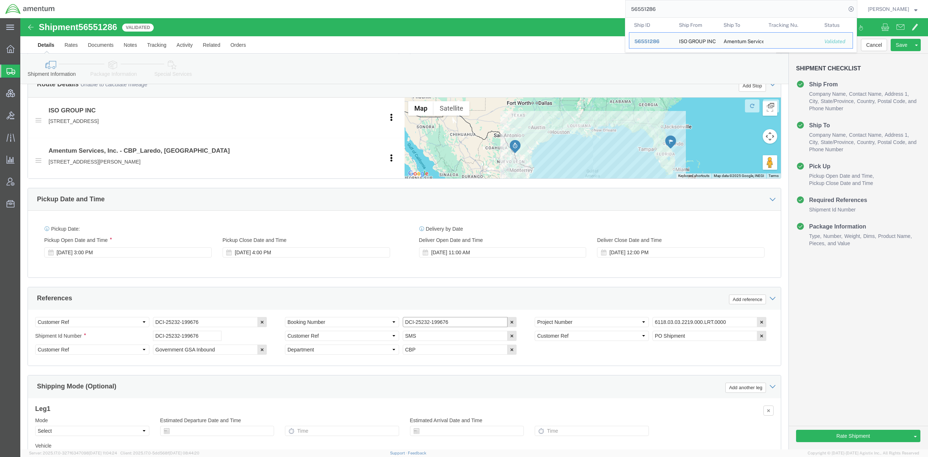
drag, startPoint x: 436, startPoint y: 307, endPoint x: 351, endPoint y: 306, distance: 84.8
click div "Select Account Type Activity ID Airline Appointment Number ASN Batch Request # …"
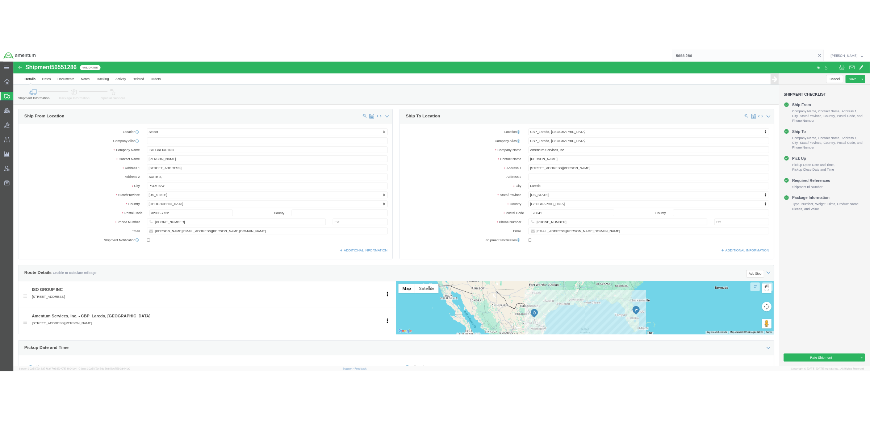
scroll to position [0, 0]
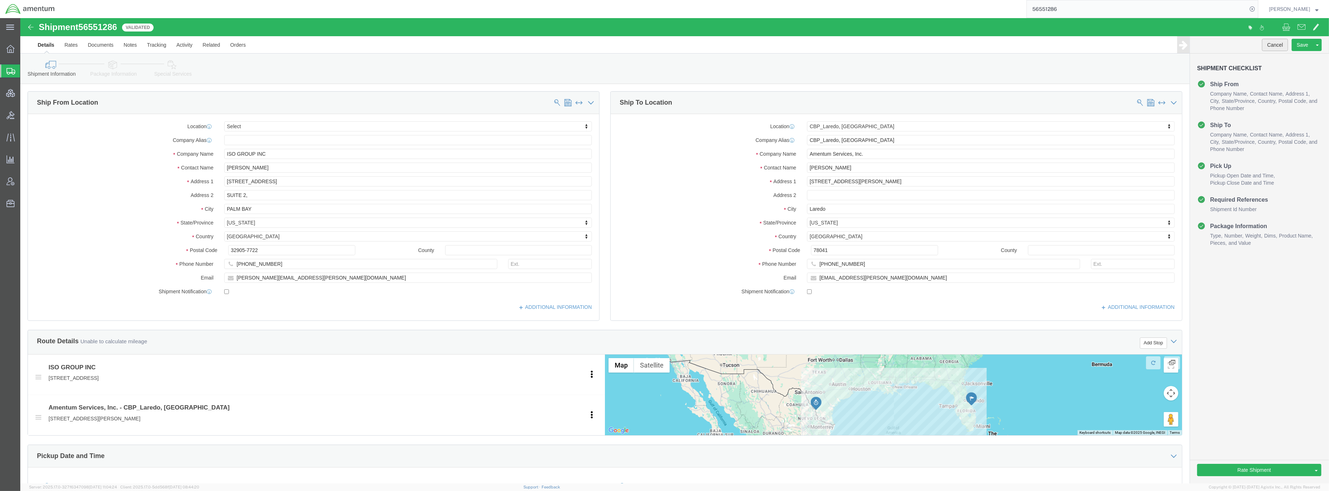
click button "Cancel"
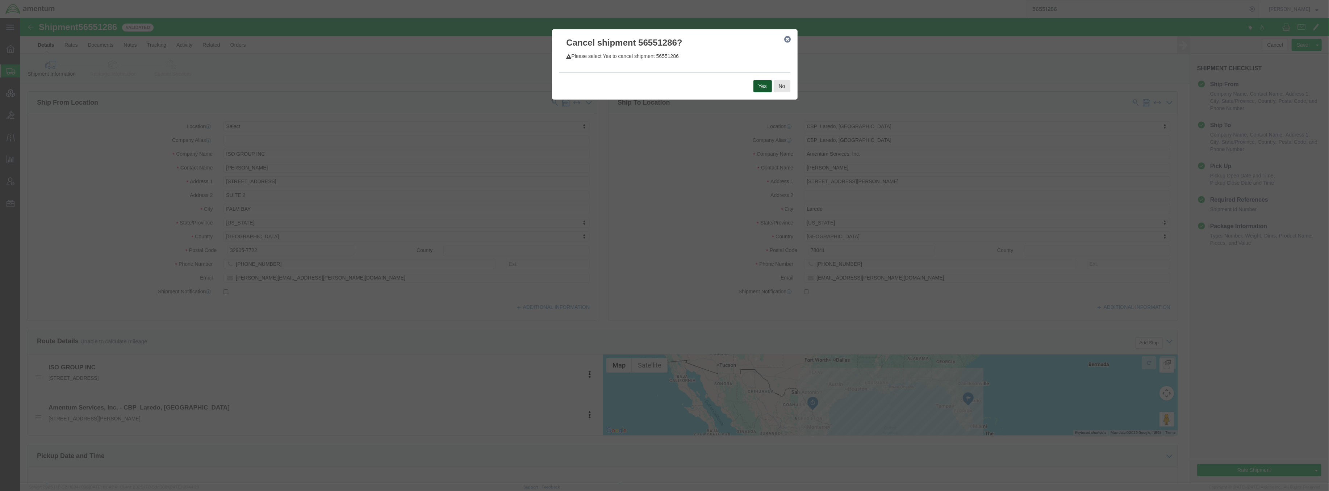
click button "Yes"
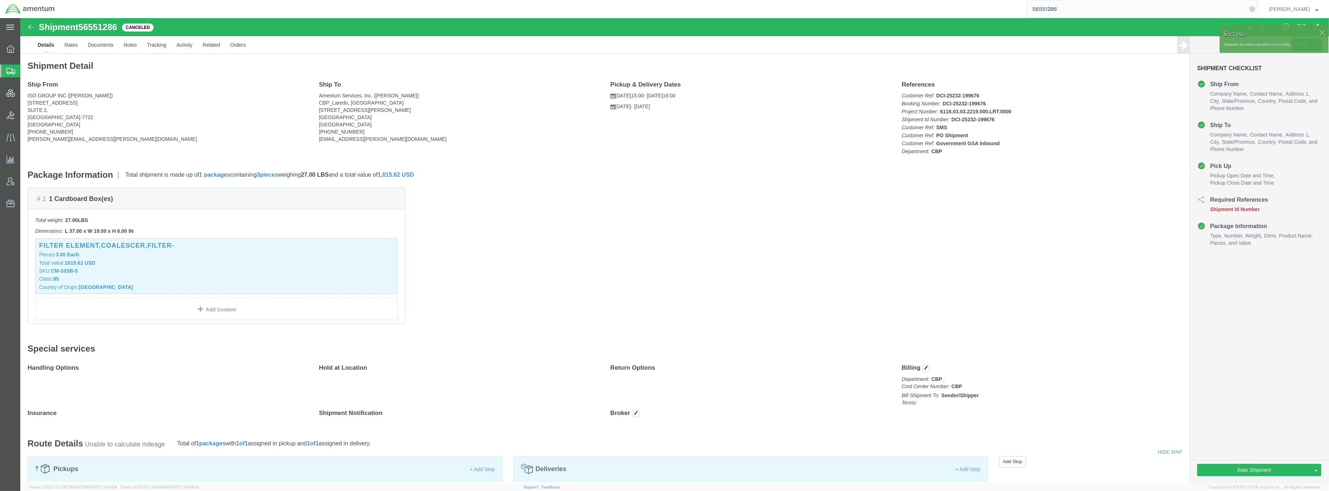
click at [26, 70] on span "Shipments" at bounding box center [23, 71] width 6 height 14
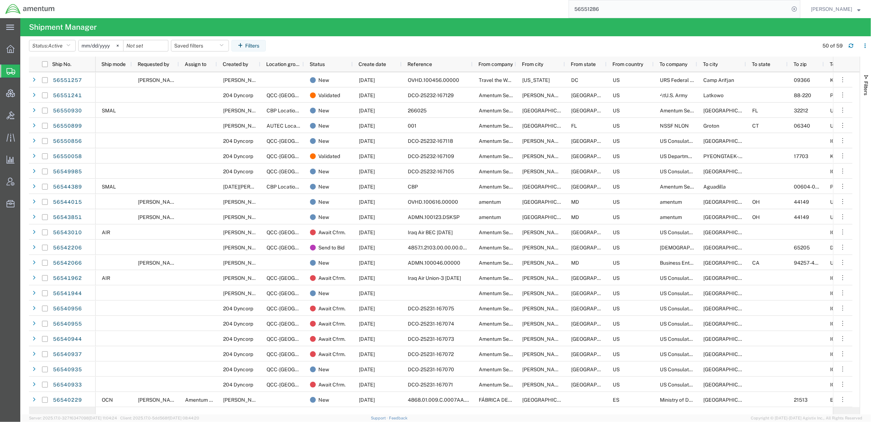
drag, startPoint x: 611, startPoint y: 7, endPoint x: 525, endPoint y: -2, distance: 86.4
click at [525, 0] on html "main_menu Created with Sketch. Collapse Menu Overview Shipments Shipment Manage…" at bounding box center [435, 211] width 871 height 422
paste input "57"
type input "56551257"
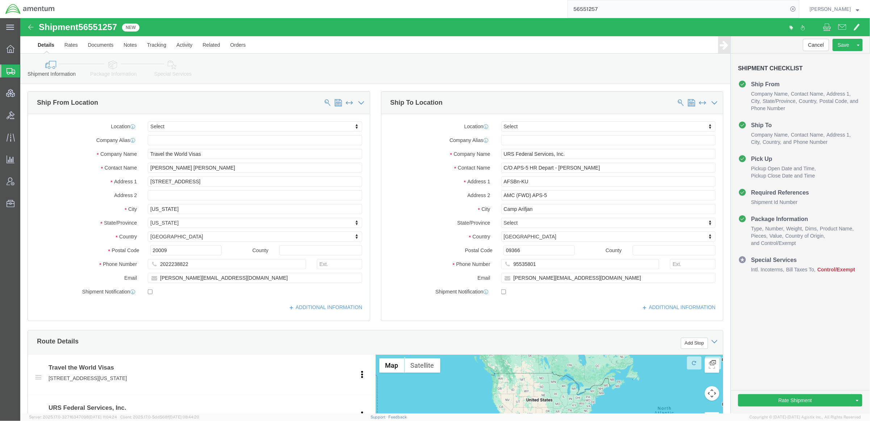
select select
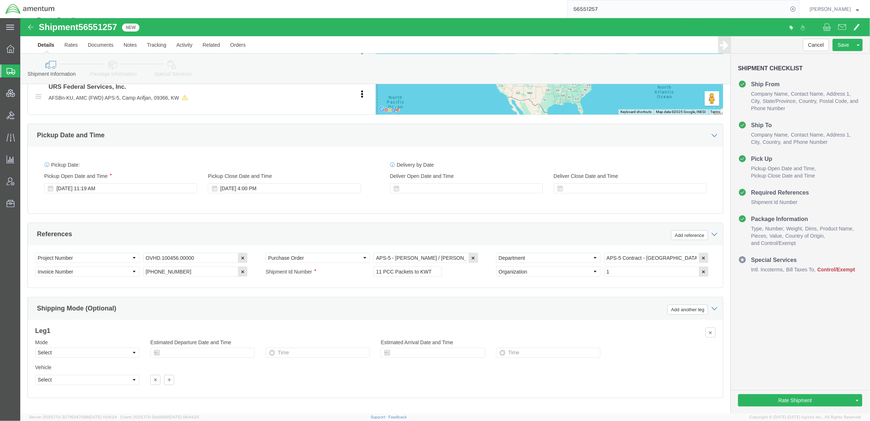
scroll to position [322, 0]
click select "Select Air Less than Truckload Multi-Leg Ocean Freight Rail Small Parcel Truckl…"
select select "SMAL"
click select "Select Air Less than Truckload Multi-Leg Ocean Freight Rail Small Parcel Truckl…"
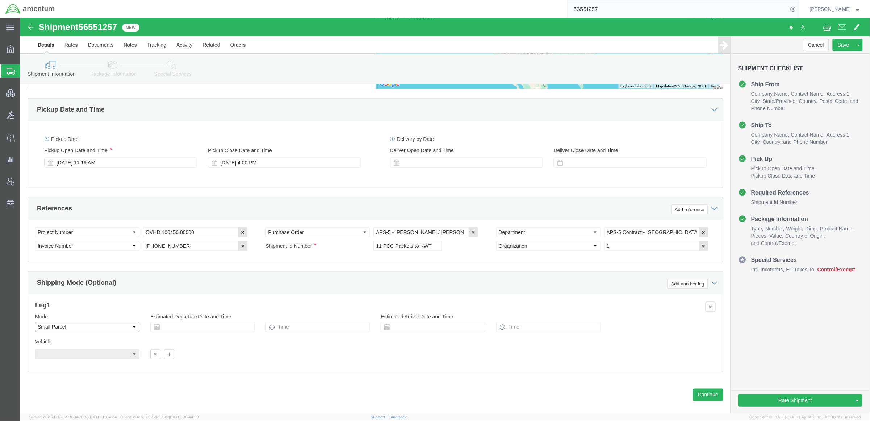
scroll to position [359, 0]
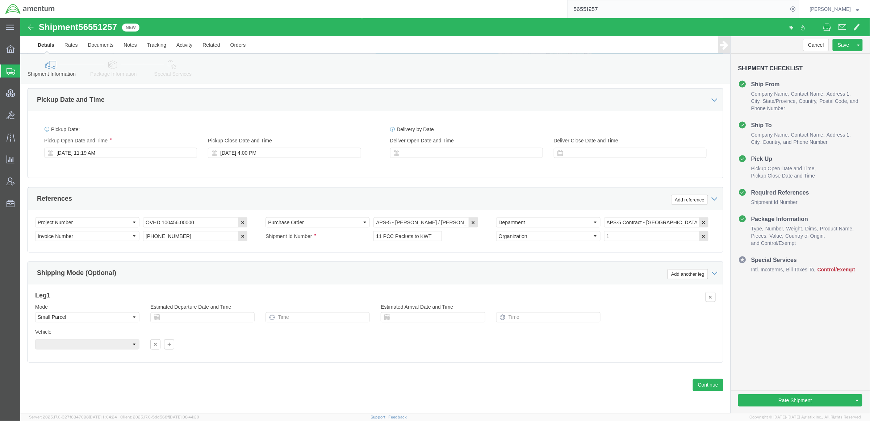
click link "Package Information"
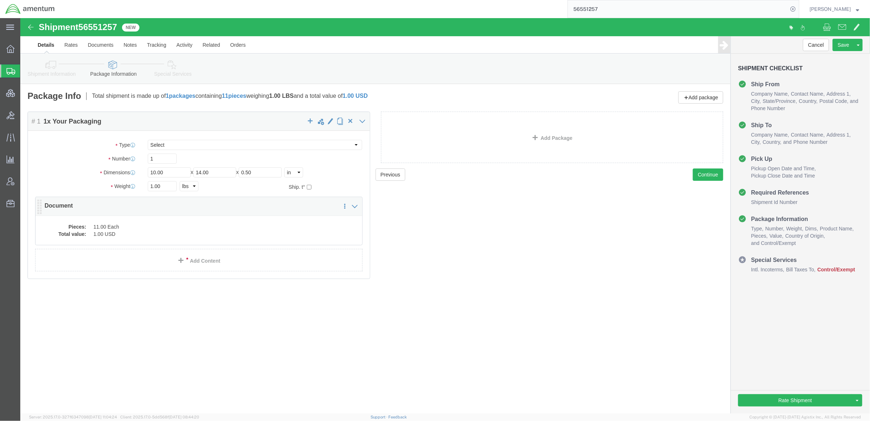
click dd "11.00 Each"
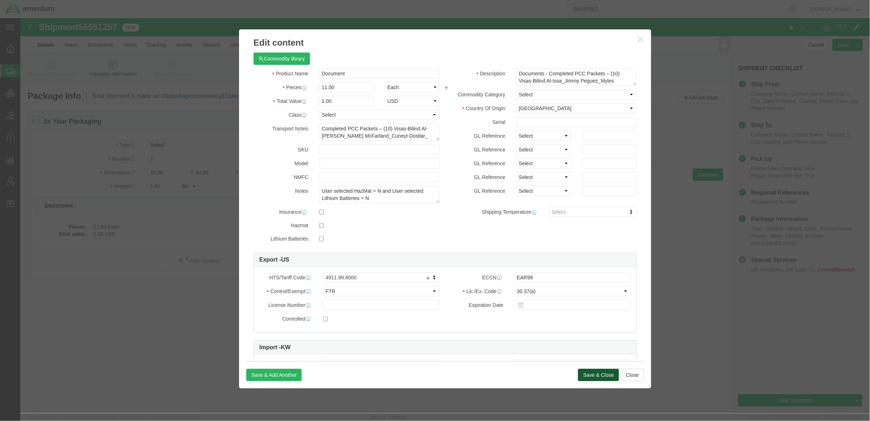
click button "Save & Close"
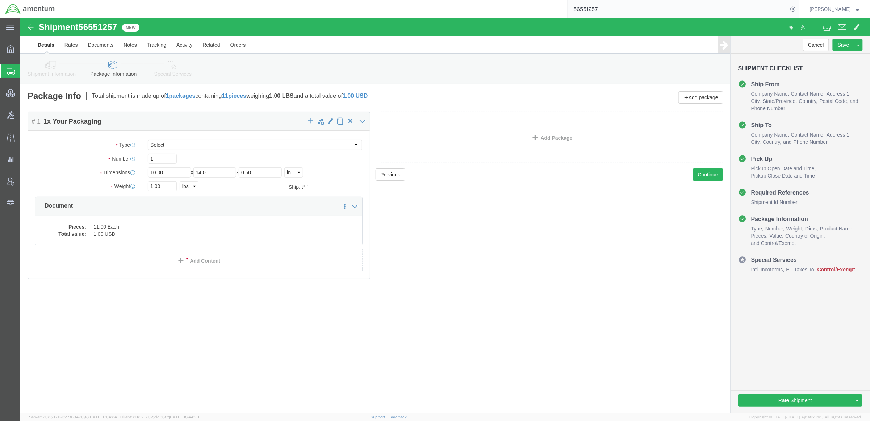
click link "Special Services"
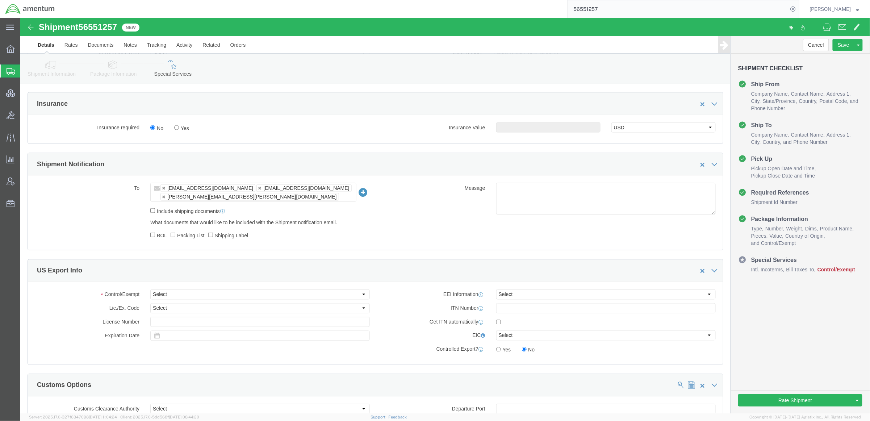
scroll to position [451, 0]
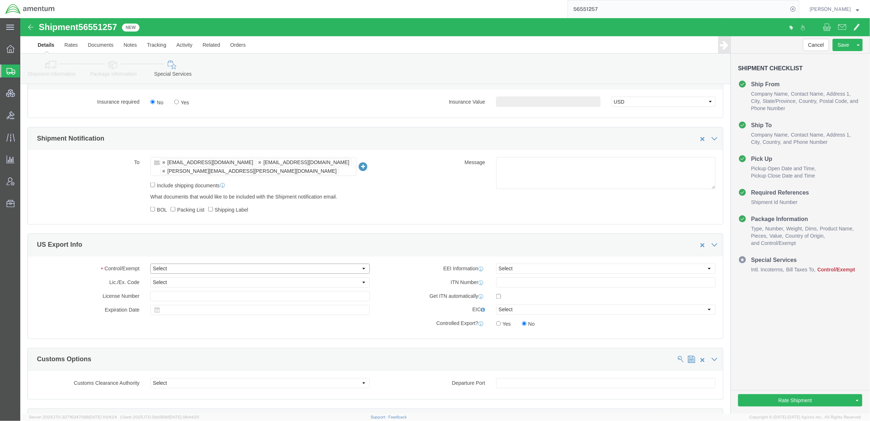
click select "Select ATF BIS DEA EPA FDA FTR ITAR OFAC Other (OPA)"
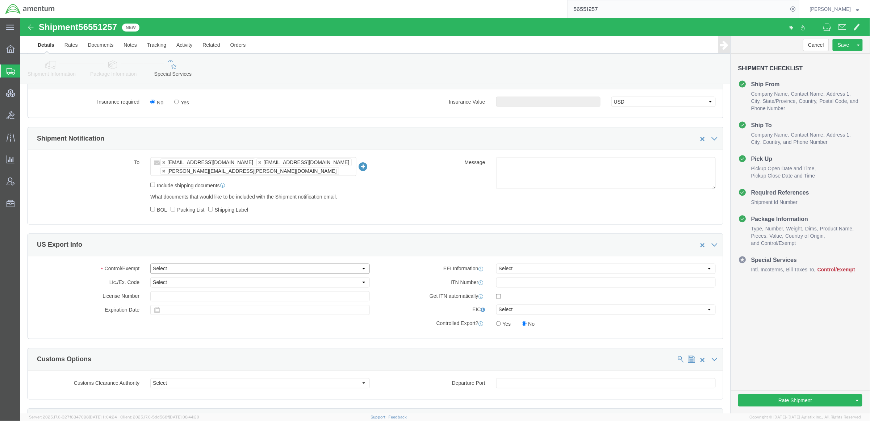
select select "FTR"
click select "Select ATF BIS DEA EPA FDA FTR ITAR OFAC Other (OPA)"
click select "Select 30.2(d)(2) 30.36 30.37(a) 30.37(f) 30.37(g) 30.37(h) 30.37(i) 30.37(j) 3…"
select select "30.37(a)"
click select "Select 30.2(d)(2) 30.36 30.37(a) 30.37(f) 30.37(g) 30.37(h) 30.37(i) 30.37(j) 3…"
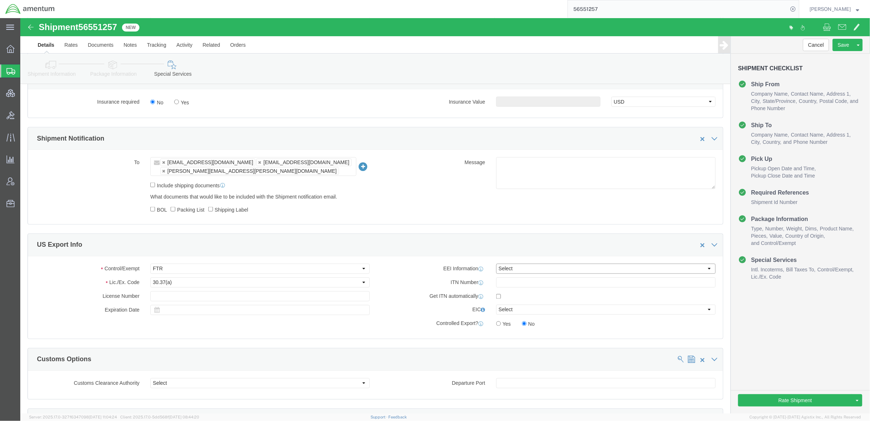
click select "Select AES-Direct EEI Carrier File EEI EEI Exempt"
select select "EXEM"
click select "Select AES-Direct EEI Carrier File EEI EEI Exempt"
click button "Rate Shipment"
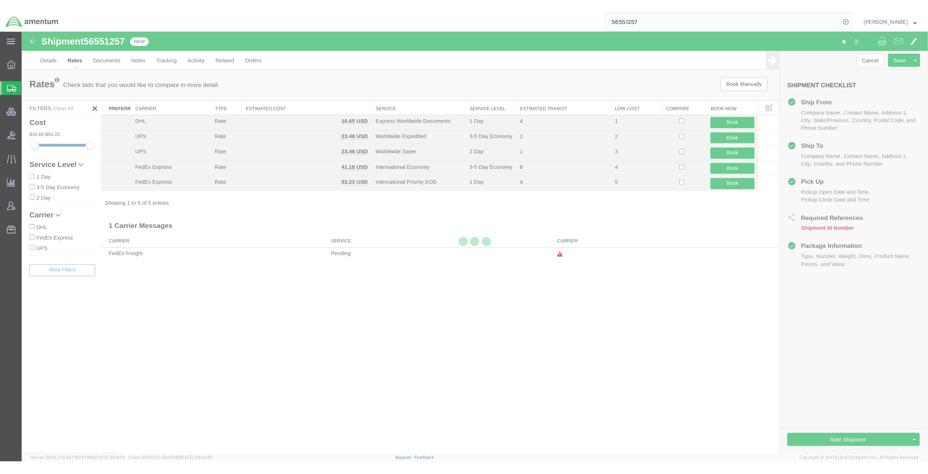
scroll to position [0, 0]
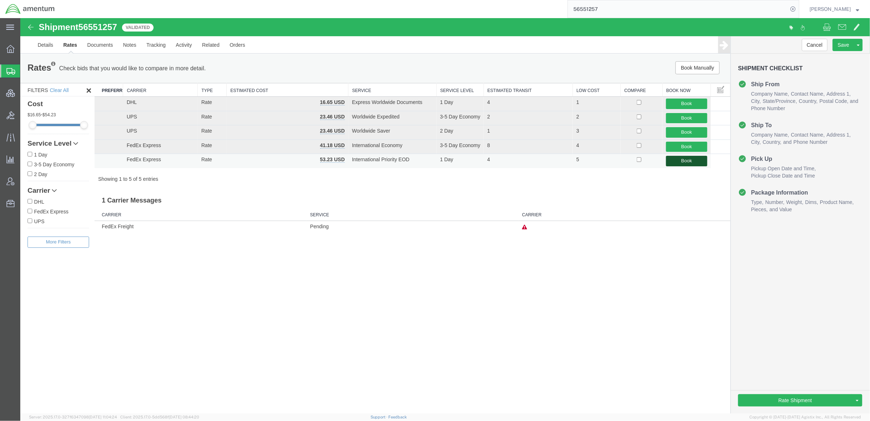
click at [680, 158] on button "Book" at bounding box center [686, 160] width 41 height 11
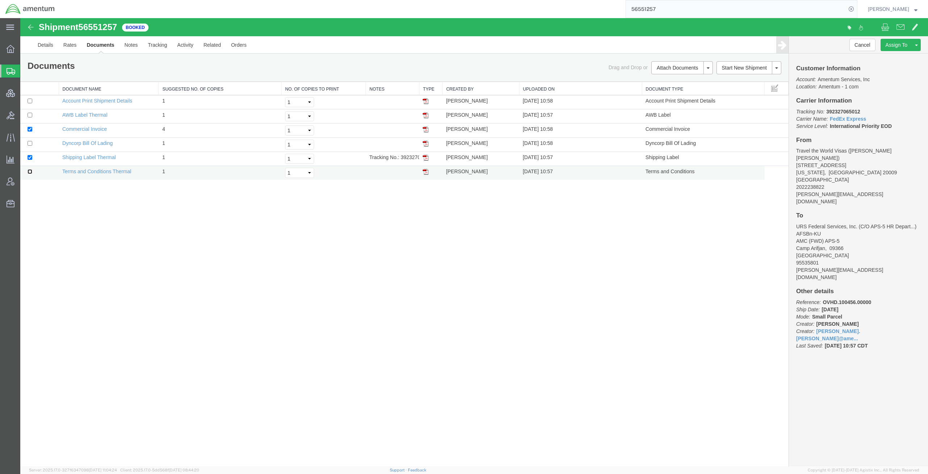
click at [28, 174] on input "checkbox" at bounding box center [30, 171] width 5 height 5
checkbox input "true"
click at [28, 115] on input "checkbox" at bounding box center [30, 115] width 5 height 5
checkbox input "true"
click at [303, 132] on select "Select 1 2 3 4 5" at bounding box center [299, 130] width 29 height 10
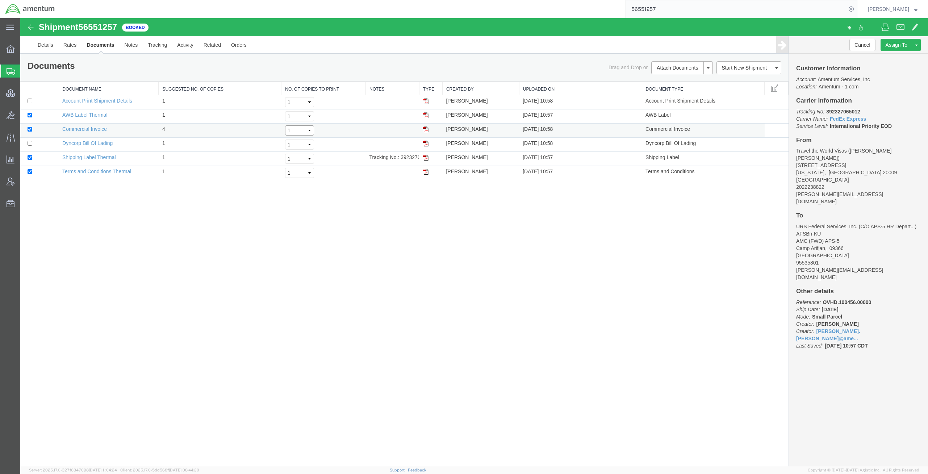
select select "3"
click at [285, 125] on select "Select 1 2 3 4 5" at bounding box center [299, 130] width 29 height 10
click at [677, 79] on link "Print Documents" at bounding box center [681, 80] width 63 height 11
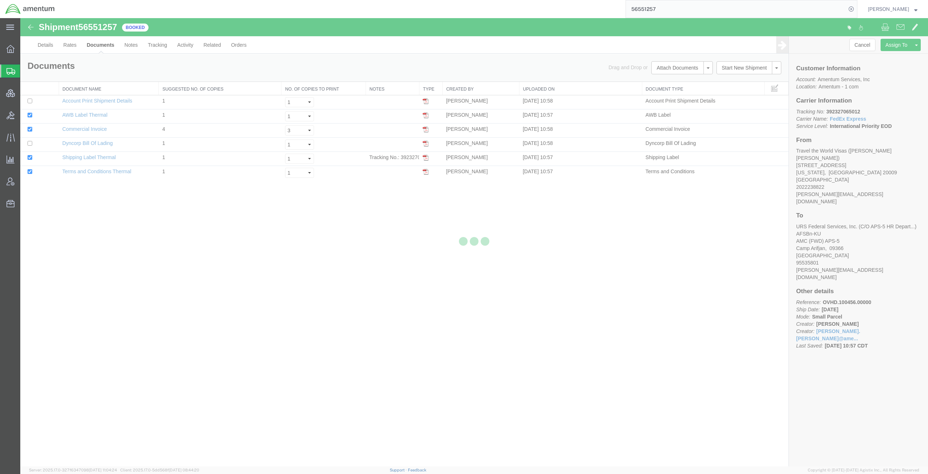
click at [736, 110] on div at bounding box center [474, 242] width 908 height 448
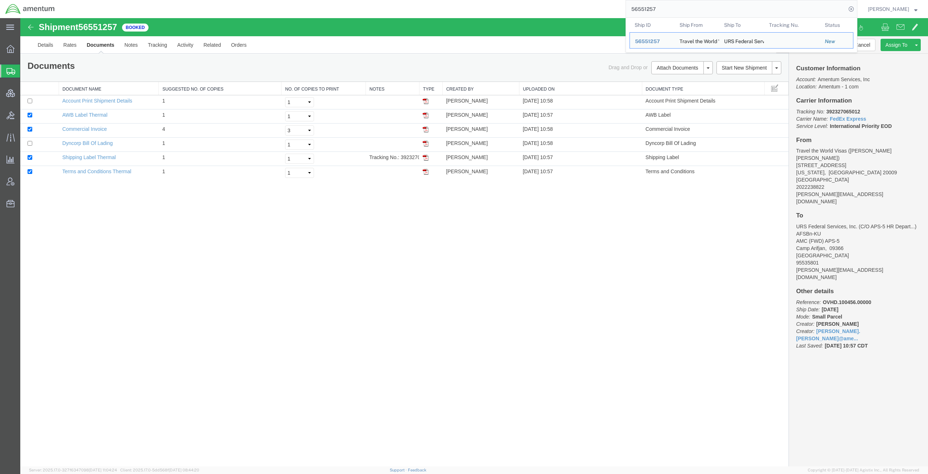
drag, startPoint x: 697, startPoint y: 12, endPoint x: 592, endPoint y: 5, distance: 105.7
click at [592, 5] on div "56551257 Ship ID Ship From Ship To Tracking Nu. Status Ship ID 56551257 Ship Fr…" at bounding box center [459, 9] width 798 height 18
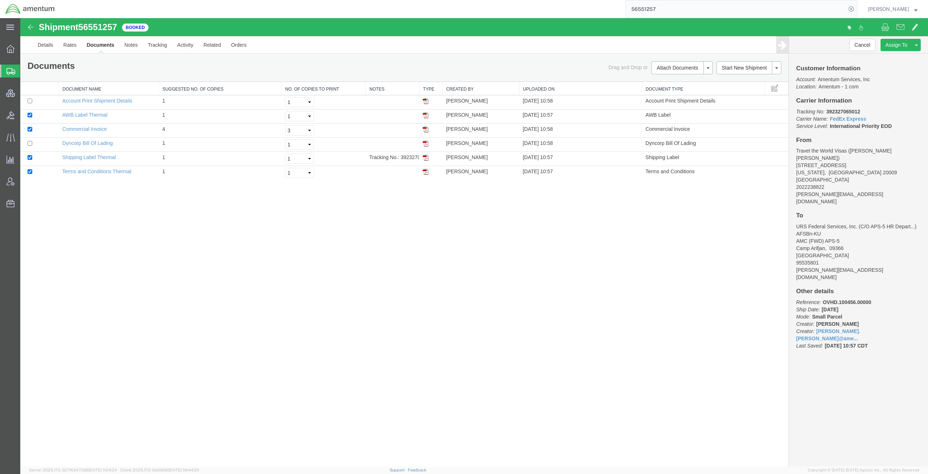
paste input "C-201374333"
type input "C"
click at [714, 13] on input "search" at bounding box center [736, 8] width 220 height 17
paste input "735559341648"
type input "735559341648"
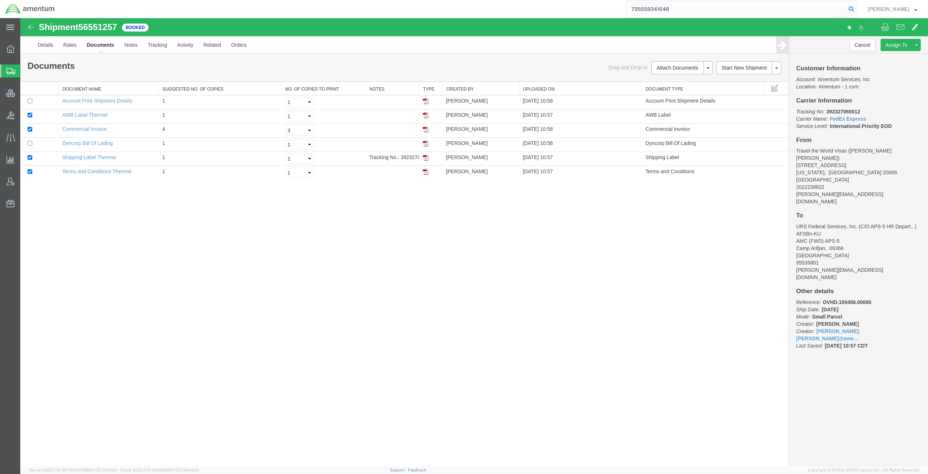
click at [736, 10] on icon at bounding box center [851, 9] width 10 height 10
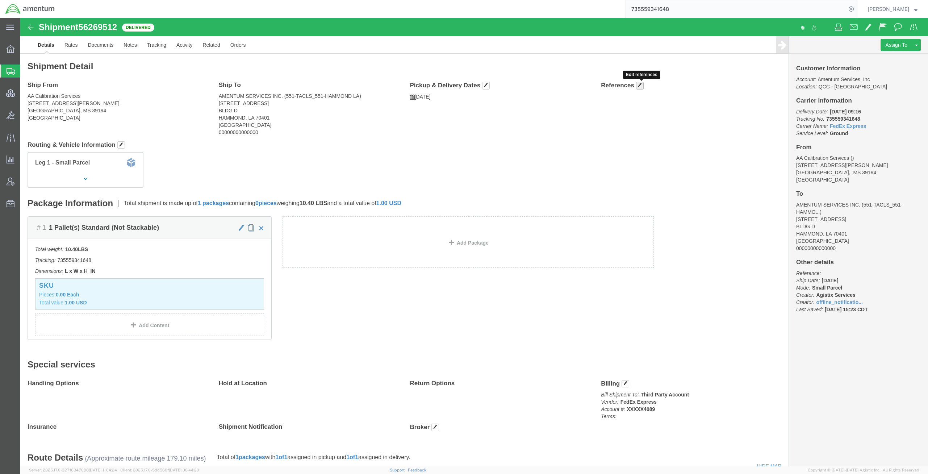
click button "button"
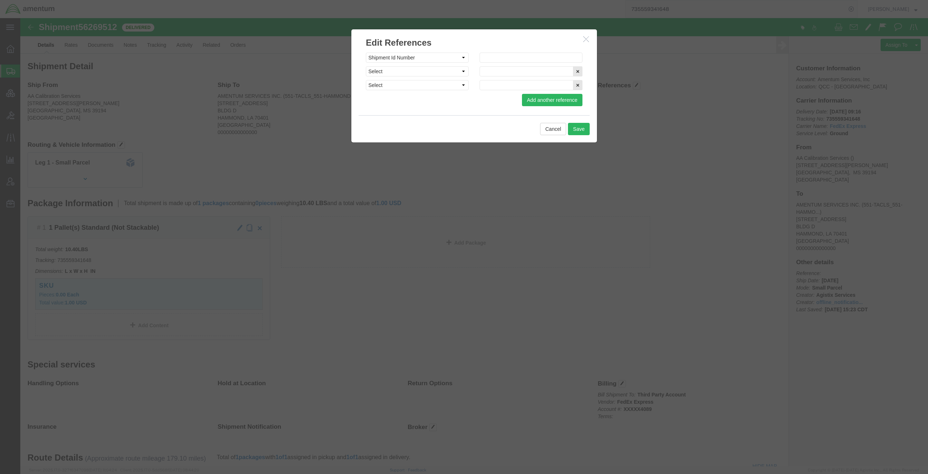
drag, startPoint x: 483, startPoint y: 29, endPoint x: 473, endPoint y: 36, distance: 12.8
click h2 "Edit References"
click select "Select Account Type Activity ID Airline Appointment Number ASN Batch Request # …"
select select "CUSTREF"
click select "Select Account Type Activity ID Airline Appointment Number ASN Batch Request # …"
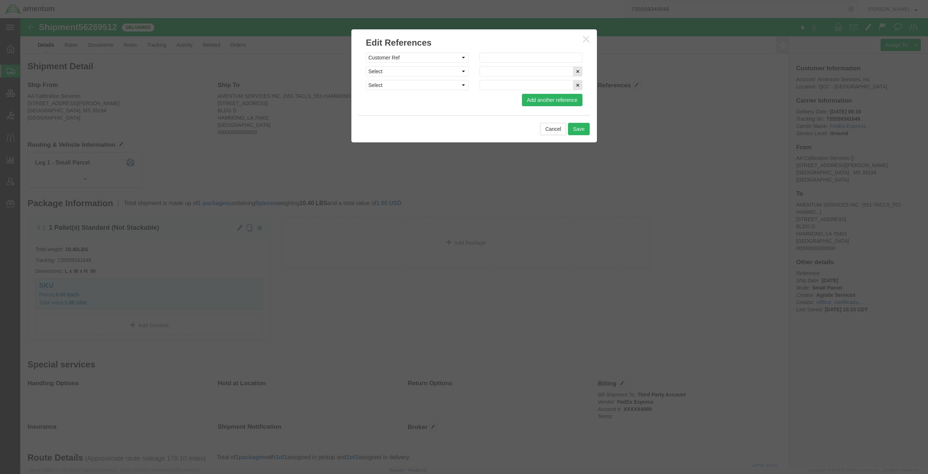
click h2 "Edit References"
click input "text"
paste input "FedEx Case# SFC16232654"
type input "FedEx Case# SFC16232654"
drag, startPoint x: 449, startPoint y: 27, endPoint x: 438, endPoint y: 39, distance: 16.2
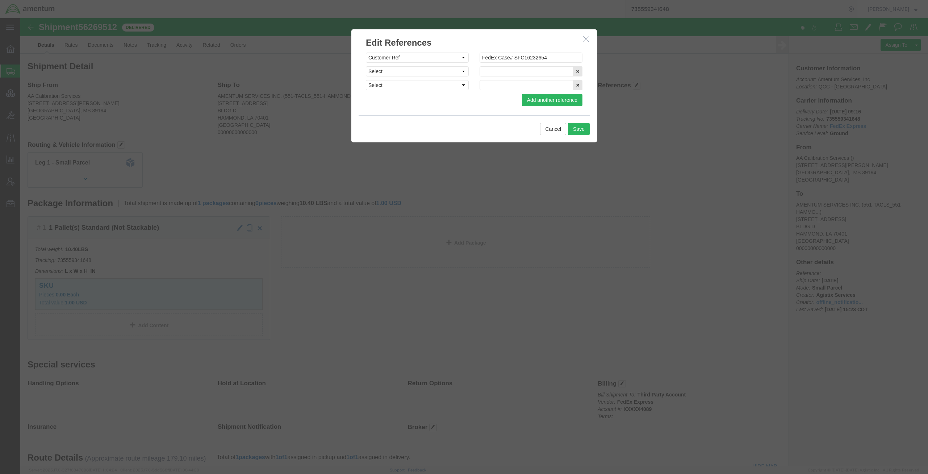
click h2 "Edit References"
drag, startPoint x: 416, startPoint y: 58, endPoint x: 419, endPoint y: 50, distance: 8.1
click select "Select Account Type Activity ID Airline Appointment Number ASN Batch Request # …"
select select "PURCHORD"
click select "Select Account Type Activity ID Airline Appointment Number ASN Batch Request # …"
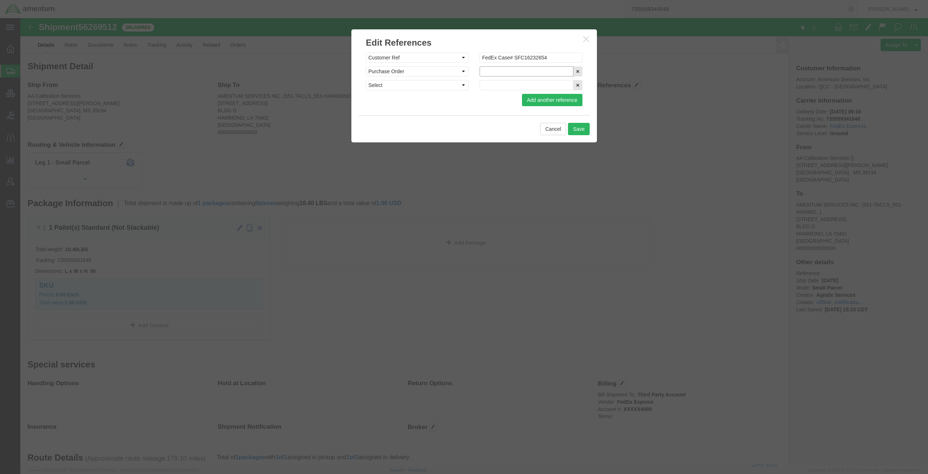
click input "text"
paste input "TACLS56027"
type input "TACLS56027"
click select "Select Account Type Activity ID Airline Appointment Number ASN Batch Request # …"
select select "CLAIM"
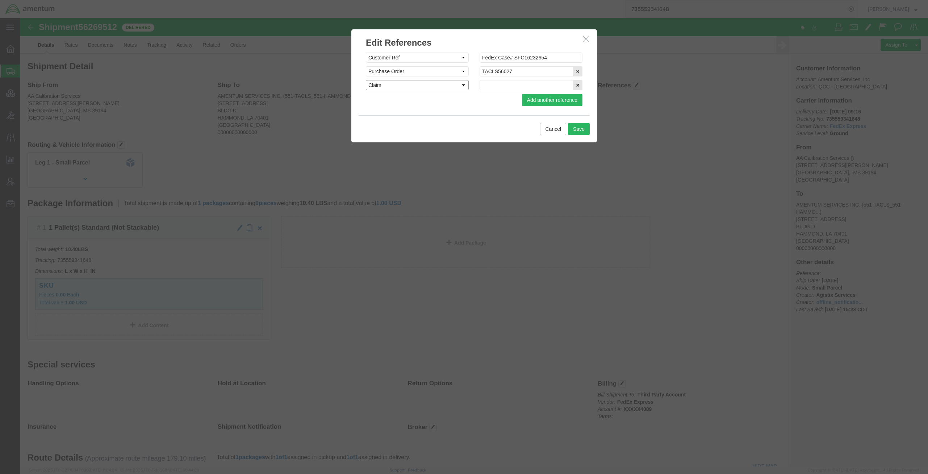
click select "Select Account Type Activity ID Airline Appointment Number ASN Batch Request # …"
click h2 "Edit References"
drag, startPoint x: 466, startPoint y: 63, endPoint x: 501, endPoint y: 70, distance: 35.6
click input "text"
paste input "C-201374333"
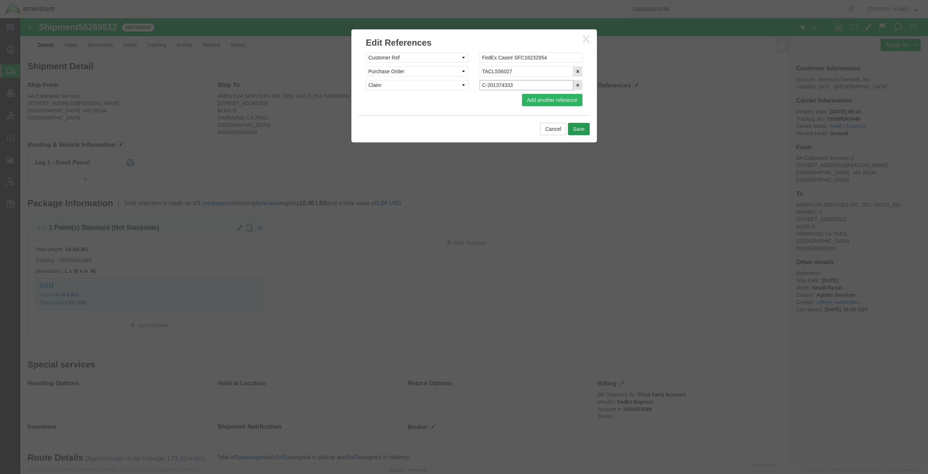
type input "C-201374333"
click button "Save"
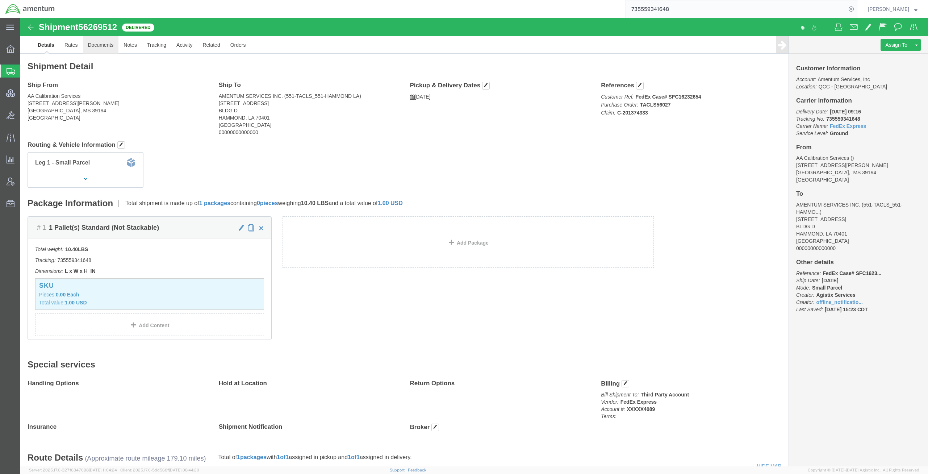
click link "Documents"
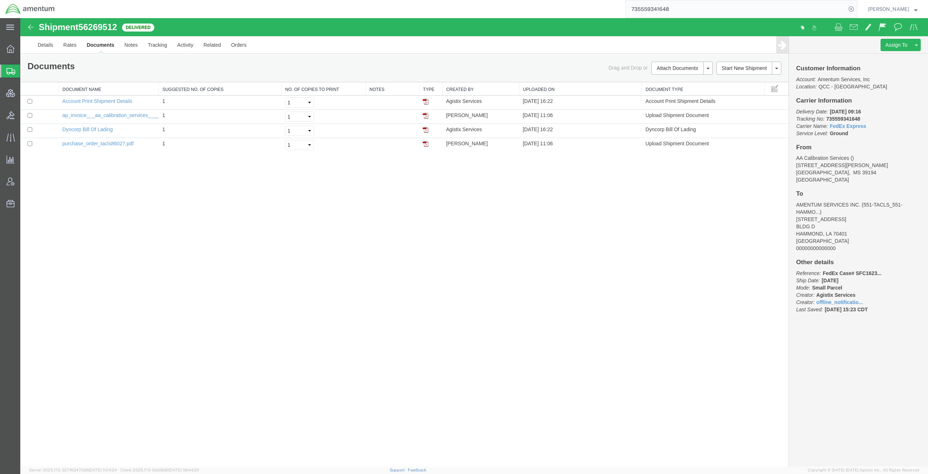
click at [133, 43] on div at bounding box center [474, 242] width 908 height 448
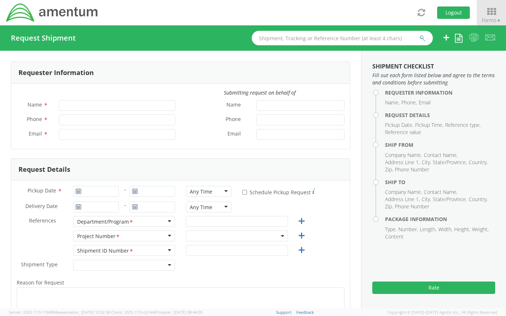
type input "[PERSON_NAME]"
type input "jason.champagne@amentum.com"
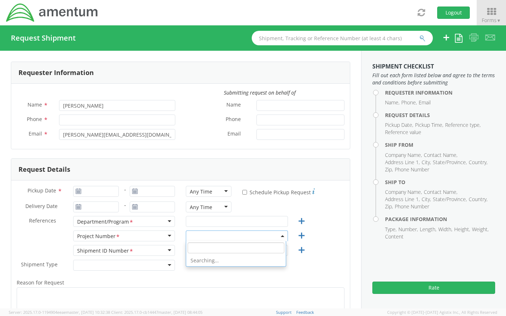
click at [200, 238] on span at bounding box center [237, 235] width 102 height 11
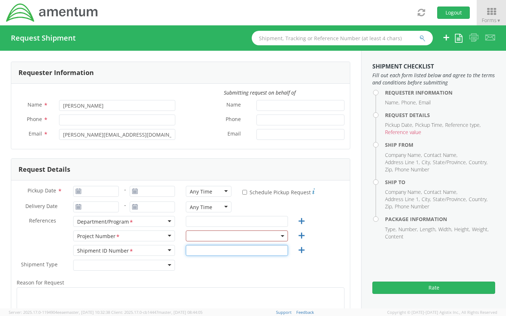
click at [199, 246] on input "text" at bounding box center [237, 250] width 102 height 11
click at [200, 238] on span at bounding box center [237, 235] width 102 height 11
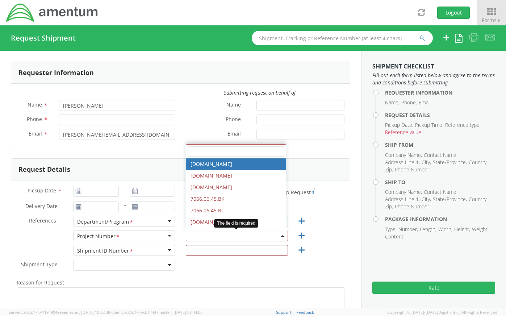
click at [213, 152] on input "search" at bounding box center [236, 151] width 97 height 11
paste input "4576.C.25.0000000BUOP.BUSNOPS"
type input "4576.C.25.0000000BUOP.BUSNOPS"
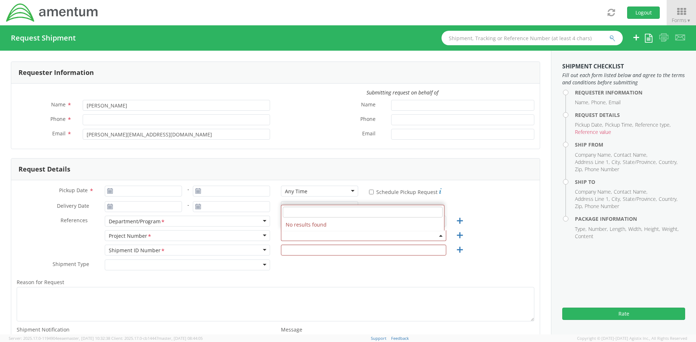
click at [487, 211] on div "Delivery Date * - Any Time Any Time Any Time 7:00 am - 10:00 am 10:00 am - 1:00…" at bounding box center [275, 208] width 528 height 14
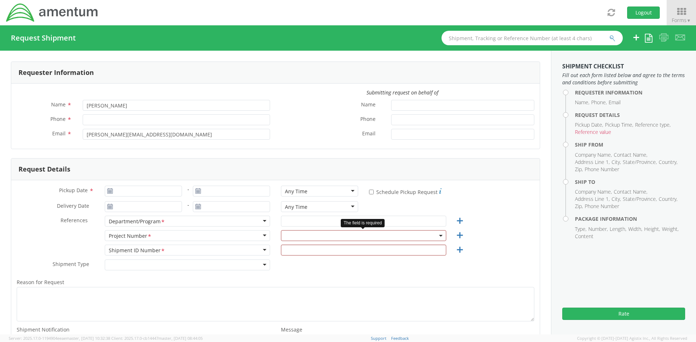
click at [305, 236] on span at bounding box center [363, 235] width 165 height 11
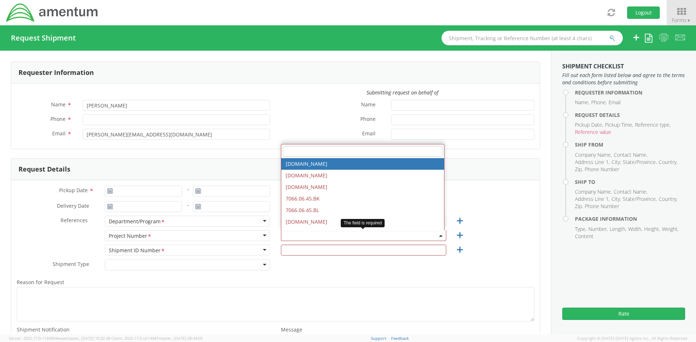
click at [332, 150] on input "search" at bounding box center [363, 151] width 160 height 11
paste input "4576.C.25.0000000BUOP.BUSNOPS"
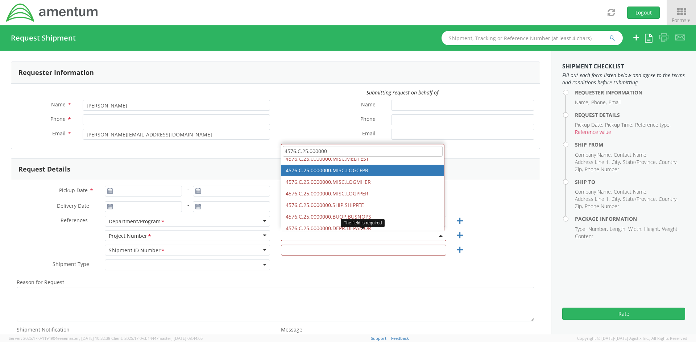
scroll to position [48, 0]
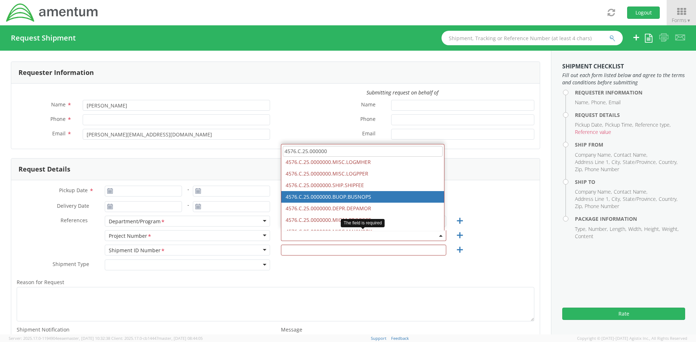
type input "4576.C.25.000000"
select select "4576.C.25.0000000.BUOP.BUSNOPS"
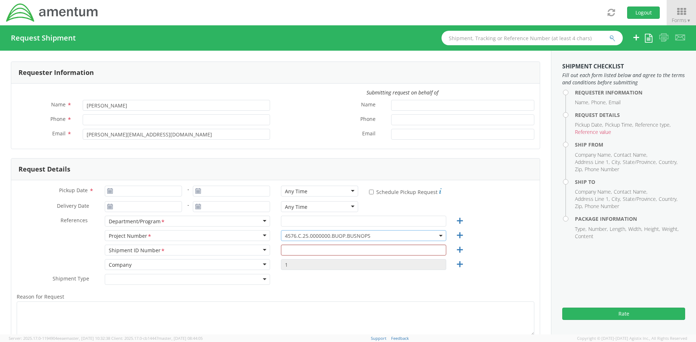
click at [374, 236] on span "4576.C.25.0000000.BUOP.BUSNOPS" at bounding box center [363, 236] width 157 height 7
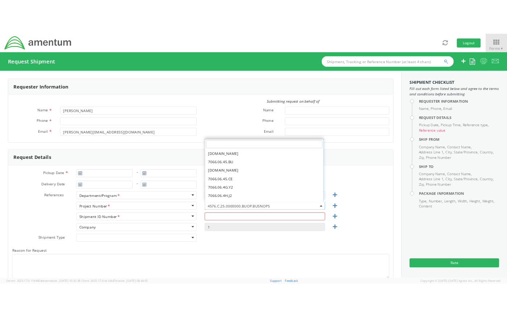
scroll to position [0, 0]
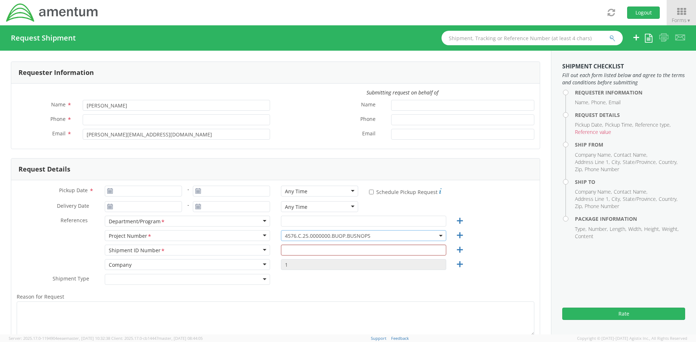
click at [374, 236] on span "4576.C.25.0000000.BUOP.BUSNOPS" at bounding box center [363, 236] width 157 height 7
click at [506, 226] on div "References * Department/Program <span class="required">*</span> Department/Prog…" at bounding box center [275, 223] width 528 height 14
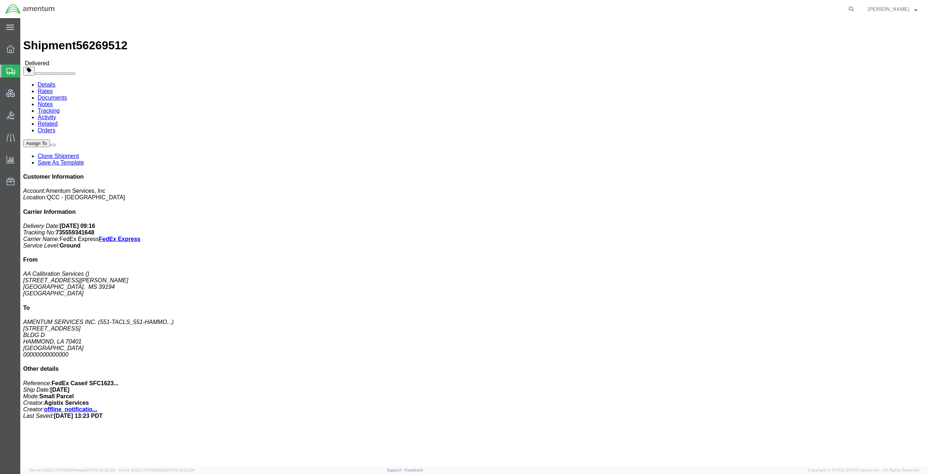
click link "Documents"
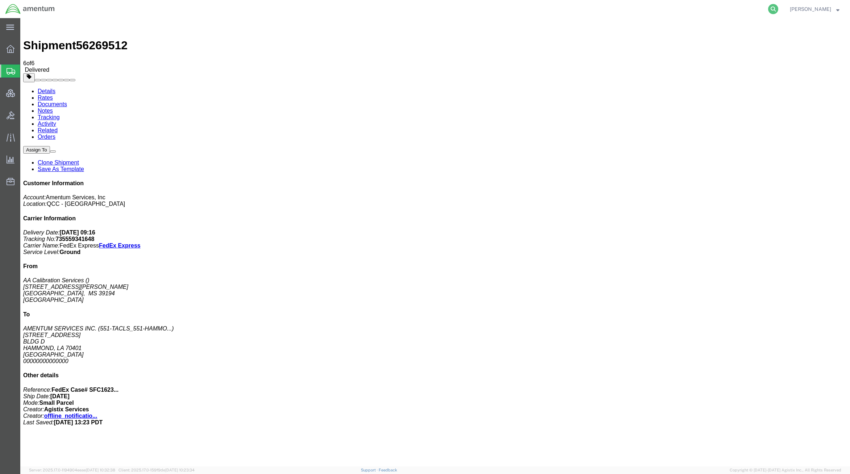
click at [771, 10] on icon at bounding box center [773, 9] width 10 height 10
click at [701, 14] on input "search" at bounding box center [658, 8] width 220 height 17
type input "QCC-OMSS-25232-0235"
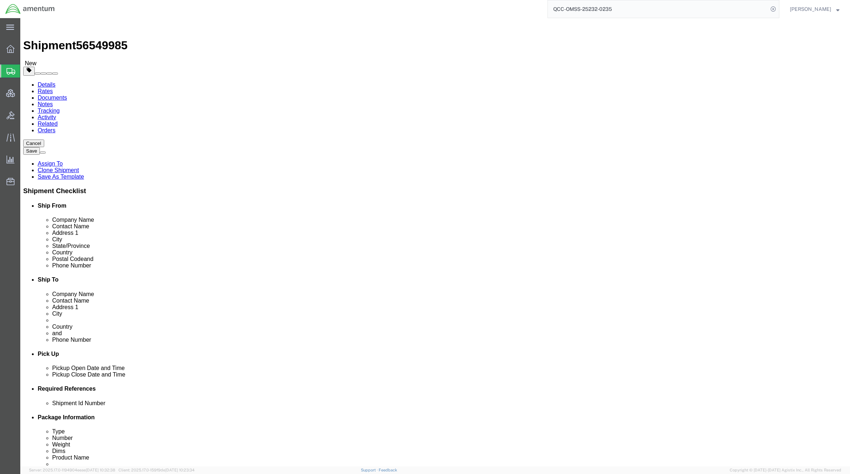
select select "42668"
select select
click link "Documents"
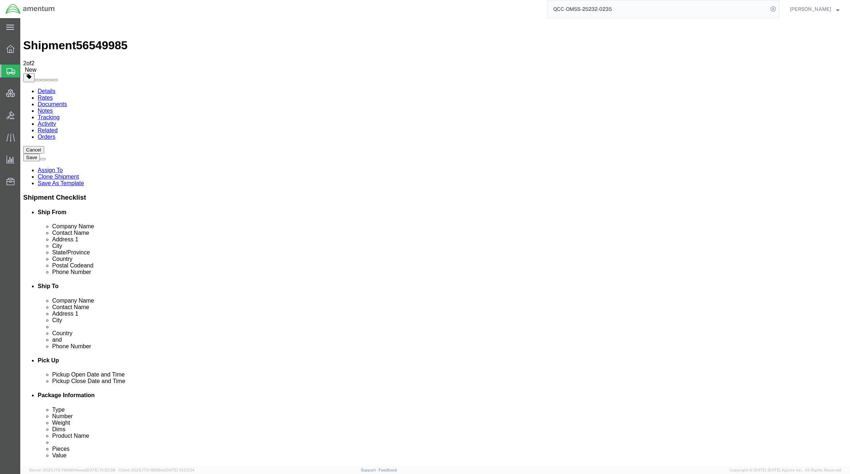
drag, startPoint x: 67, startPoint y: 66, endPoint x: 47, endPoint y: 48, distance: 27.2
click at [47, 88] on link "Details" at bounding box center [47, 91] width 18 height 6
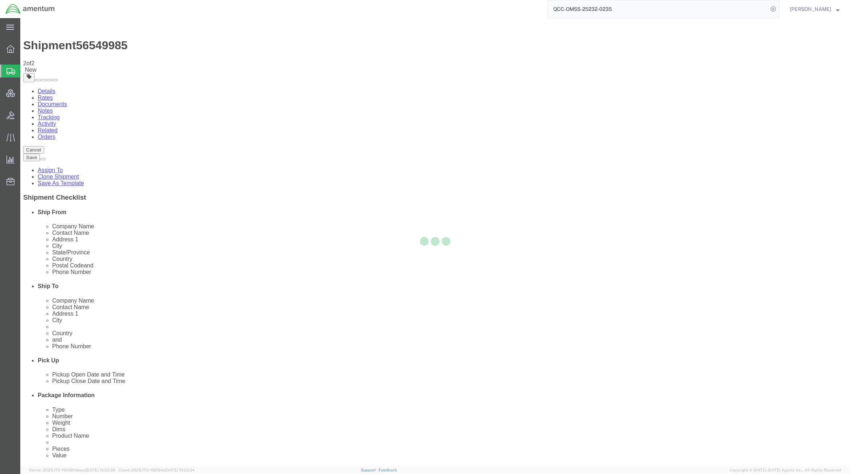
select select "42668"
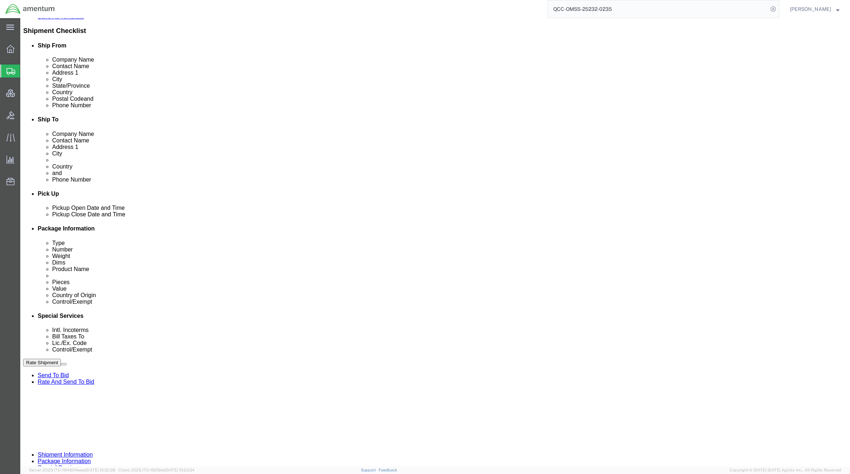
scroll to position [217, 0]
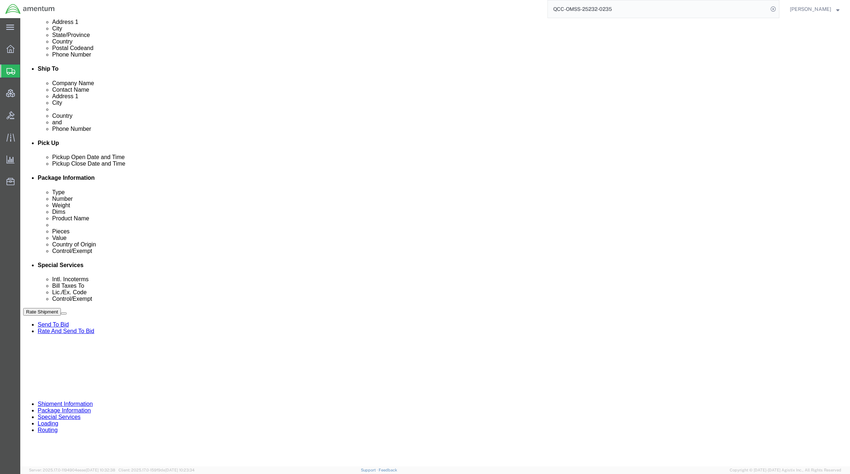
click link "Send To Bid"
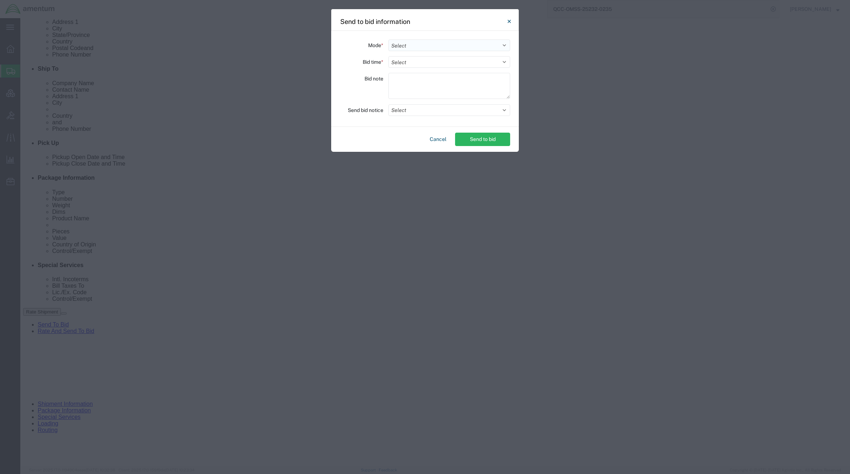
click at [404, 45] on select "Select Small Parcel Truckload Air Rail Less than Truckload Ocean Freight Multi-…" at bounding box center [449, 45] width 122 height 12
select select "AIR"
click at [388, 39] on select "Select Small Parcel Truckload Air Rail Less than Truckload Ocean Freight Multi-…" at bounding box center [449, 45] width 122 height 12
click at [415, 64] on select "Select 30 Min (Rush) 1 Hour (Rush) 2 Hours (Rush) 4 Hours (Rush) 8 Hours (Rush)…" at bounding box center [449, 62] width 122 height 12
select select "48"
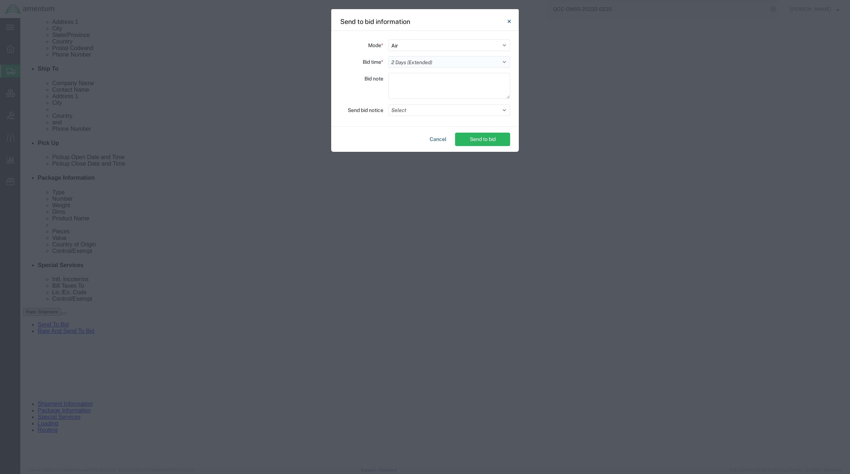
click at [388, 56] on select "Select 30 Min (Rush) 1 Hour (Rush) 2 Hours (Rush) 4 Hours (Rush) 8 Hours (Rush)…" at bounding box center [449, 62] width 122 height 12
click at [423, 110] on button "Select" at bounding box center [449, 110] width 122 height 12
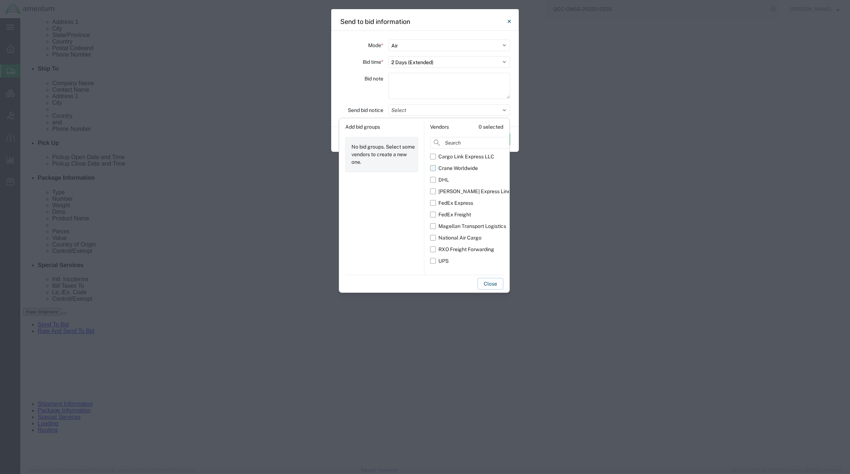
click at [432, 171] on label "Crane Worldwide" at bounding box center [471, 168] width 83 height 12
click at [0, 0] on input "Crane Worldwide" at bounding box center [0, 0] width 0 height 0
click at [432, 250] on label "RXO Freight Forwarding" at bounding box center [471, 250] width 83 height 12
click at [0, 0] on input "RXO Freight Forwarding" at bounding box center [0, 0] width 0 height 0
click at [434, 251] on label "RXO Freight Forwarding" at bounding box center [471, 250] width 83 height 12
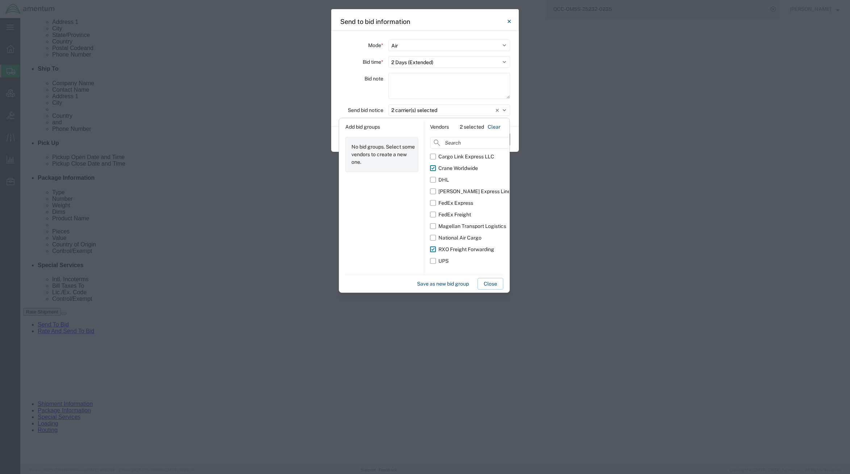
click at [0, 0] on input "RXO Freight Forwarding" at bounding box center [0, 0] width 0 height 0
click at [434, 168] on label "Crane Worldwide" at bounding box center [471, 168] width 83 height 12
click at [0, 0] on input "Crane Worldwide" at bounding box center [0, 0] width 0 height 0
click at [460, 43] on select "Select Small Parcel Truckload Air Rail Less than Truckload Ocean Freight Multi-…" at bounding box center [449, 45] width 122 height 12
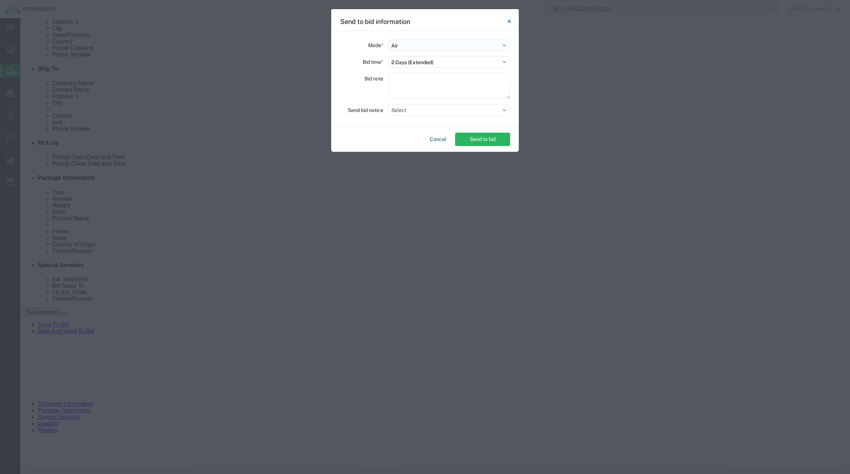
select select
click at [388, 39] on select "Select Small Parcel Truckload Air Rail Less than Truckload Ocean Freight Multi-…" at bounding box center [449, 45] width 122 height 12
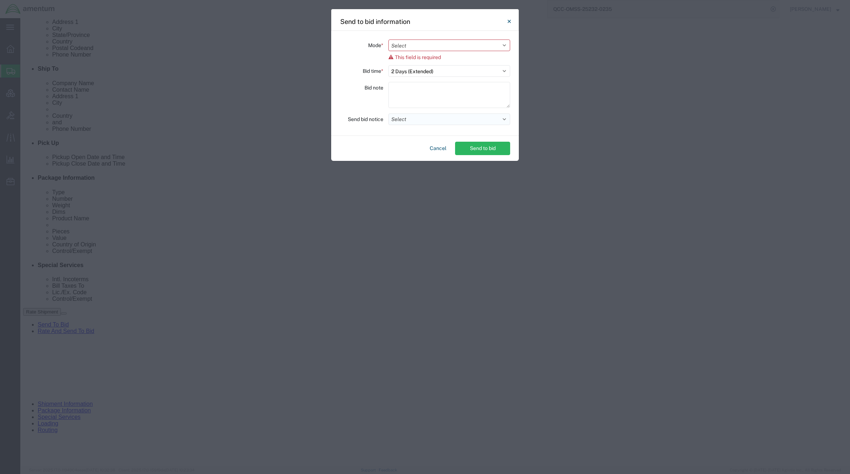
click at [467, 120] on button "Select" at bounding box center [449, 119] width 122 height 12
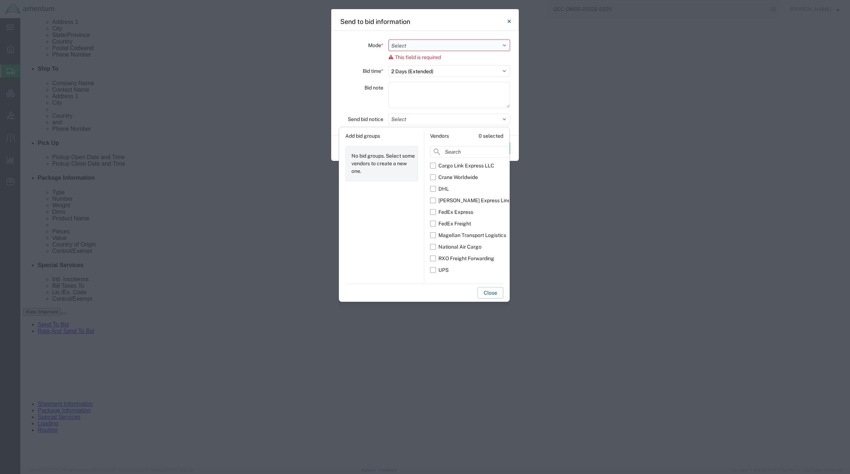
click at [460, 47] on select "Select Small Parcel Truckload Air Rail Less than Truckload Ocean Freight Multi-…" at bounding box center [449, 45] width 122 height 12
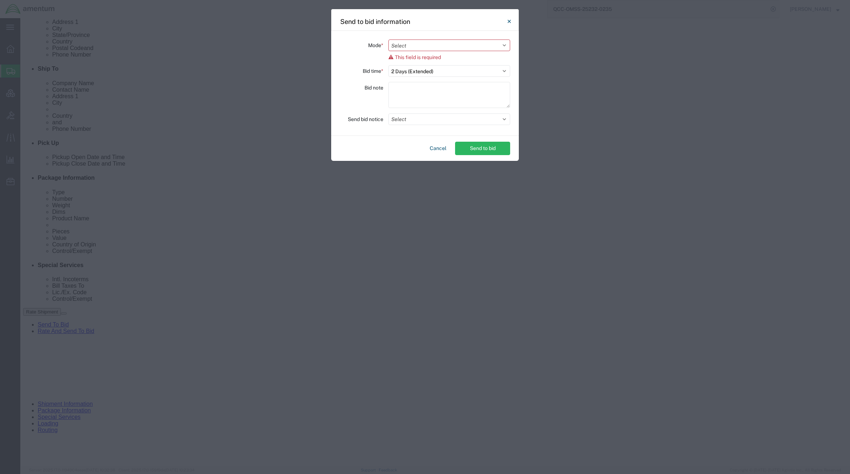
click at [470, 294] on div "Send to bid information Mode * Select Small Parcel Truckload Air Rail Less than…" at bounding box center [425, 237] width 850 height 474
click at [508, 20] on icon "Close" at bounding box center [508, 21] width 3 height 3
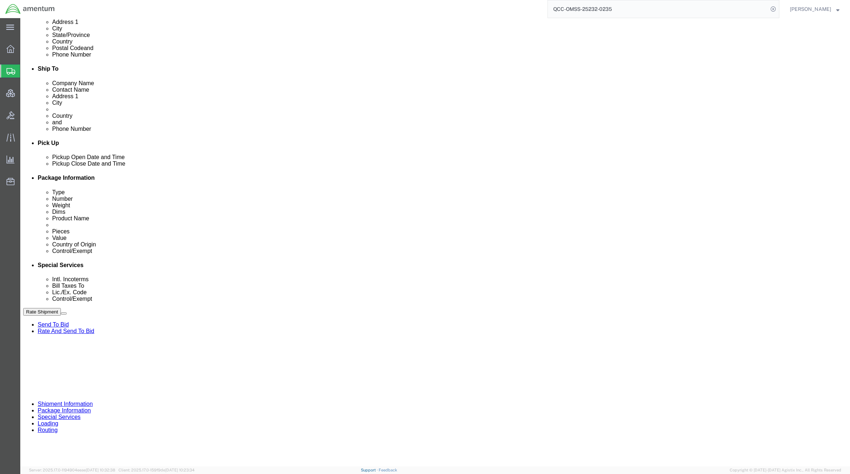
click at [379, 470] on link "Support" at bounding box center [370, 470] width 18 height 4
drag, startPoint x: 98, startPoint y: 11, endPoint x: 18, endPoint y: 9, distance: 80.5
click div "Shipment 56549985 2 of 2 New"
copy h1 "Shipment 56549985"
drag, startPoint x: 618, startPoint y: 9, endPoint x: 434, endPoint y: 0, distance: 184.3
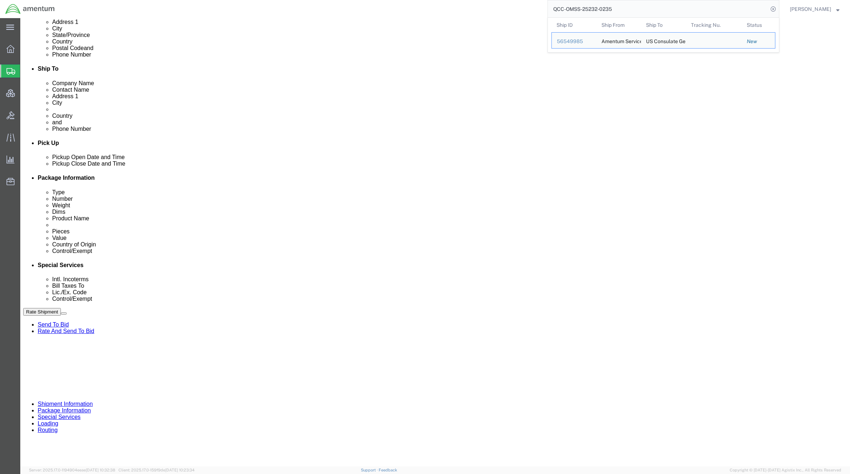
click at [434, 0] on div "QCC-OMSS-25232-0235 Ship ID Ship From Ship To Tracking Nu. Status Ship ID 56549…" at bounding box center [419, 9] width 719 height 18
paste input "6"
type input "QCC-OMSS-25232-0236"
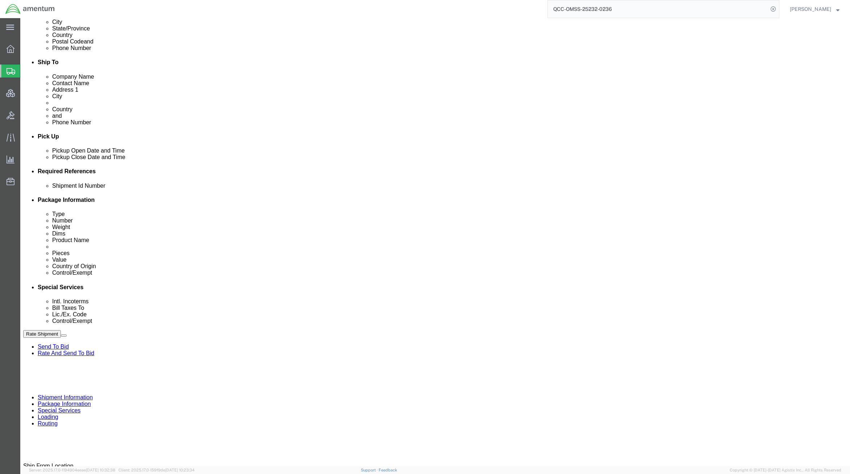
select select "42668"
click icon
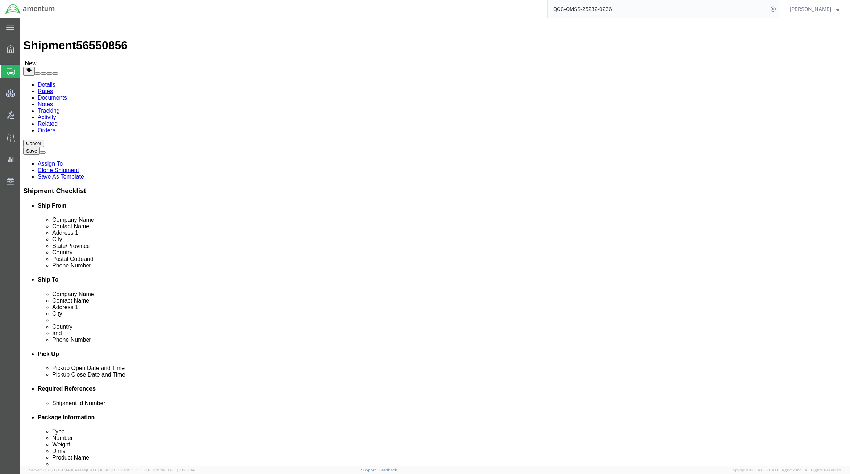
click link "Documents"
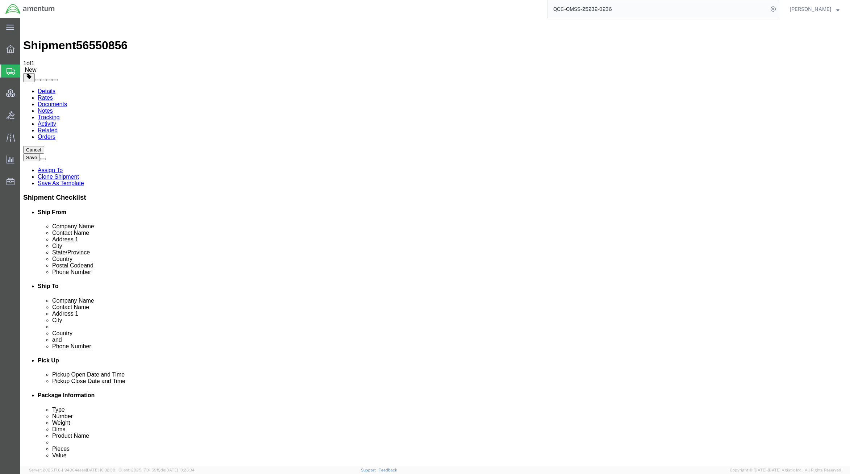
click at [63, 167] on link "Assign To" at bounding box center [50, 170] width 25 height 6
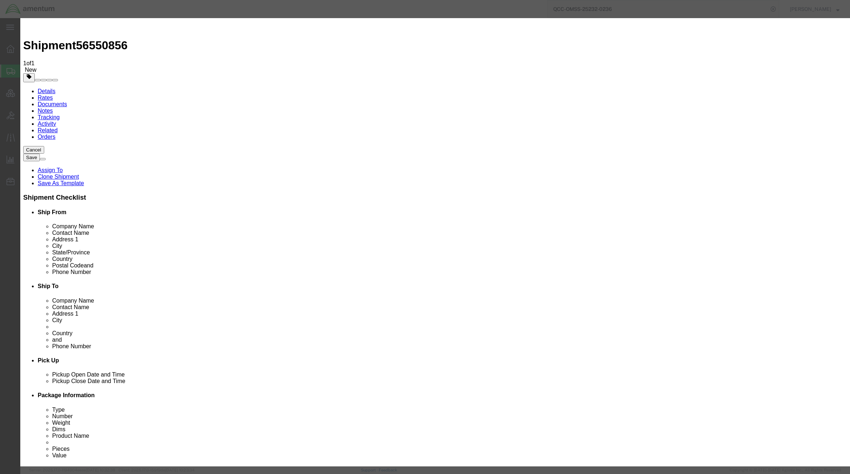
select select "101678"
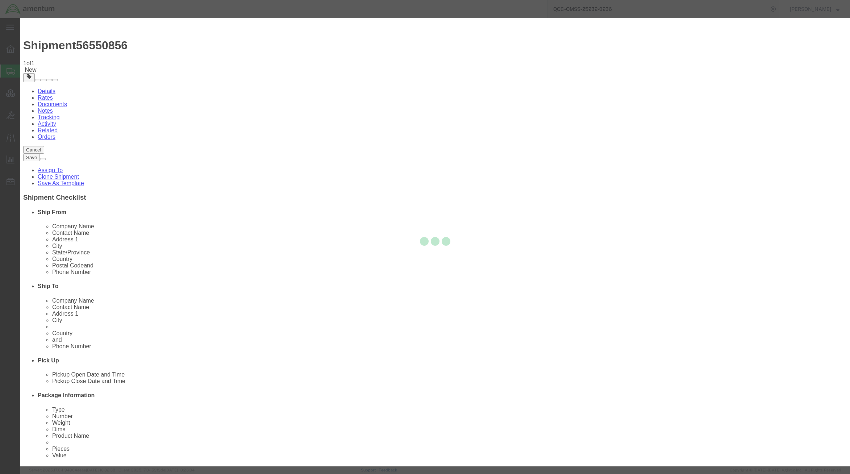
click at [428, 72] on div at bounding box center [435, 242] width 830 height 448
select select
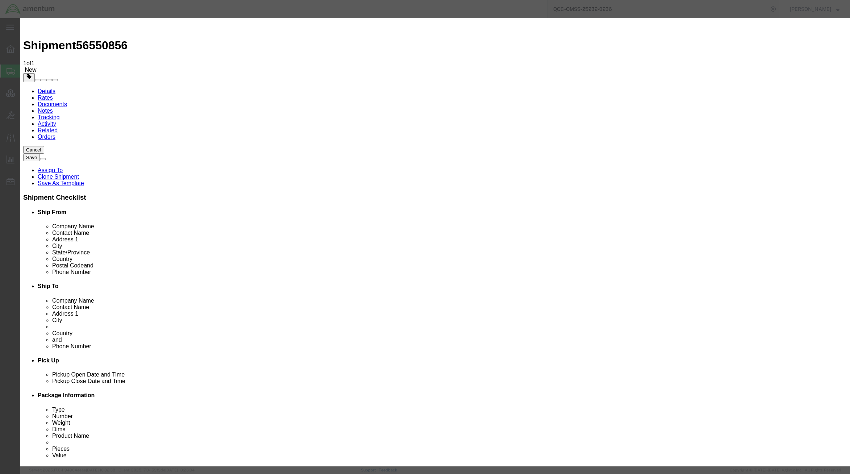
type input "tms"
select select "51622"
drag, startPoint x: 432, startPoint y: 100, endPoint x: 443, endPoint y: 101, distance: 11.3
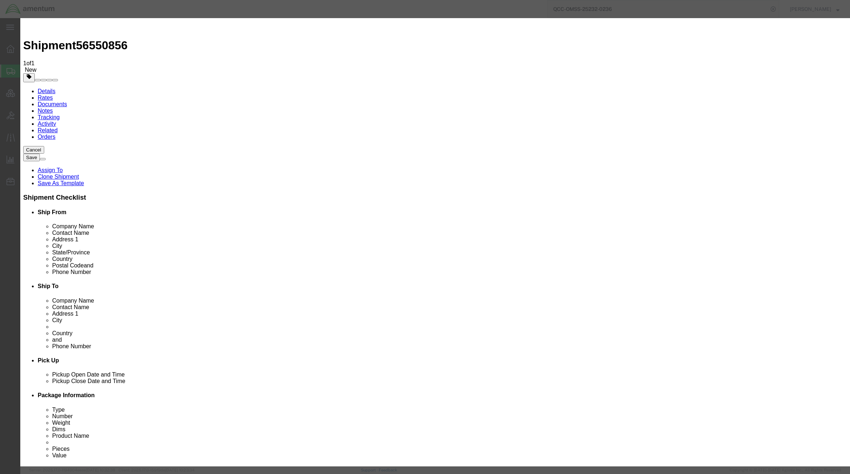
paste textarea "[PERSON_NAME], Please provide me a scanned copy of the draft [PERSON_NAME]’s de…"
type textarea "[PERSON_NAME], Please provide me a scanned copy of the draft [PERSON_NAME]’s de…"
drag, startPoint x: 511, startPoint y: 106, endPoint x: 217, endPoint y: 44, distance: 300.3
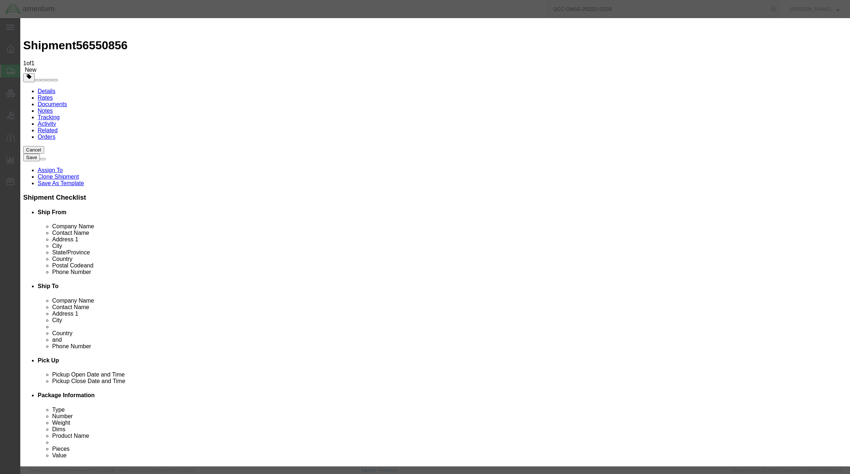
drag, startPoint x: 476, startPoint y: 103, endPoint x: 247, endPoint y: 95, distance: 229.1
type textarea "send out to bid for quotes"
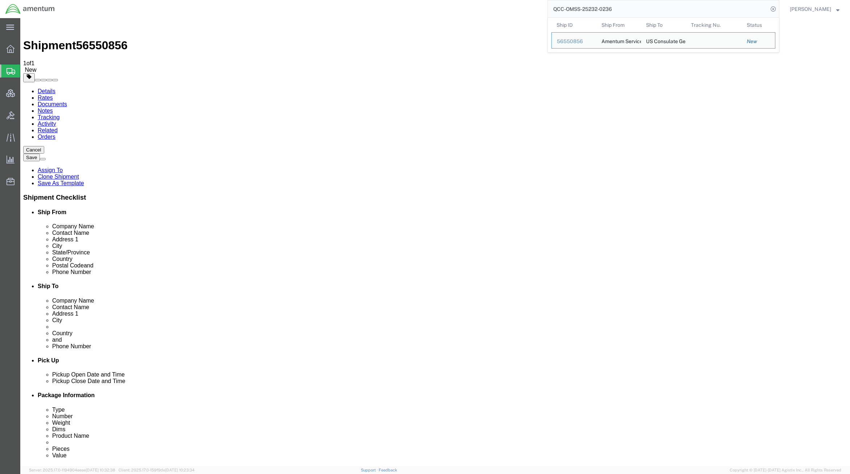
click at [619, 10] on input "QCC-OMSS-25232-0236" at bounding box center [658, 8] width 220 height 17
type input "QCC-OMSS-25232-0235"
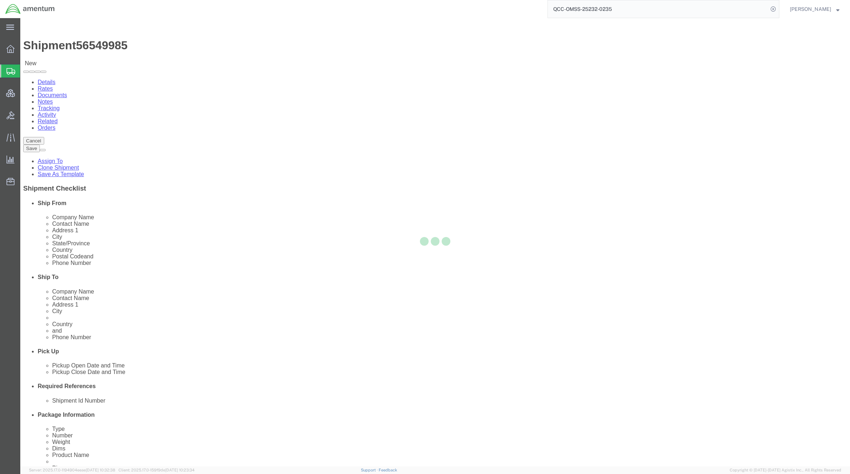
select select "42668"
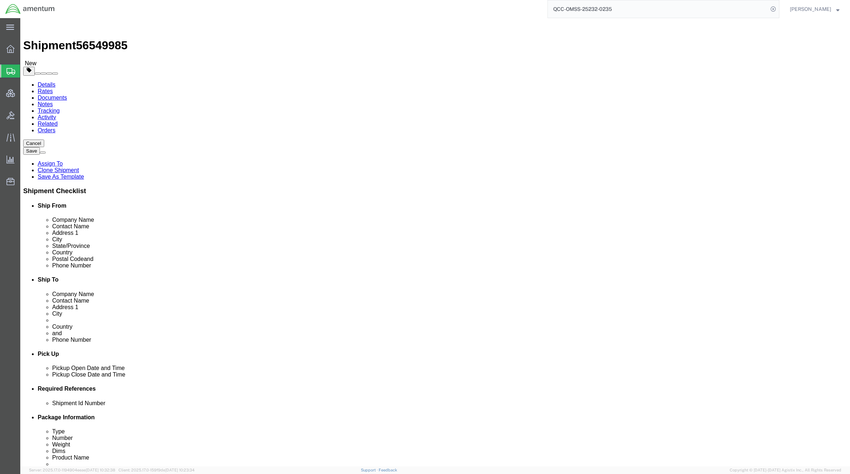
click link "Assign To"
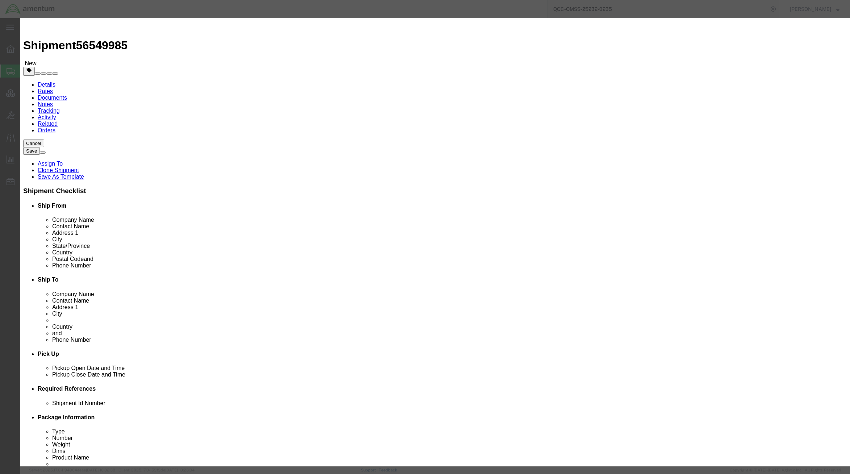
select select "101678"
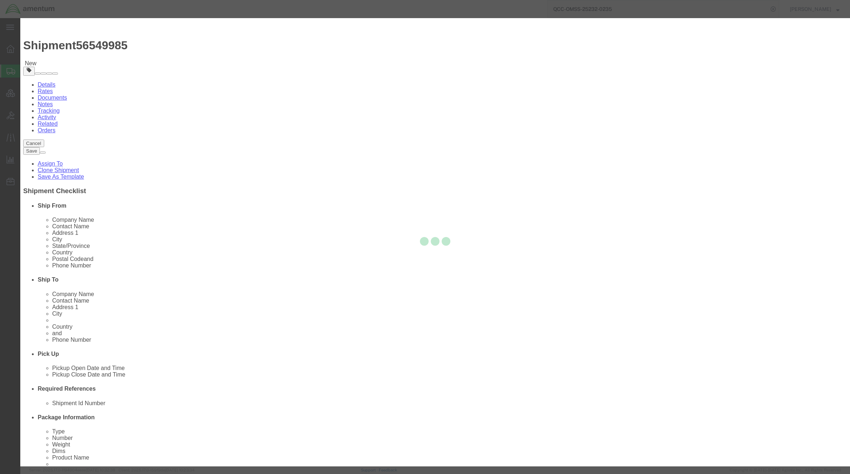
click at [420, 69] on div at bounding box center [435, 242] width 830 height 448
select select
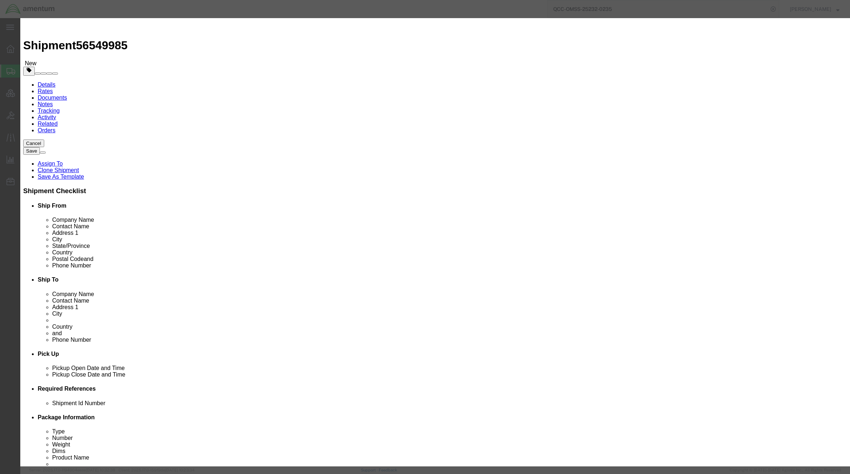
type input "tms"
select select "51622"
click textarea "Message"
paste textarea "send out to bid for quotes"
type textarea "send out to bid for quotes"
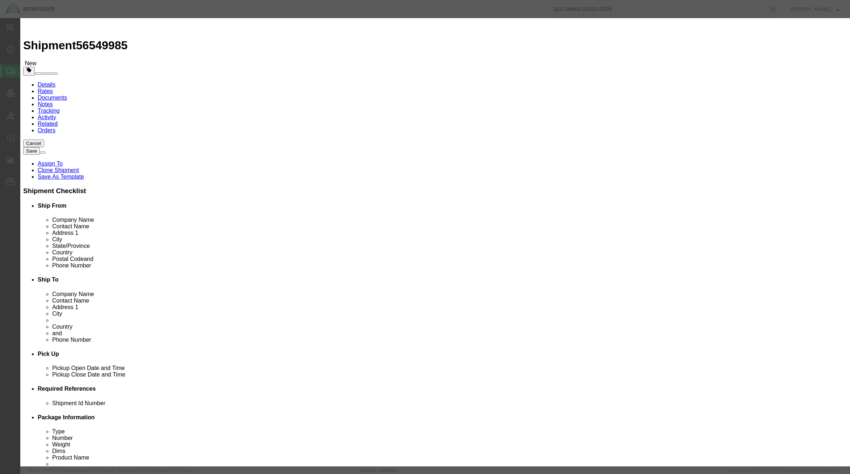
click button "Assign"
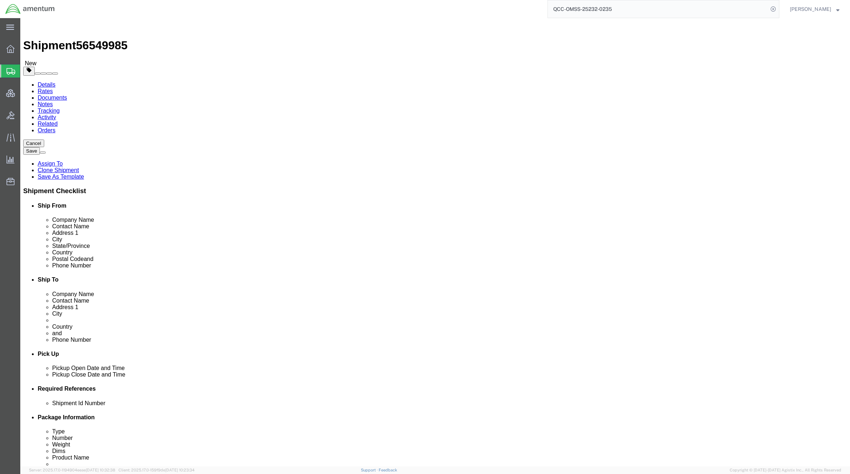
click at [794, 5] on span "[PERSON_NAME]" at bounding box center [810, 9] width 41 height 8
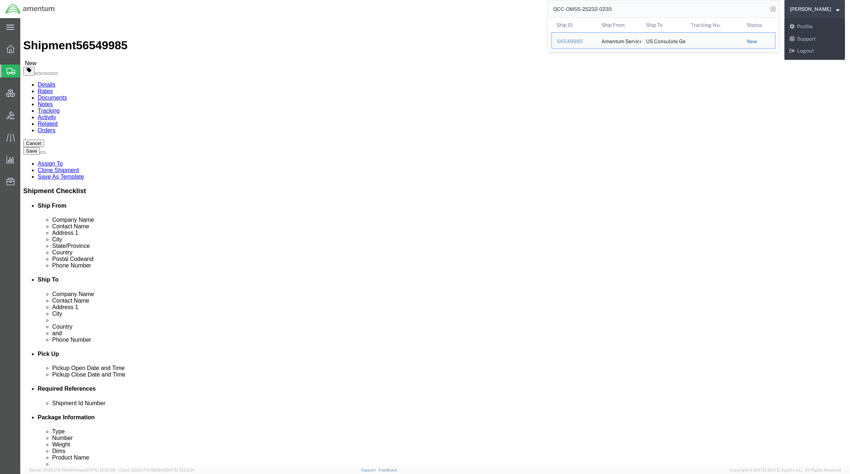
click at [706, 9] on input "QCC-OMSS-25232-0235" at bounding box center [658, 8] width 220 height 17
click at [809, 8] on span "[PERSON_NAME]" at bounding box center [810, 9] width 41 height 8
click at [796, 53] on link "Logout" at bounding box center [815, 51] width 61 height 12
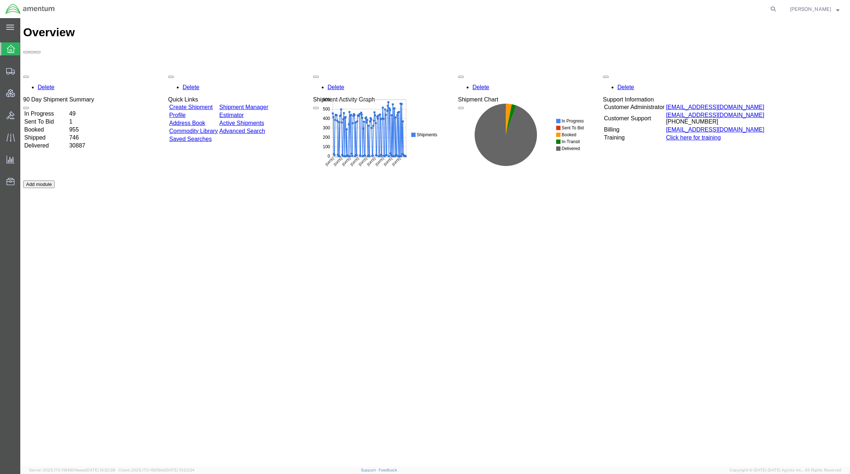
click at [837, 11] on span "[PERSON_NAME]" at bounding box center [815, 9] width 50 height 8
click at [802, 53] on link "Logout" at bounding box center [815, 51] width 61 height 12
click at [841, 11] on button "[PERSON_NAME]" at bounding box center [816, 9] width 50 height 9
click at [812, 46] on link "Logout" at bounding box center [816, 51] width 61 height 12
click at [837, 8] on strong "button" at bounding box center [838, 9] width 3 height 3
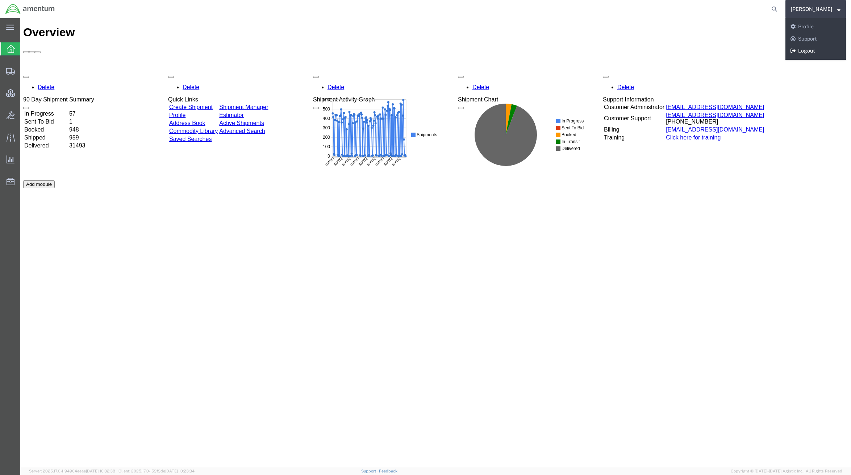
click at [806, 51] on link "Logout" at bounding box center [816, 51] width 61 height 12
